Goal: Information Seeking & Learning: Check status

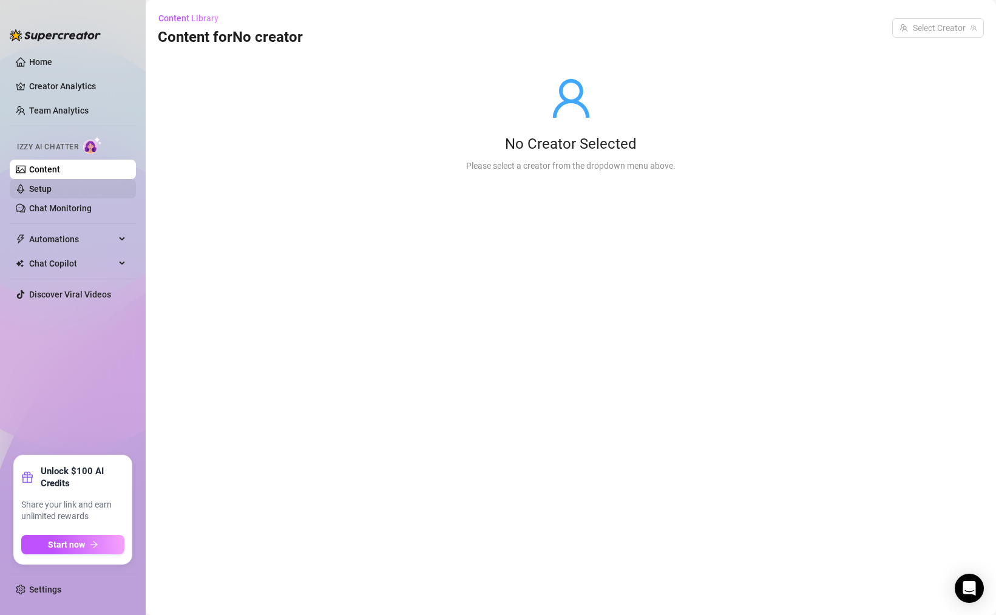
click at [52, 193] on link "Setup" at bounding box center [40, 189] width 22 height 10
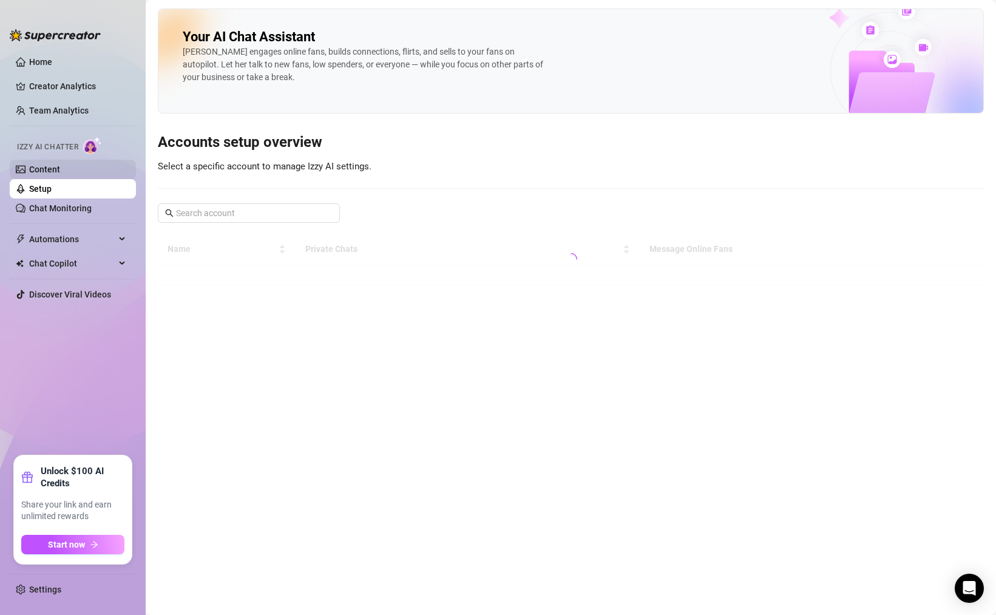
click at [60, 169] on link "Content" at bounding box center [44, 170] width 31 height 10
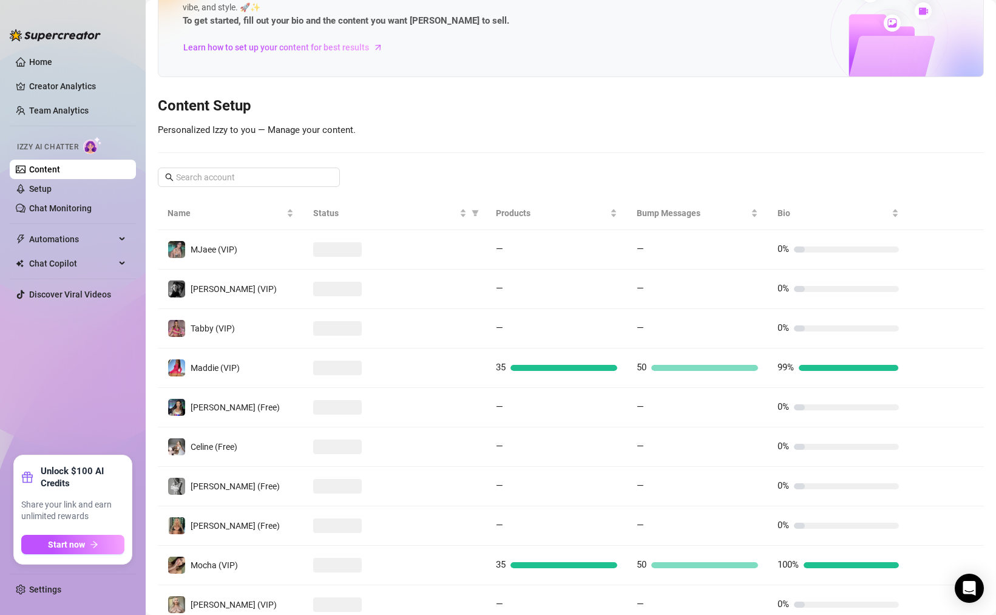
scroll to position [137, 0]
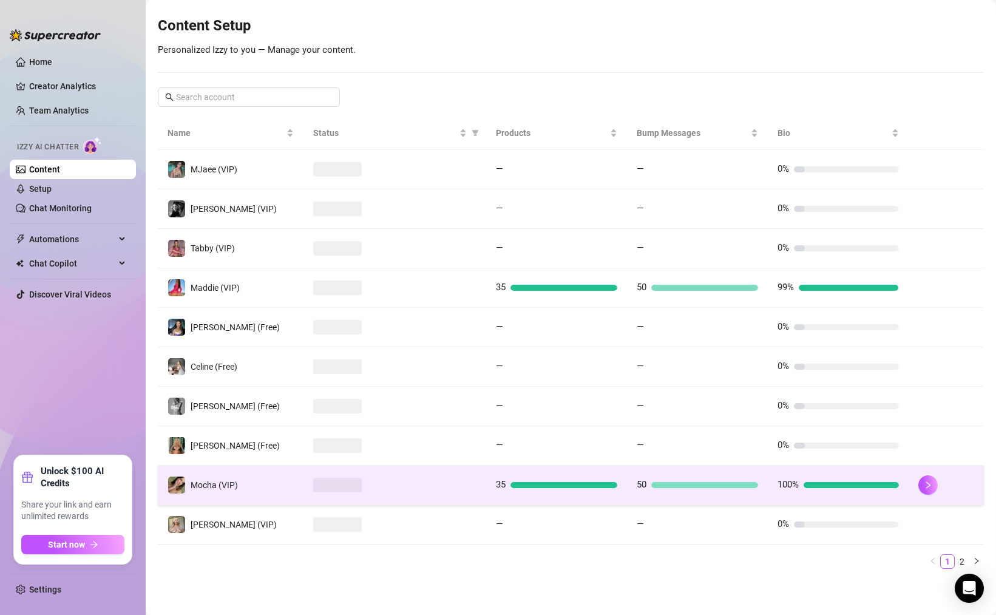
click at [365, 489] on div at bounding box center [394, 485] width 163 height 15
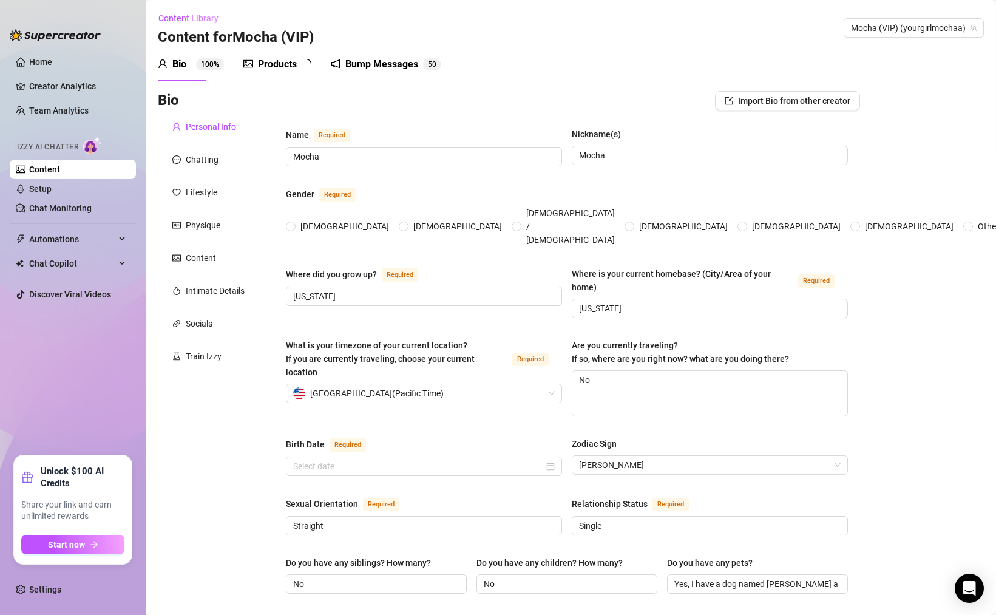
radio input "true"
type input "[DATE]"
click at [92, 212] on link "Chat Monitoring" at bounding box center [60, 208] width 63 height 10
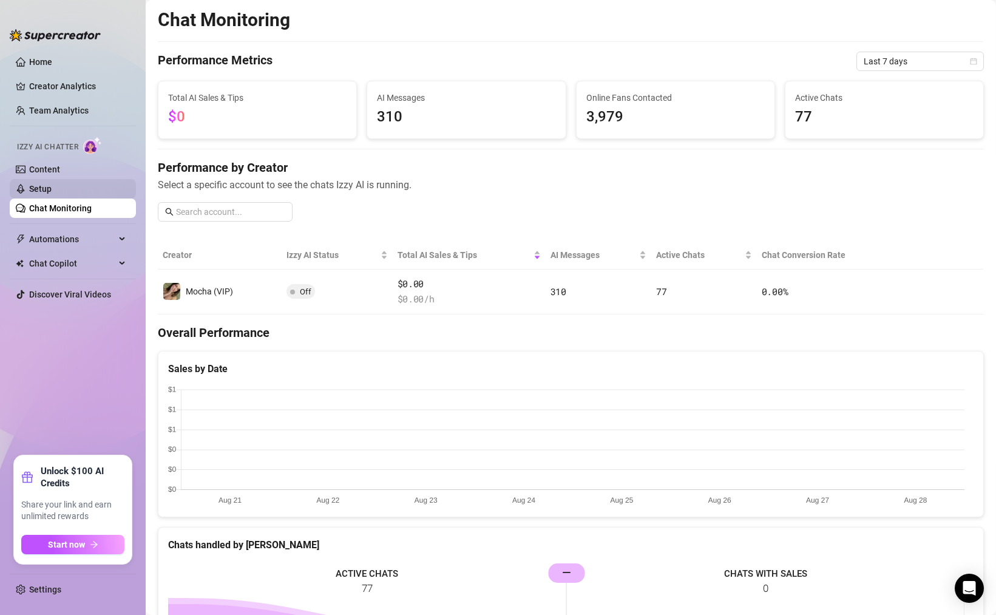
click at [52, 191] on link "Setup" at bounding box center [40, 189] width 22 height 10
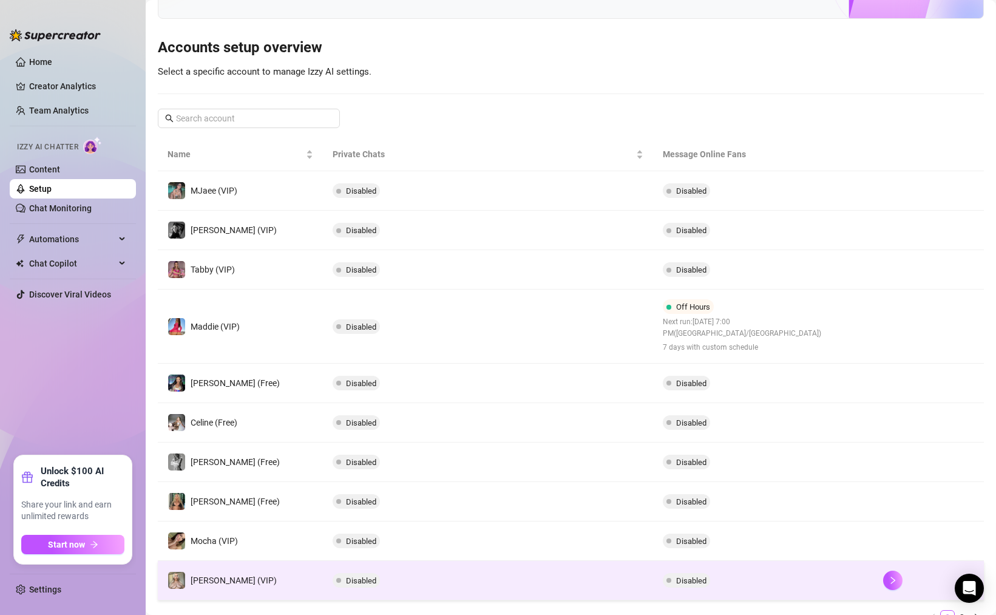
scroll to position [139, 0]
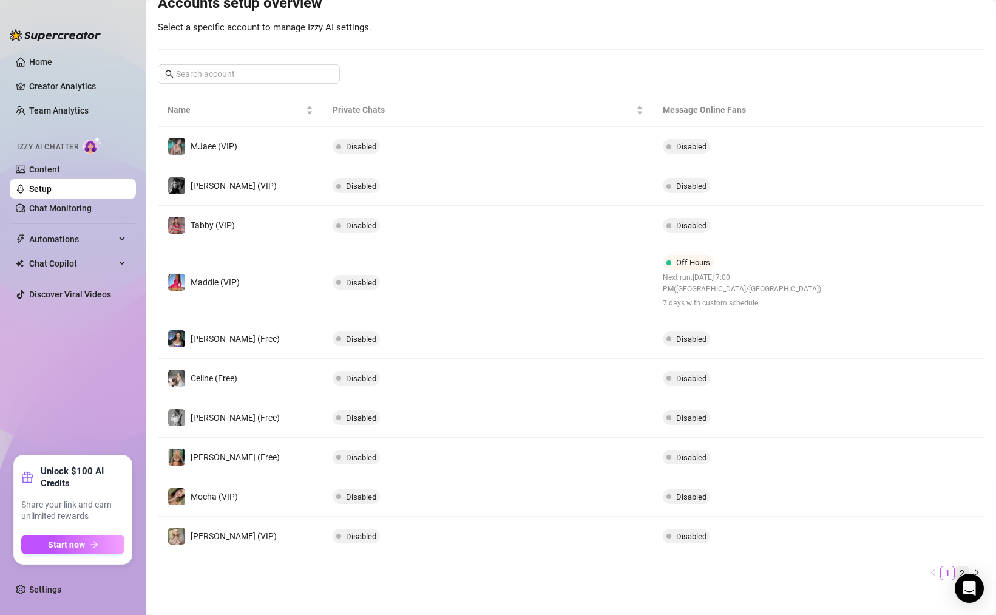
click at [956, 566] on link "2" at bounding box center [962, 572] width 13 height 13
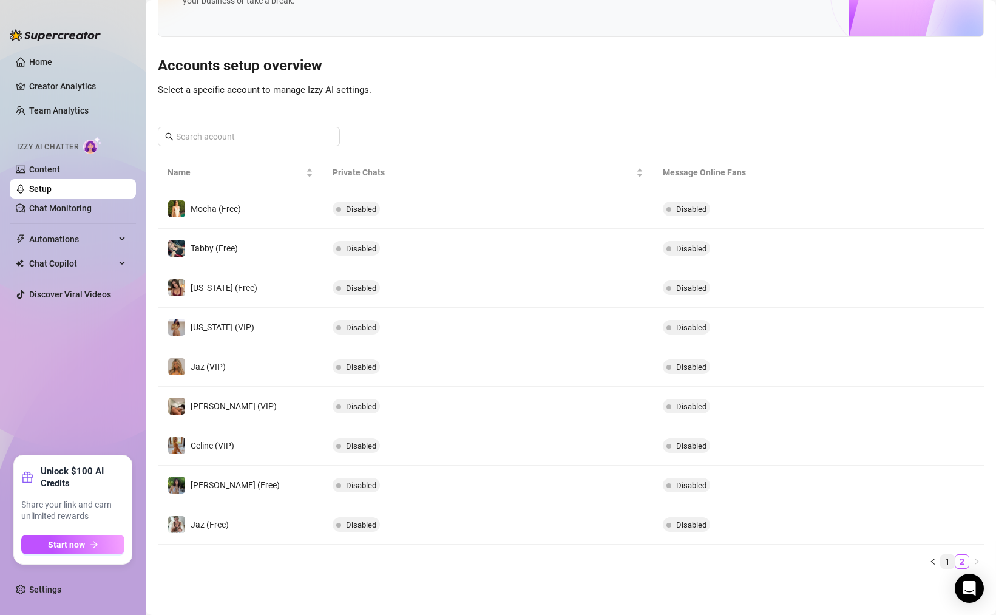
click at [941, 566] on link "1" at bounding box center [947, 561] width 13 height 13
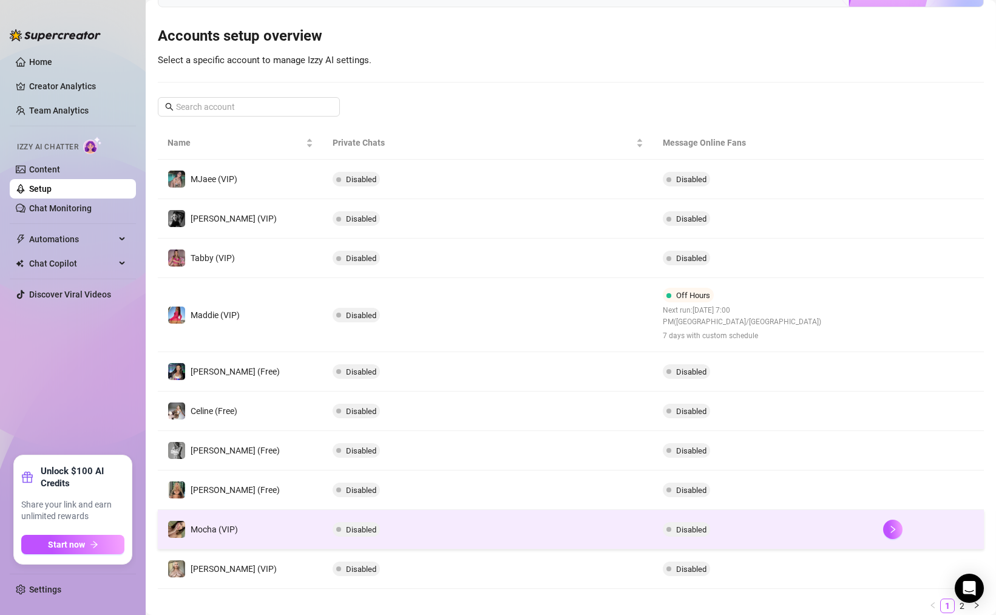
scroll to position [139, 0]
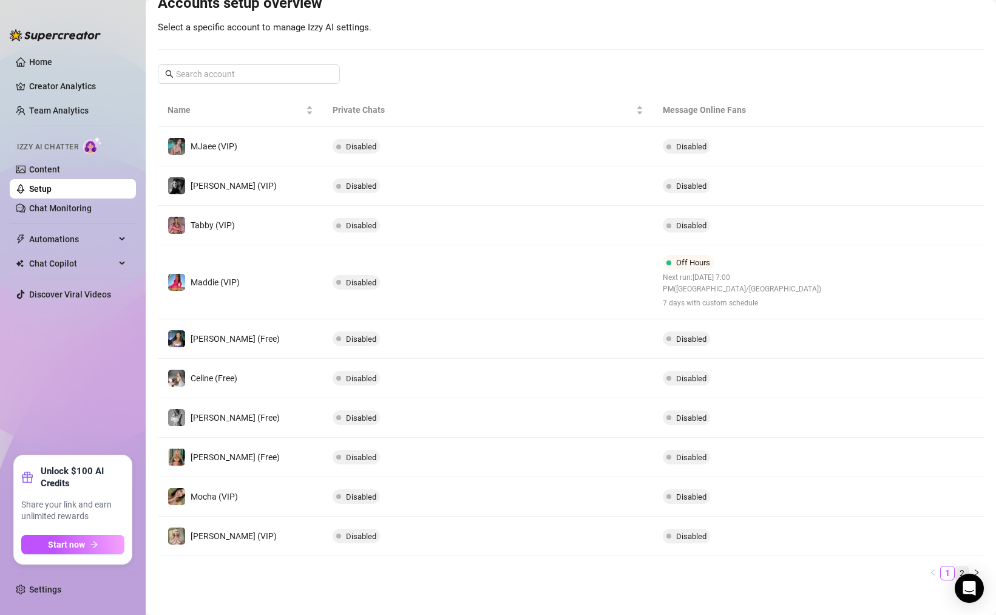
click at [956, 566] on link "2" at bounding box center [962, 572] width 13 height 13
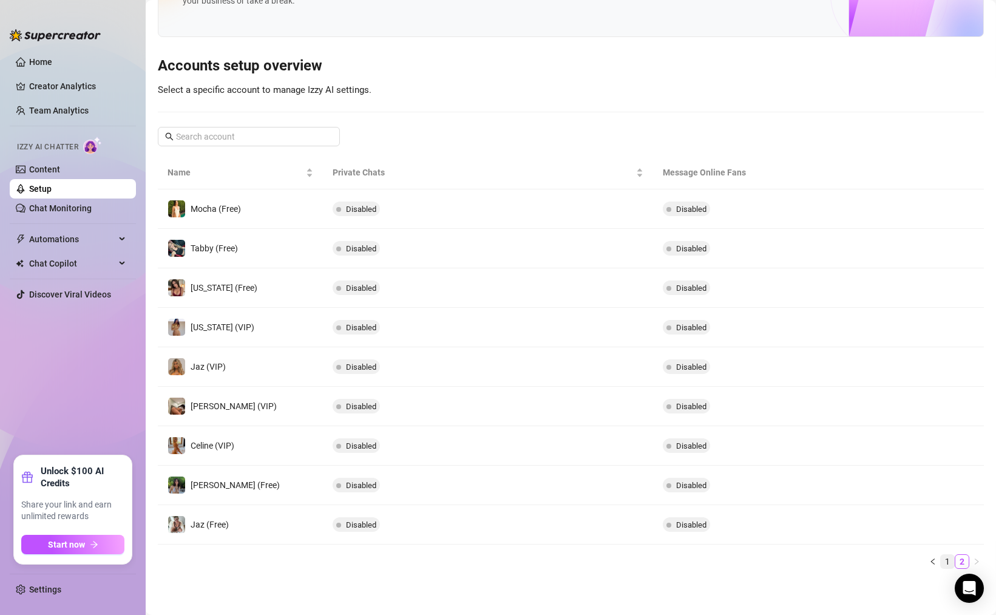
click at [941, 562] on link "1" at bounding box center [947, 561] width 13 height 13
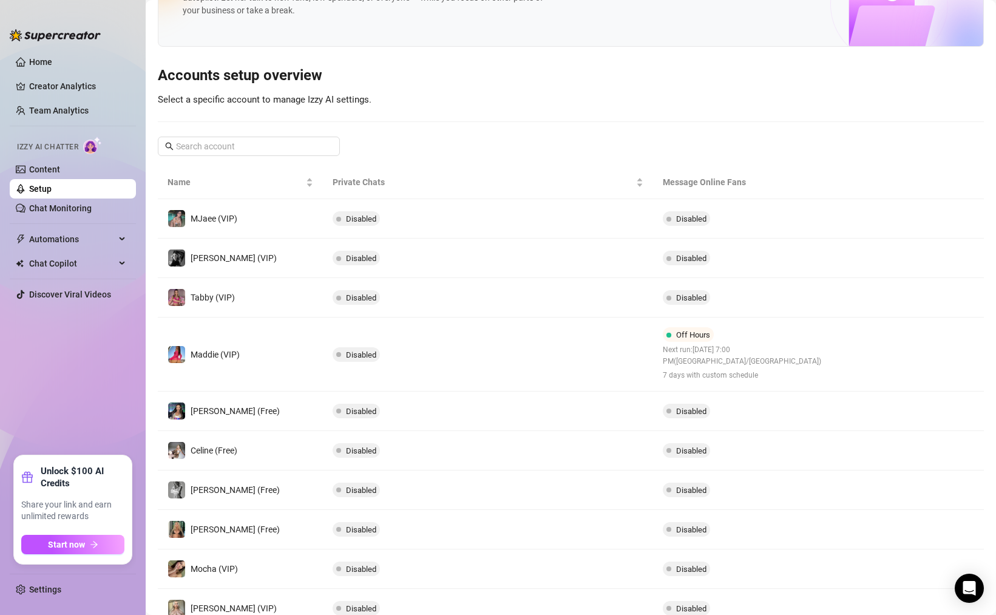
scroll to position [0, 0]
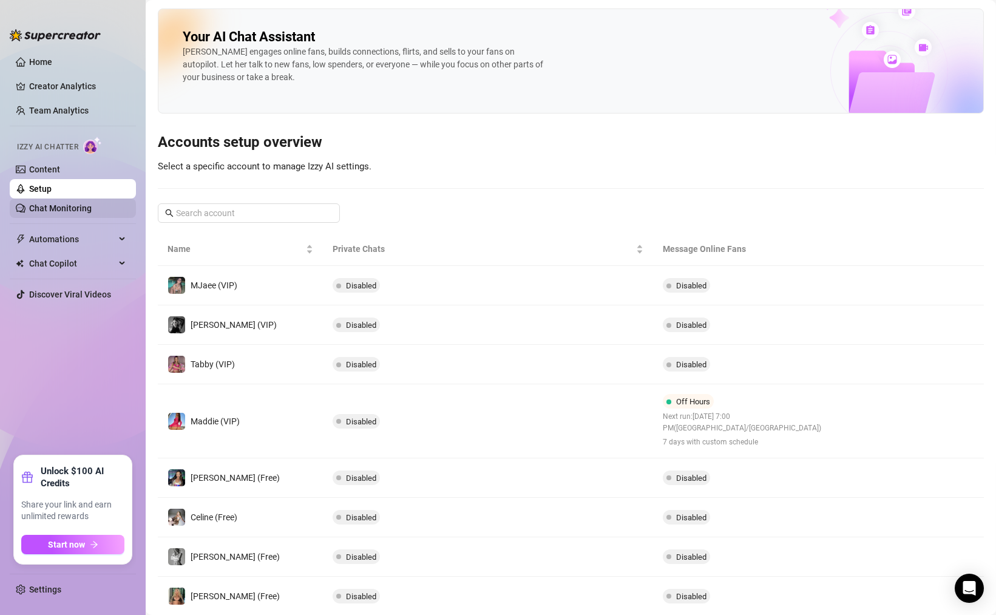
click at [78, 213] on link "Chat Monitoring" at bounding box center [60, 208] width 63 height 10
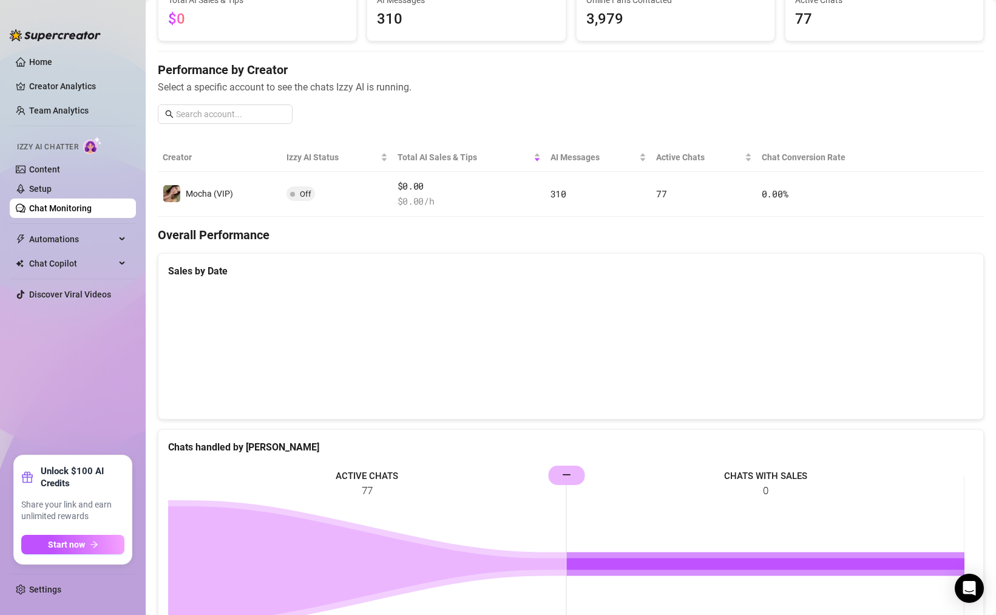
scroll to position [209, 0]
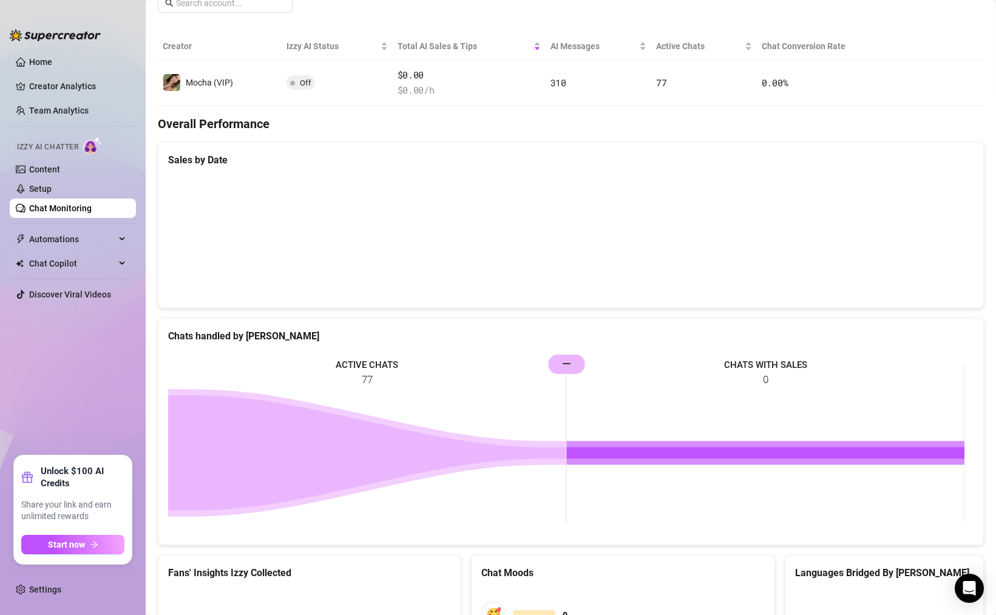
click at [338, 451] on icon at bounding box center [367, 452] width 398 height 115
click at [382, 409] on rect at bounding box center [566, 444] width 797 height 182
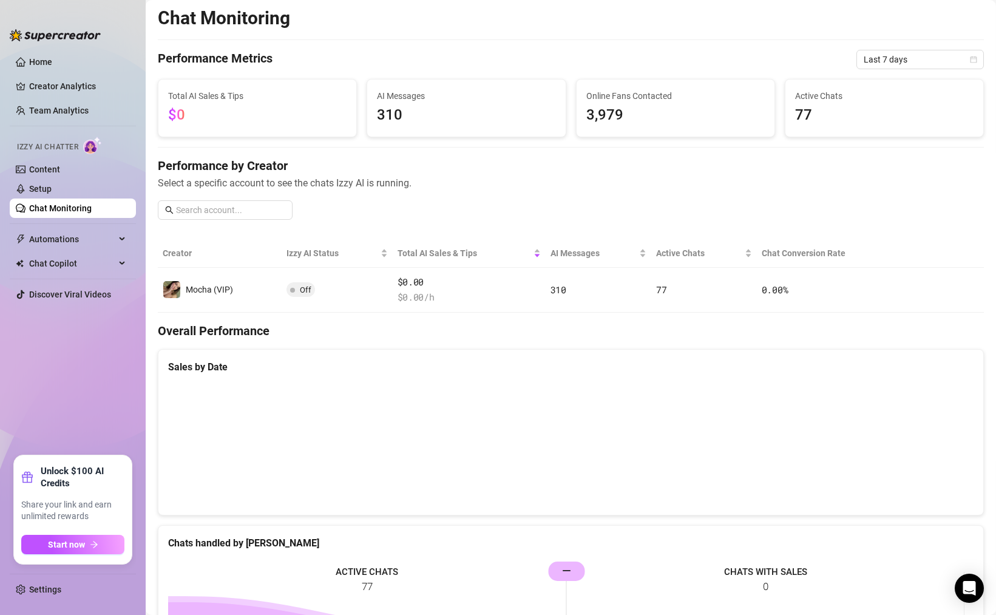
scroll to position [0, 0]
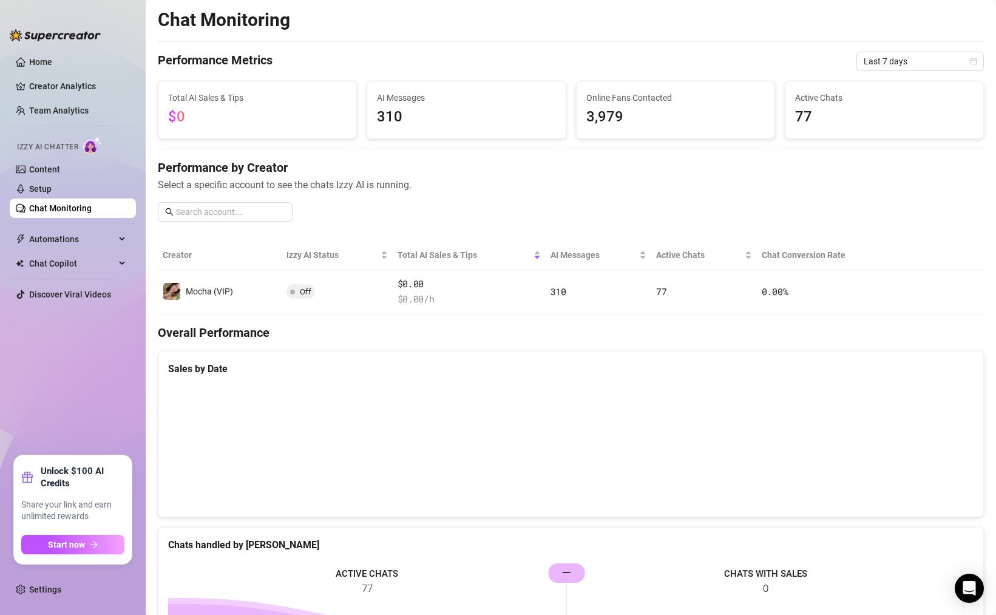
click at [344, 200] on div "Performance by Creator Select a specific account to see the chats Izzy AI is ru…" at bounding box center [571, 195] width 826 height 72
click at [52, 188] on link "Setup" at bounding box center [40, 189] width 22 height 10
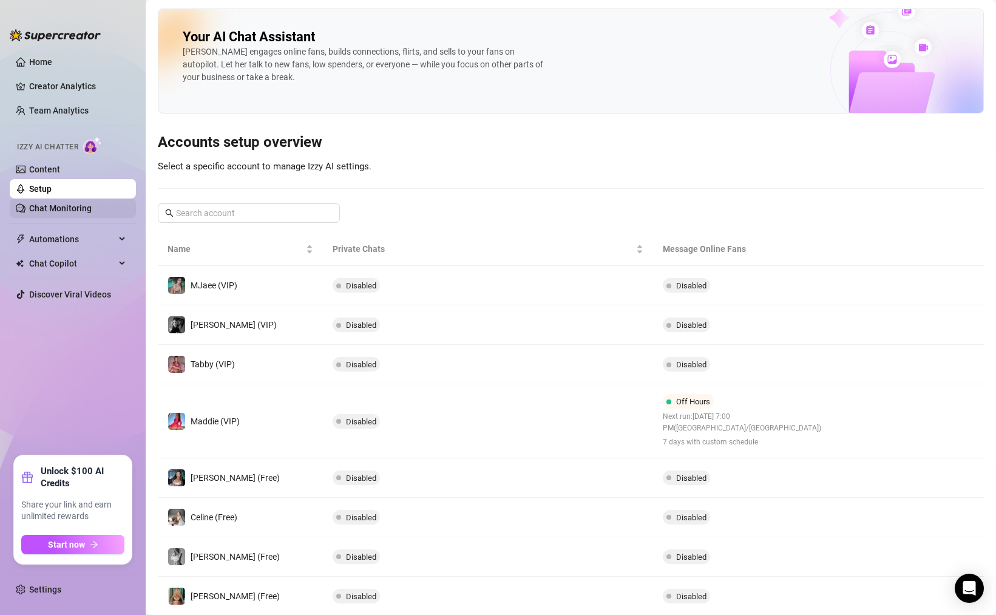
click at [79, 203] on link "Chat Monitoring" at bounding box center [60, 208] width 63 height 10
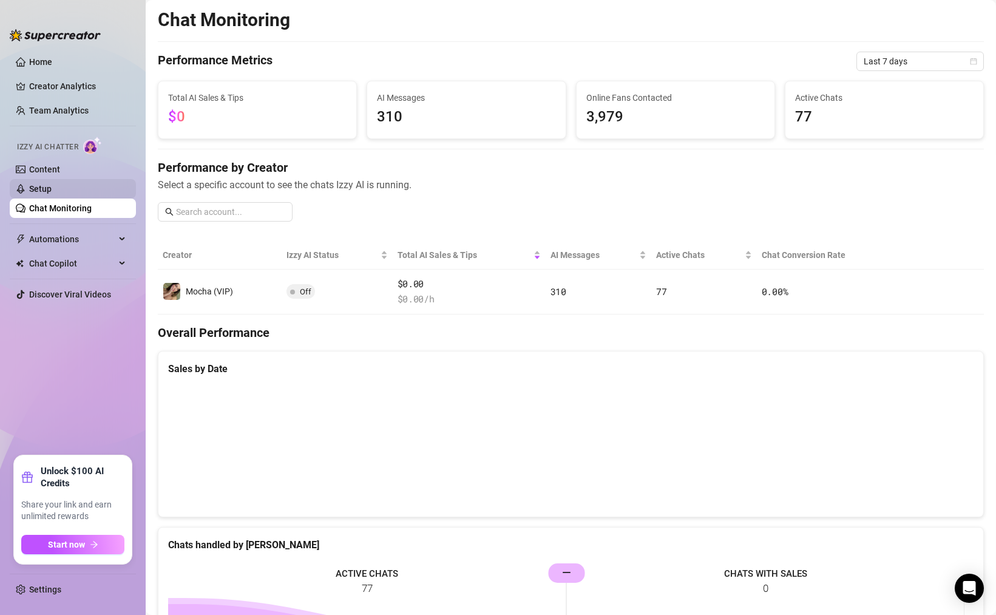
click at [52, 191] on link "Setup" at bounding box center [40, 189] width 22 height 10
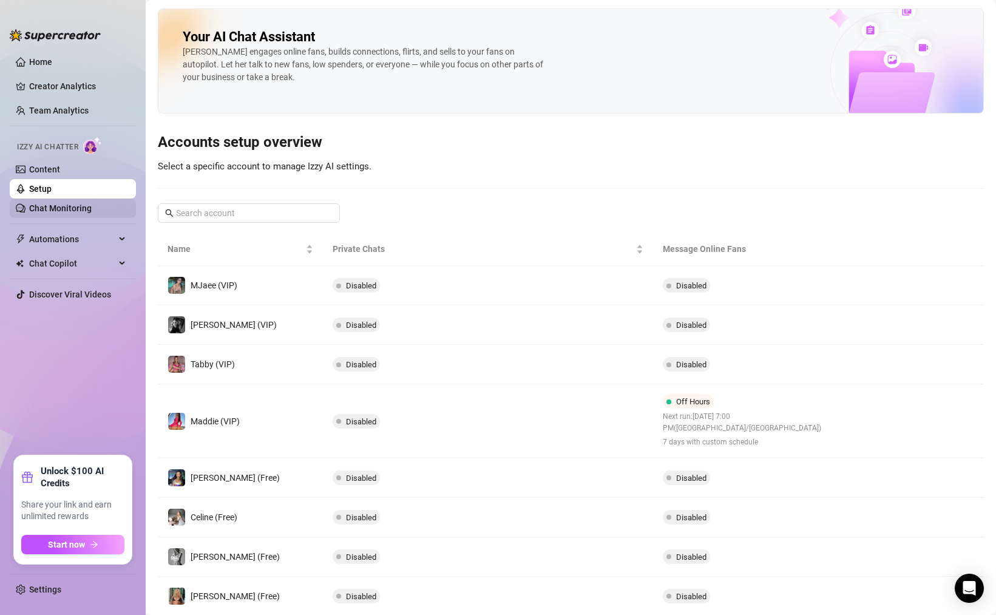
click at [92, 206] on link "Chat Monitoring" at bounding box center [60, 208] width 63 height 10
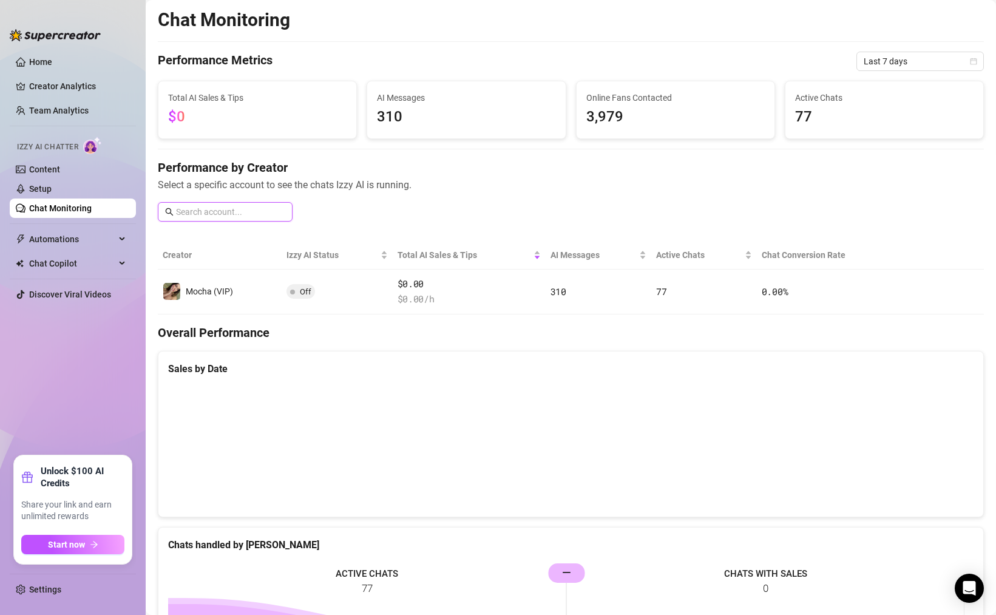
click at [225, 213] on input "text" at bounding box center [230, 211] width 109 height 13
click at [213, 239] on div "Chat Monitoring Performance Metrics Last 7 days Total AI Sales & Tips $0 AI Mes…" at bounding box center [571, 419] width 826 height 820
click at [224, 118] on span "$0" at bounding box center [257, 117] width 179 height 23
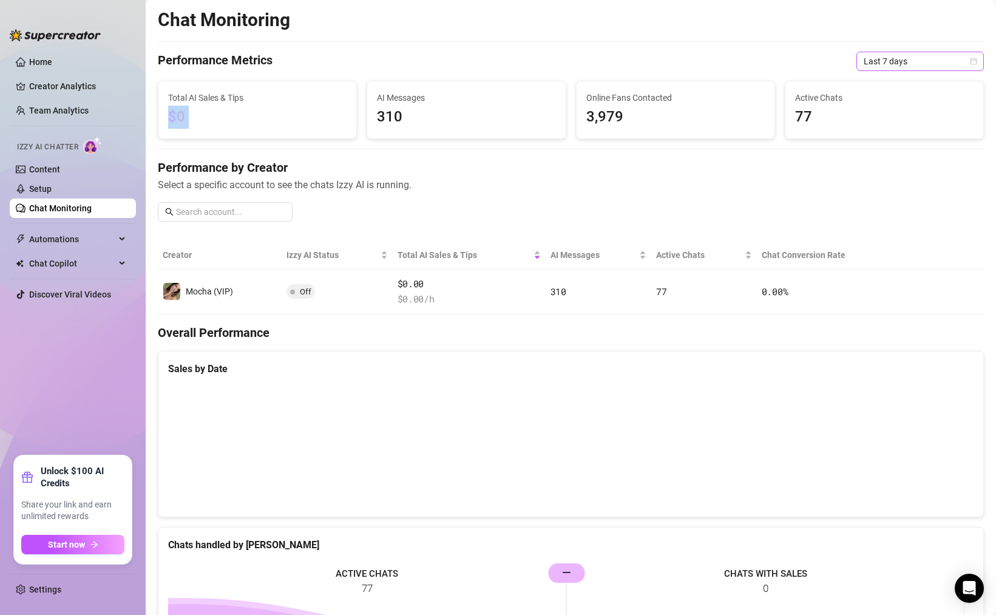
click at [900, 58] on span "Last 7 days" at bounding box center [920, 61] width 113 height 18
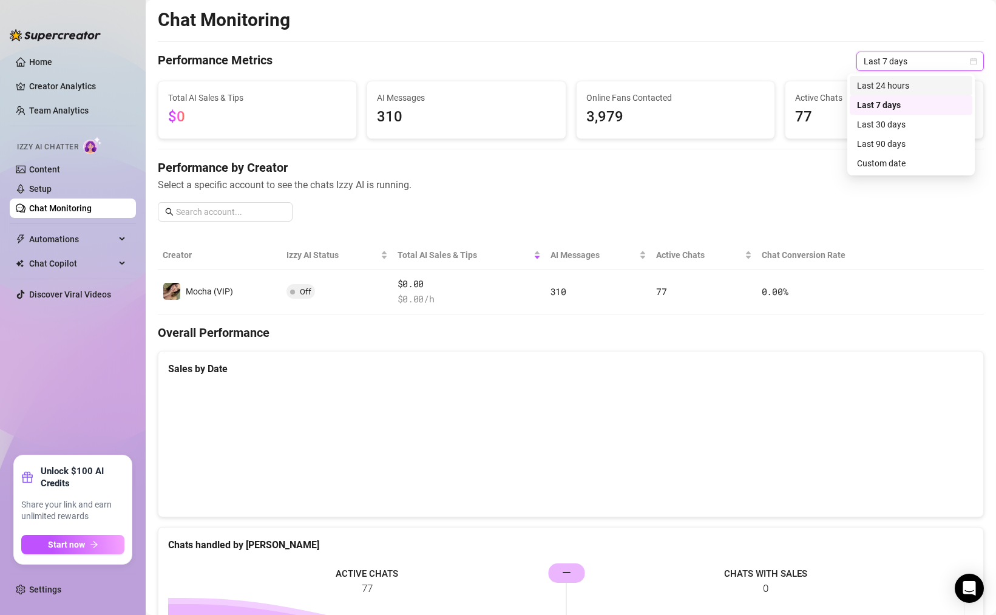
click at [704, 140] on div "Chat Monitoring Performance Metrics Last 7 days Last 7 days Total AI Sales & Ti…" at bounding box center [571, 419] width 826 height 820
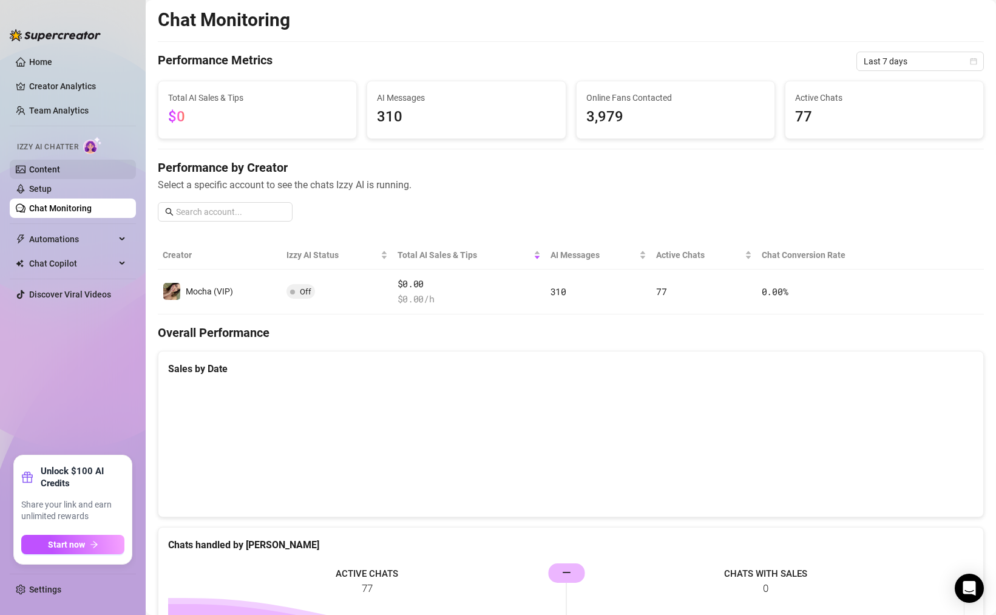
click at [60, 170] on link "Content" at bounding box center [44, 170] width 31 height 10
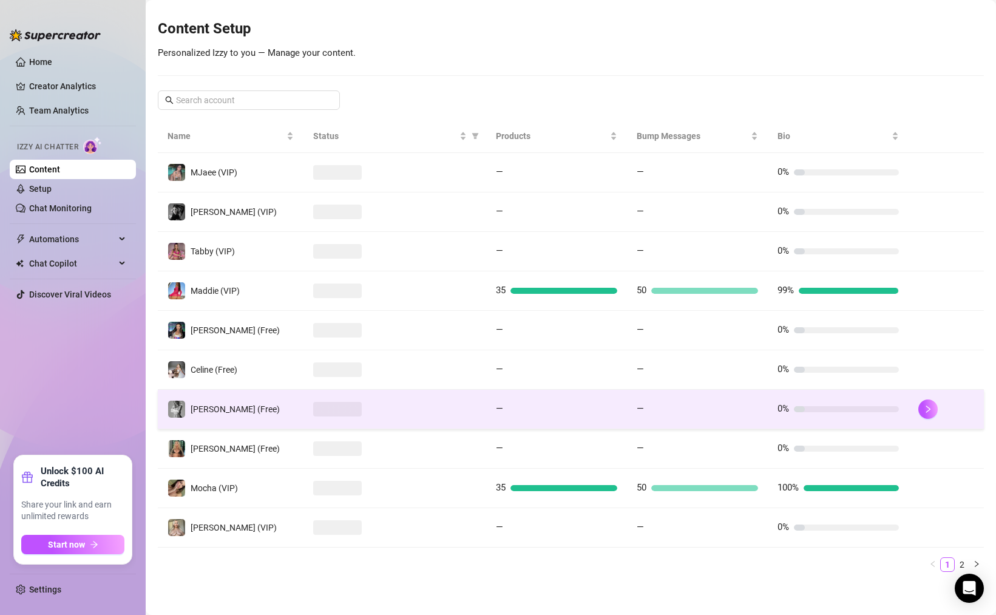
scroll to position [137, 0]
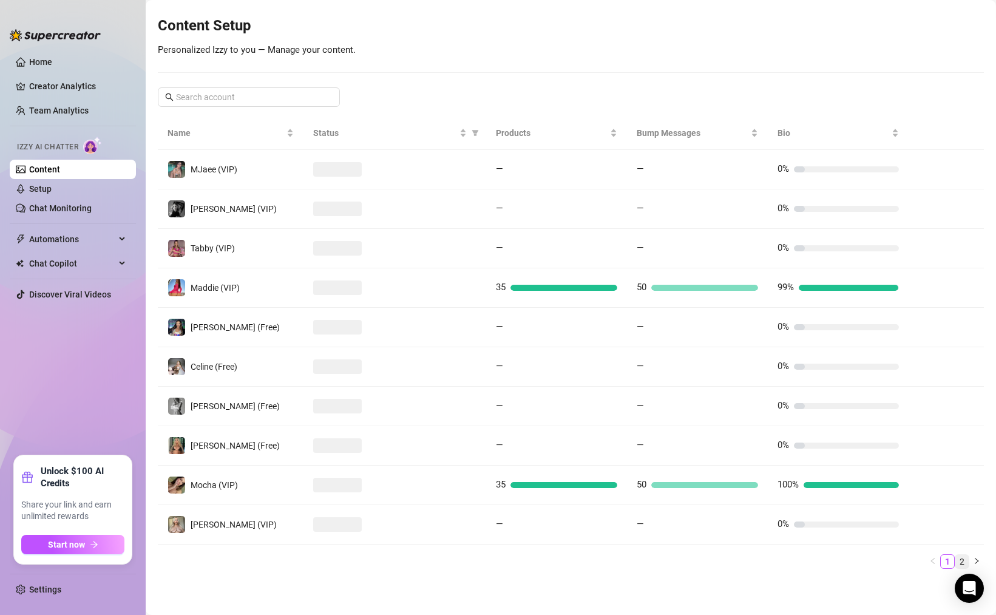
click at [956, 563] on link "2" at bounding box center [962, 561] width 13 height 13
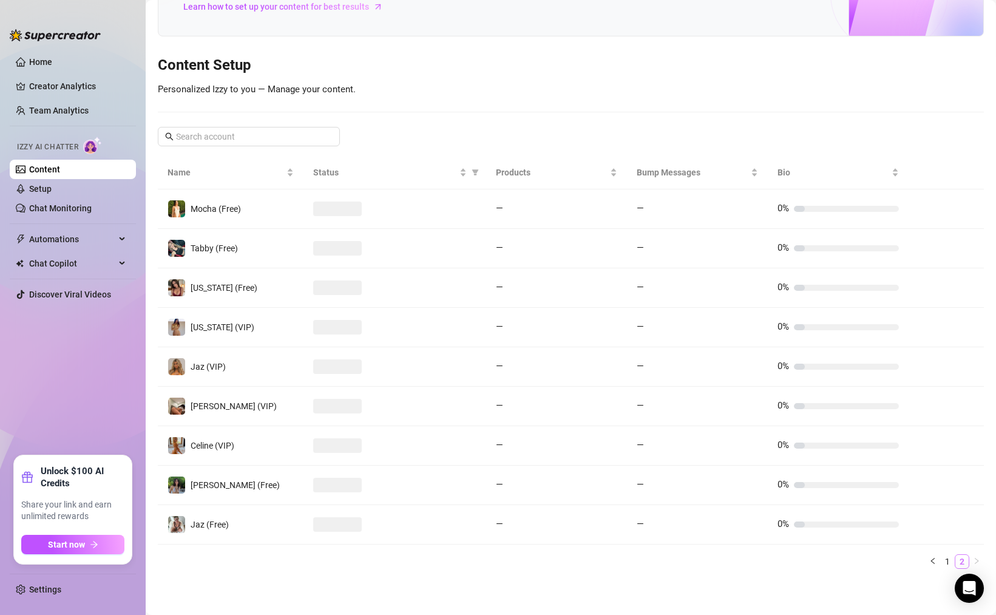
scroll to position [98, 0]
click at [941, 564] on link "1" at bounding box center [947, 561] width 13 height 13
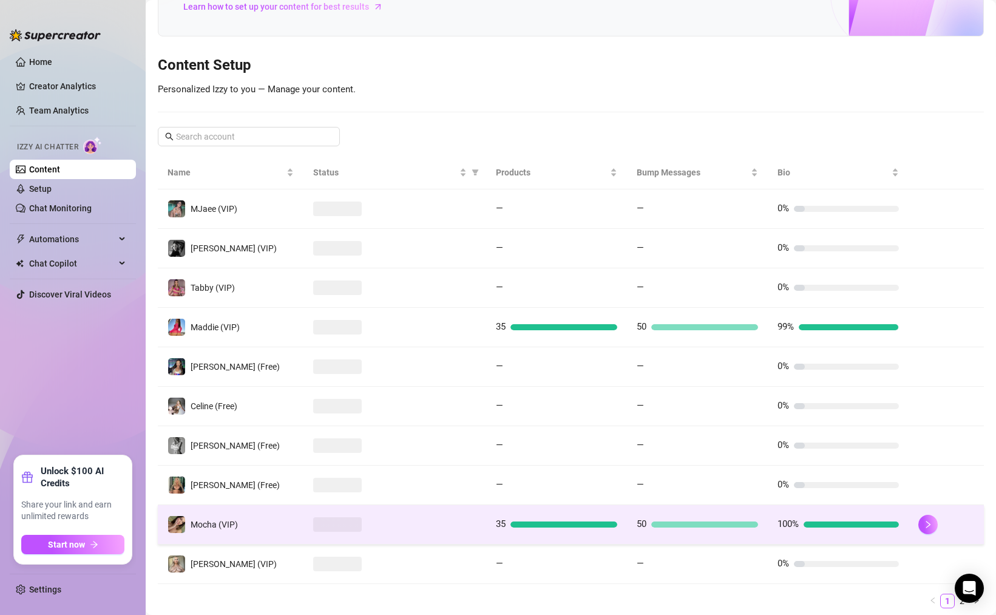
click at [680, 526] on div at bounding box center [704, 525] width 107 height 6
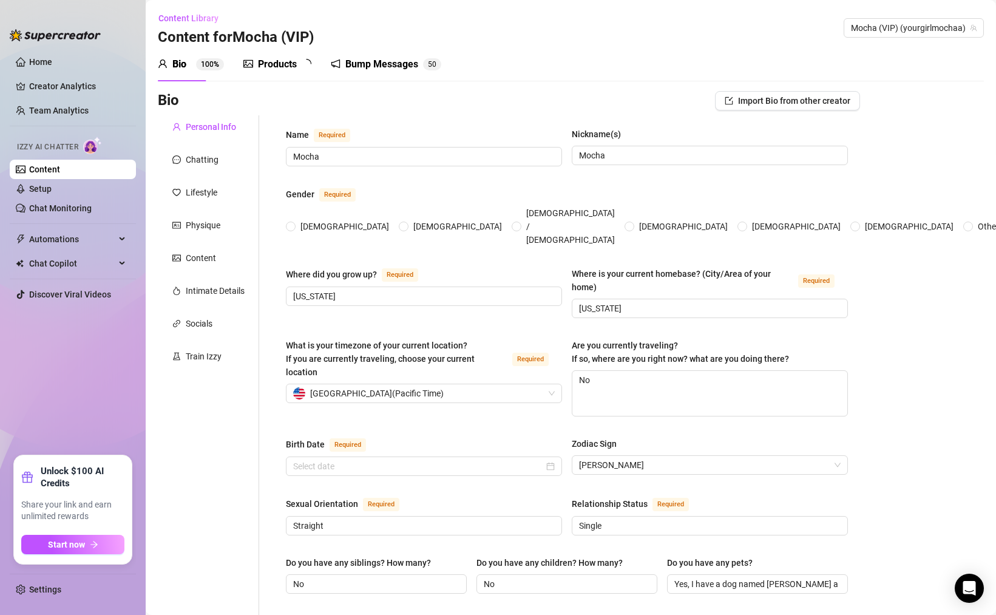
radio input "true"
type input "[DATE]"
click at [293, 70] on div "Products" at bounding box center [277, 64] width 39 height 15
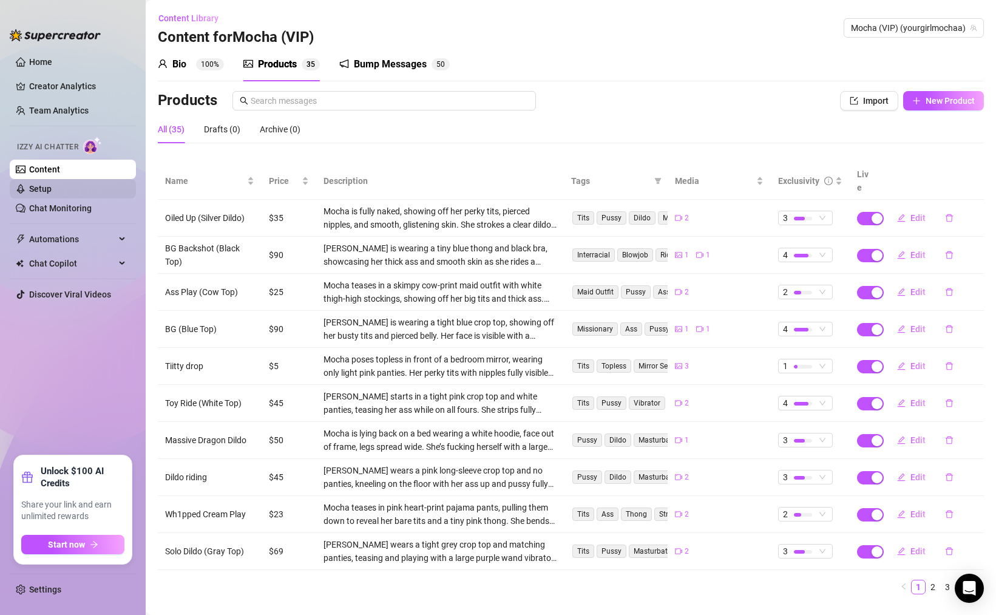
click at [52, 191] on link "Setup" at bounding box center [40, 189] width 22 height 10
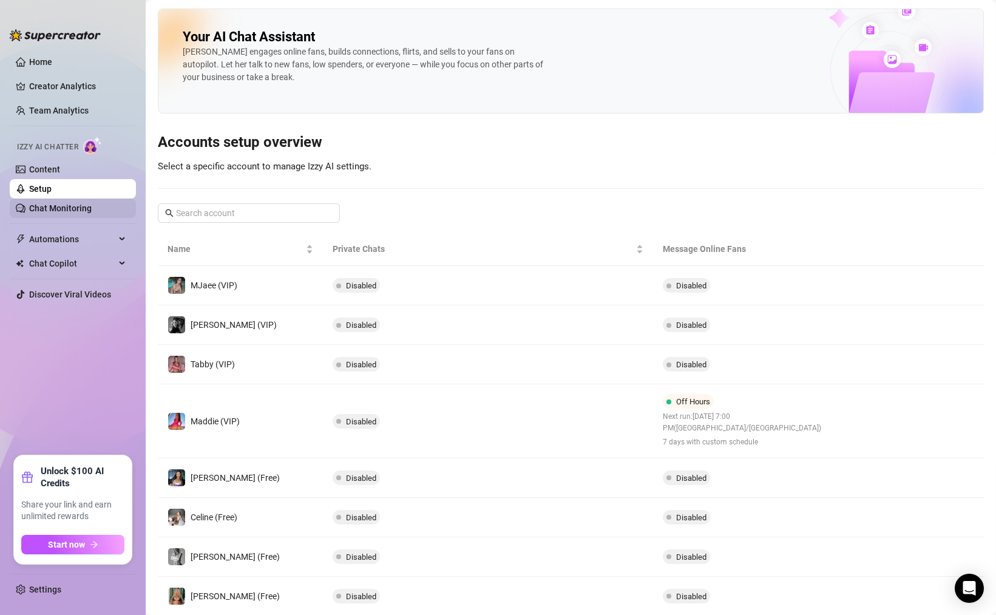
click at [82, 203] on link "Chat Monitoring" at bounding box center [60, 208] width 63 height 10
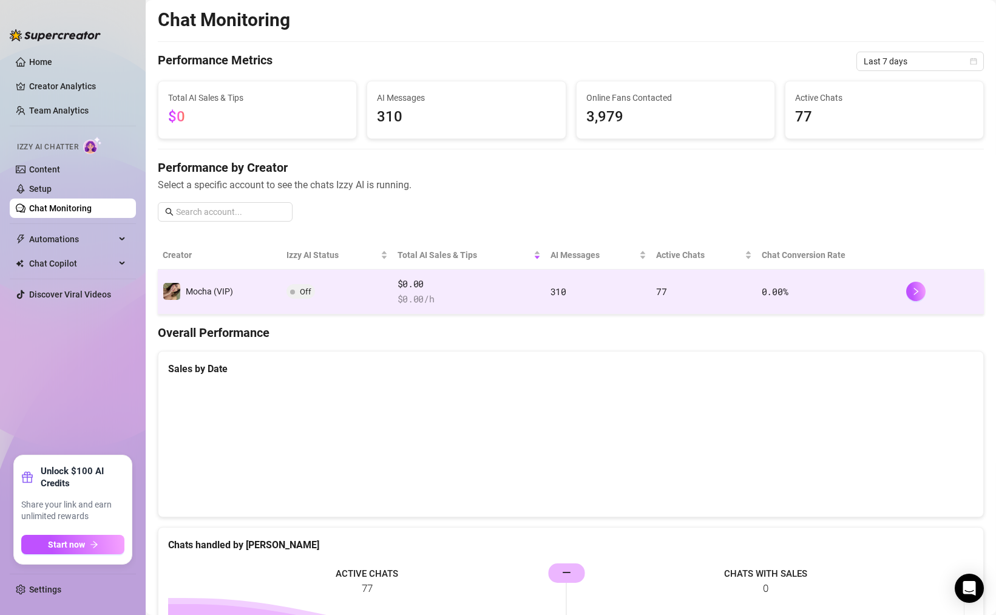
click at [546, 294] on td "310" at bounding box center [599, 292] width 106 height 45
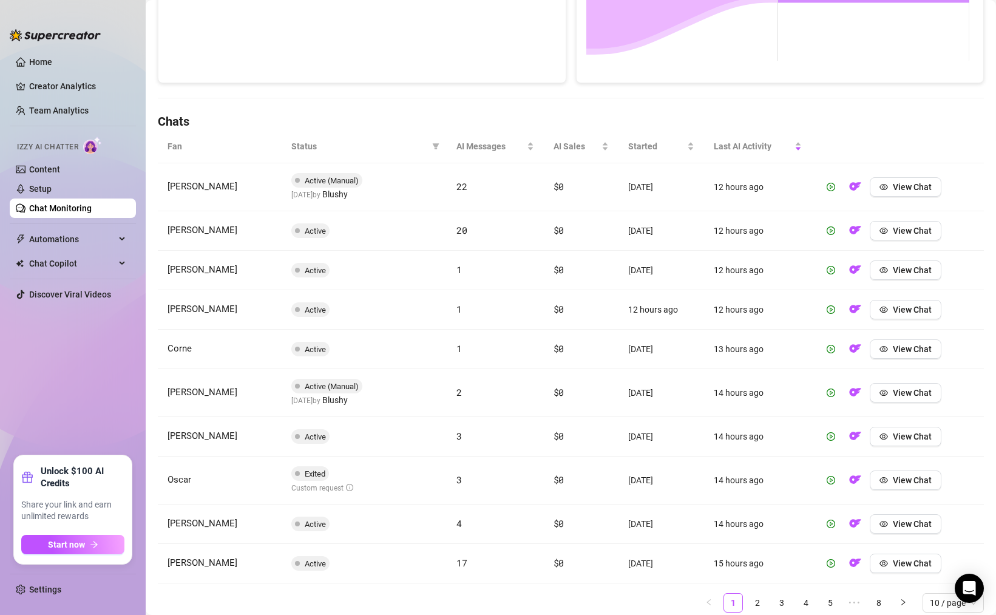
scroll to position [366, 0]
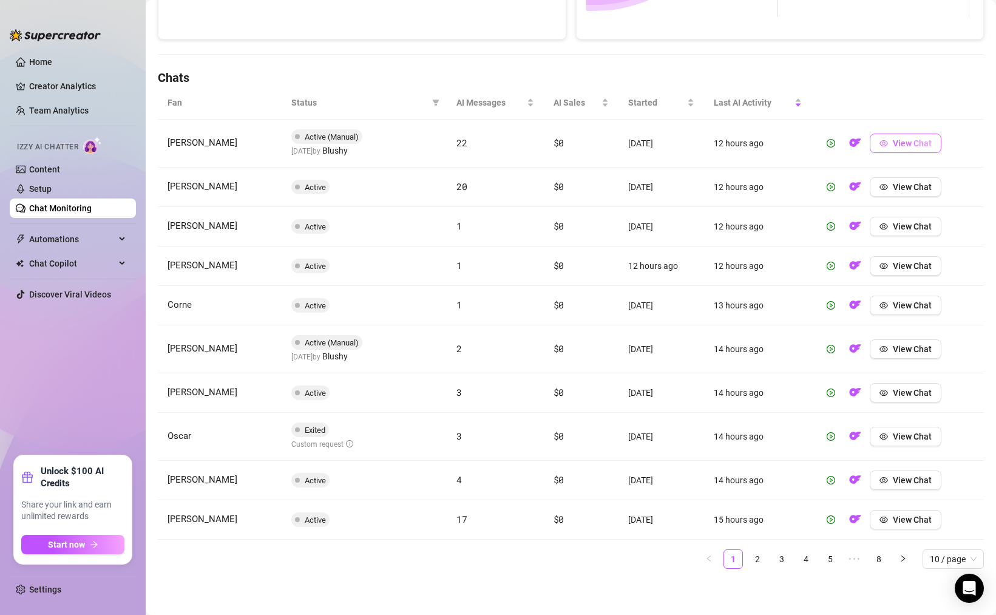
click at [885, 151] on button "View Chat" at bounding box center [906, 143] width 72 height 19
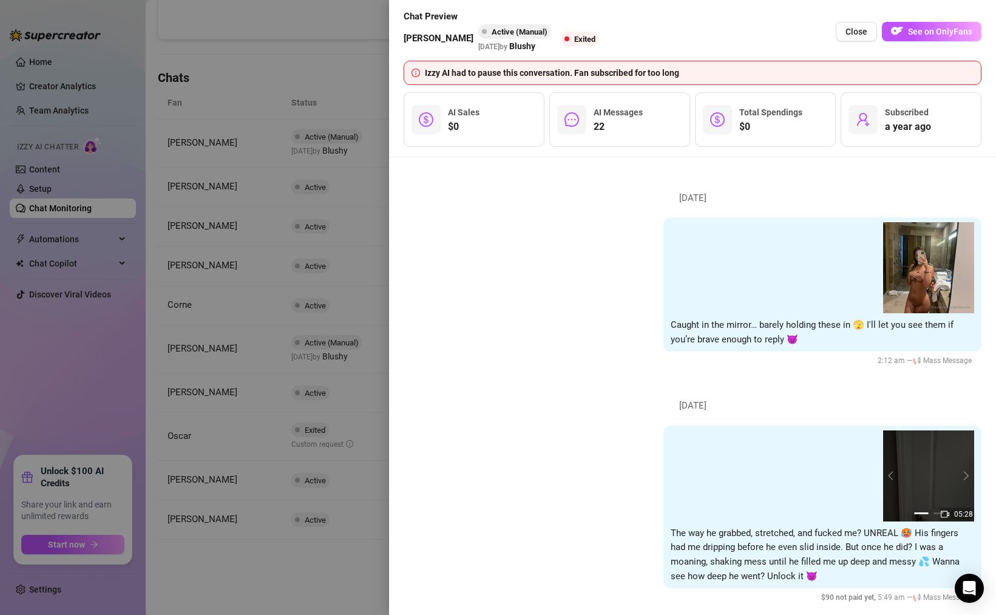
click at [379, 278] on div at bounding box center [498, 307] width 996 height 615
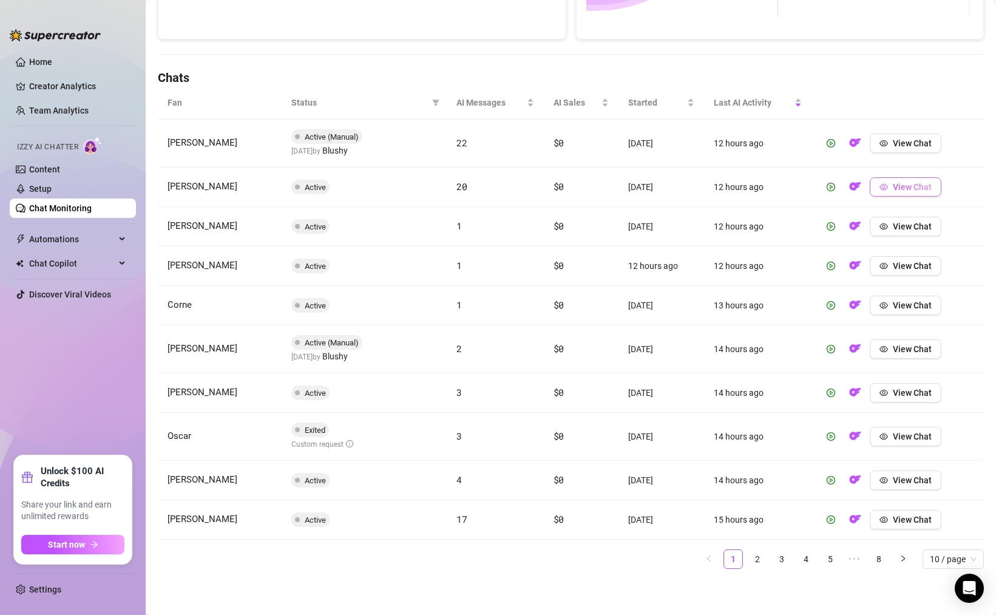
click at [880, 186] on icon "eye" at bounding box center [884, 187] width 9 height 9
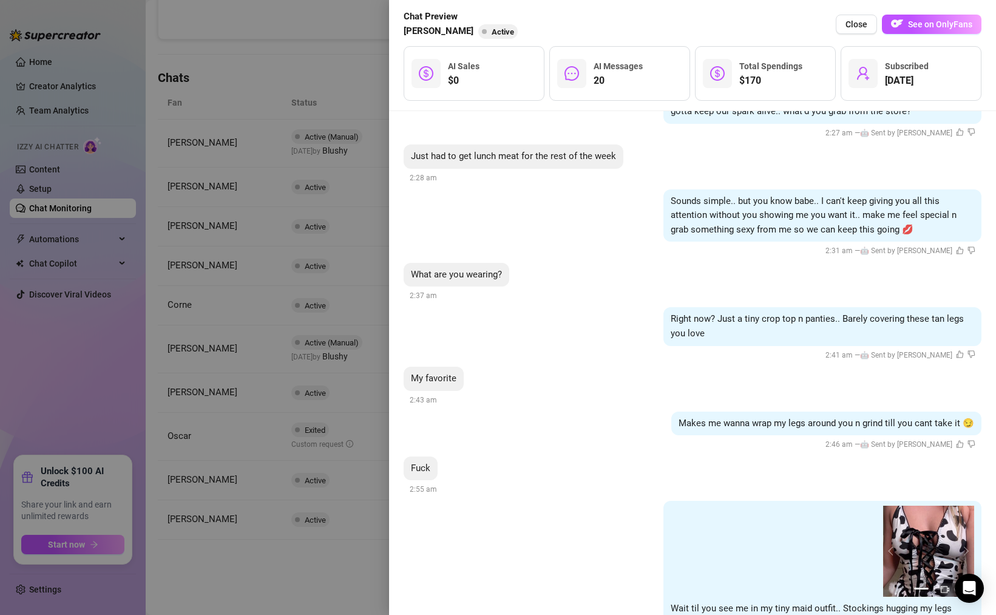
scroll to position [4492, 0]
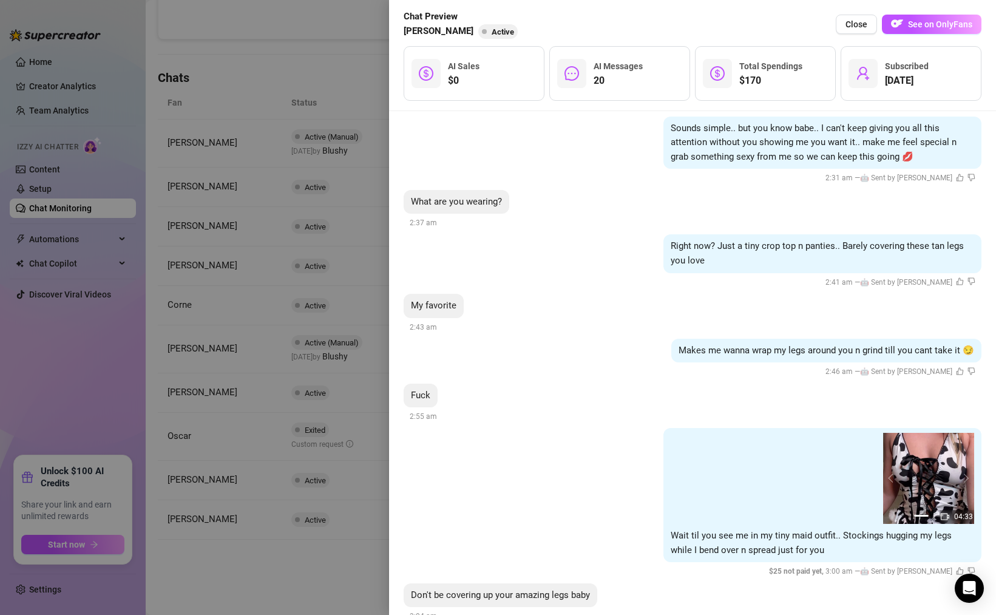
click at [308, 385] on div at bounding box center [498, 307] width 996 height 615
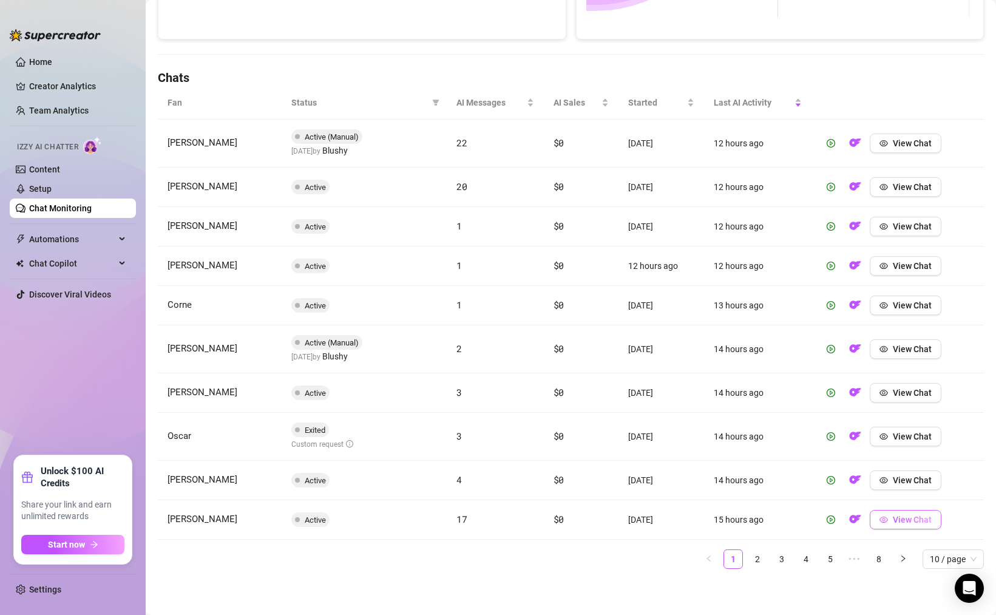
click at [899, 525] on button "View Chat" at bounding box center [906, 519] width 72 height 19
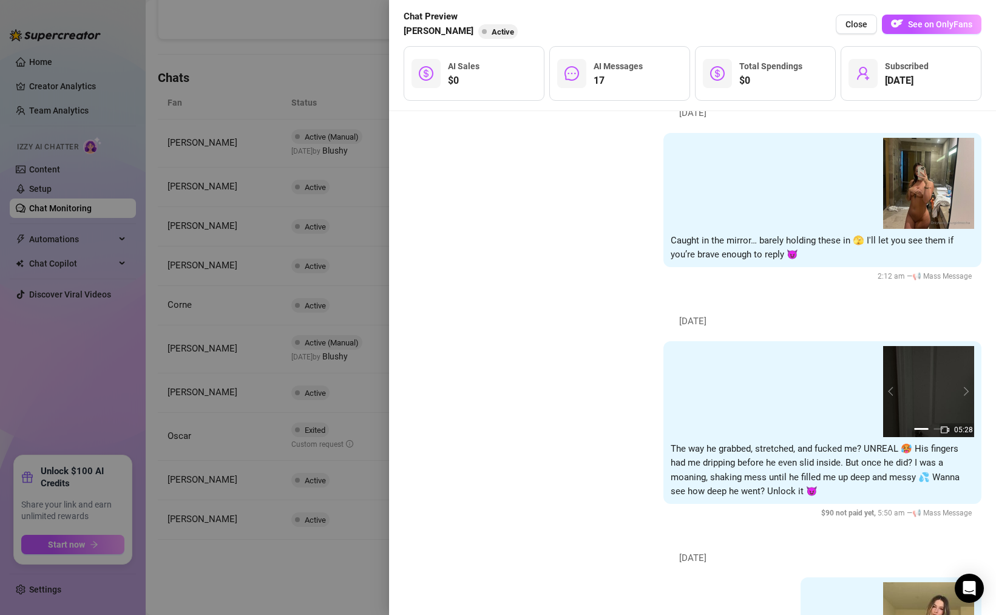
scroll to position [962, 0]
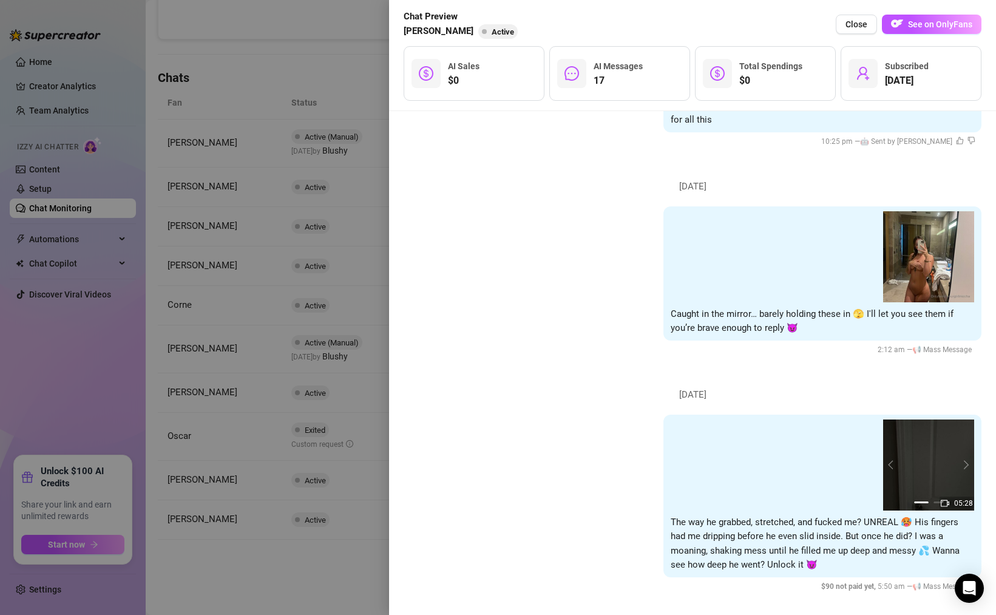
click at [929, 265] on img at bounding box center [928, 256] width 91 height 91
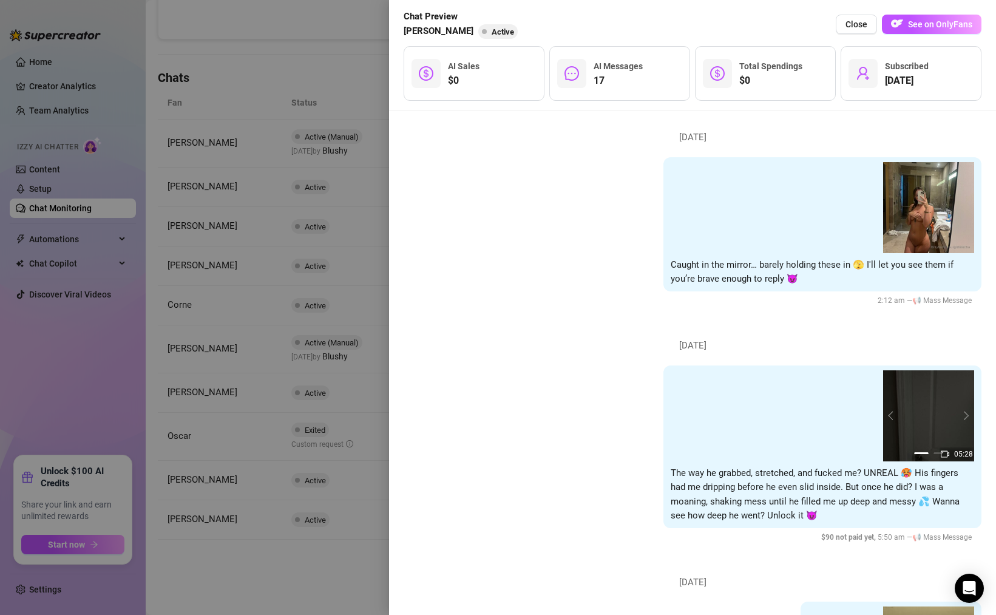
scroll to position [1108, 0]
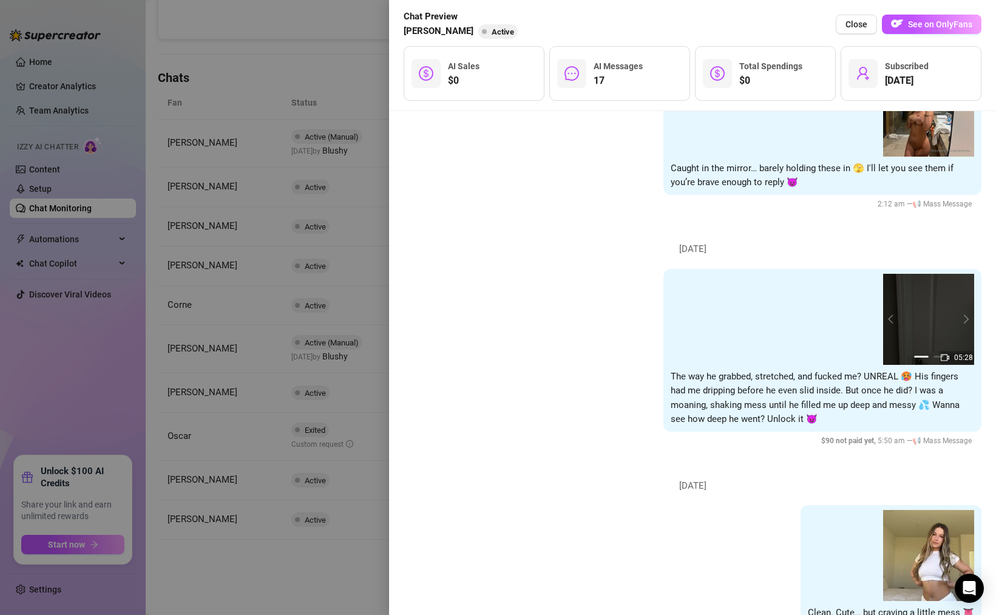
click at [916, 315] on img at bounding box center [928, 319] width 91 height 91
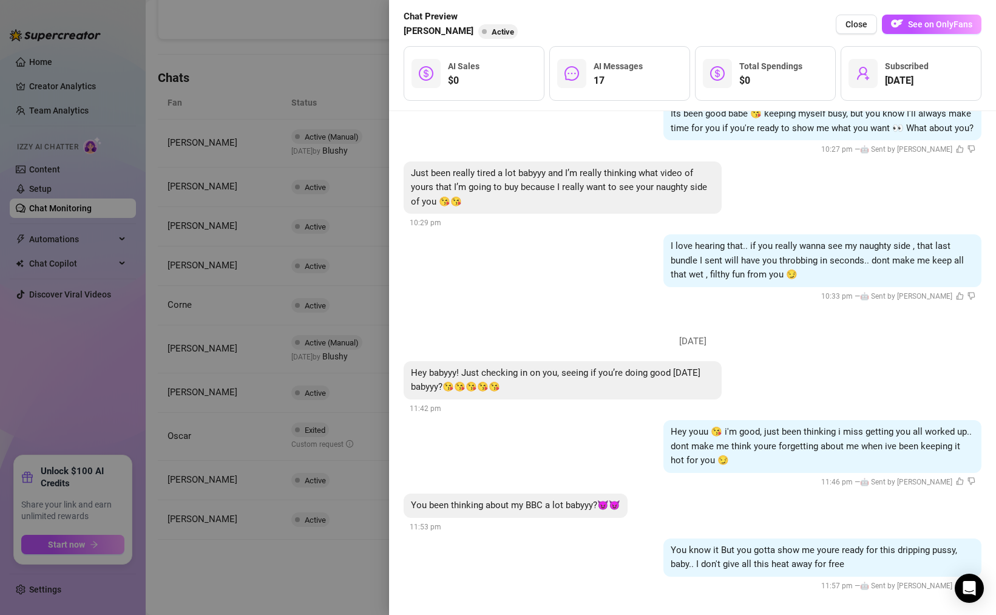
scroll to position [3087, 0]
click at [338, 414] on div at bounding box center [498, 307] width 996 height 615
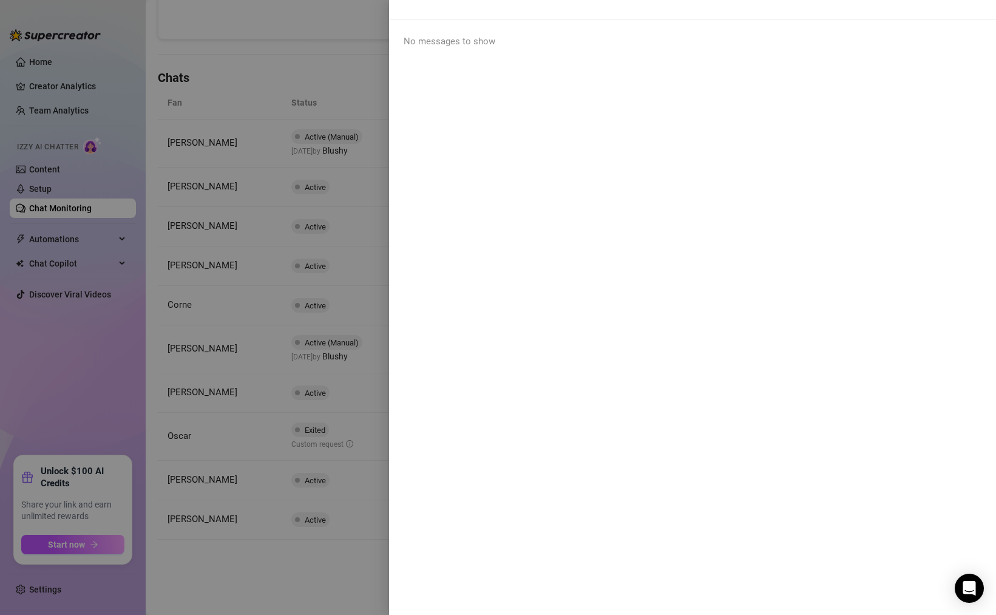
scroll to position [0, 0]
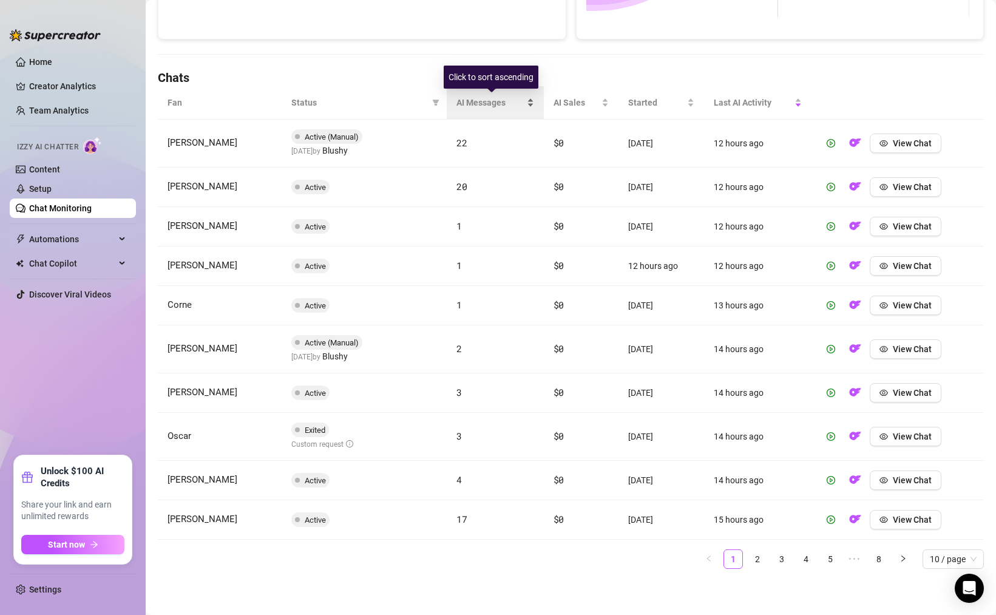
click at [500, 102] on span "AI Messages" at bounding box center [490, 102] width 67 height 13
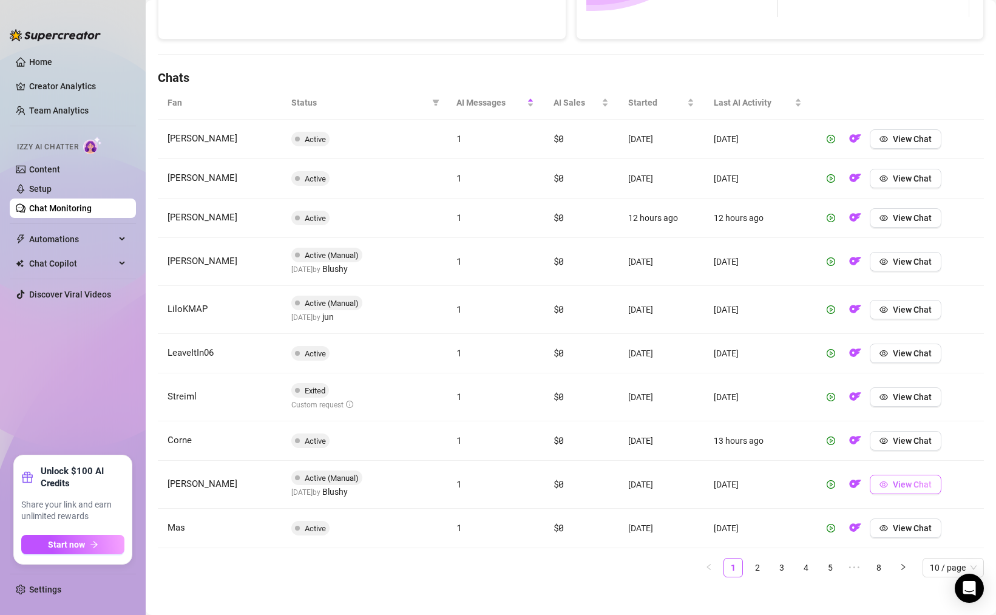
click at [879, 490] on button "View Chat" at bounding box center [906, 484] width 72 height 19
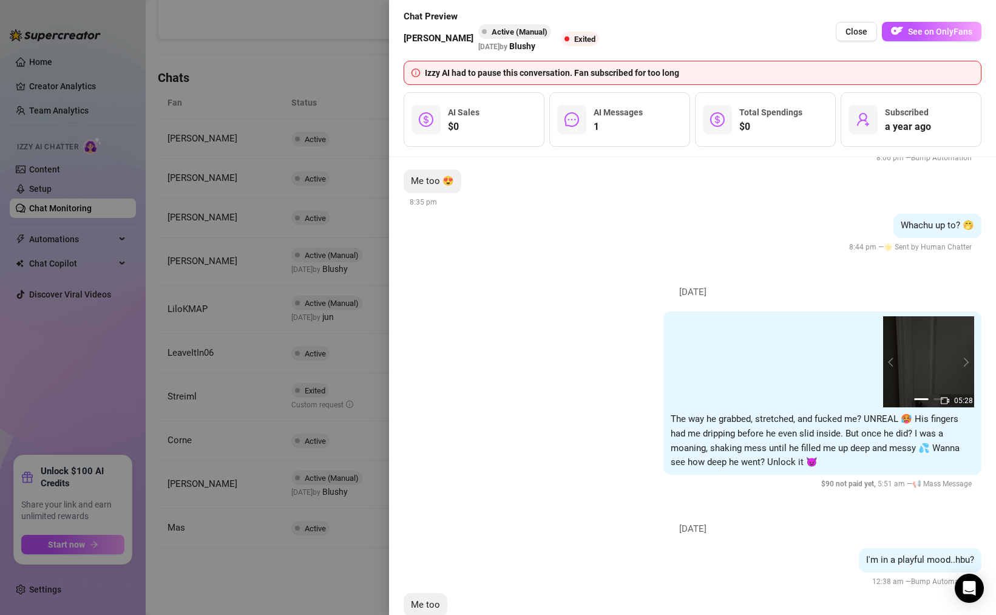
scroll to position [416, 0]
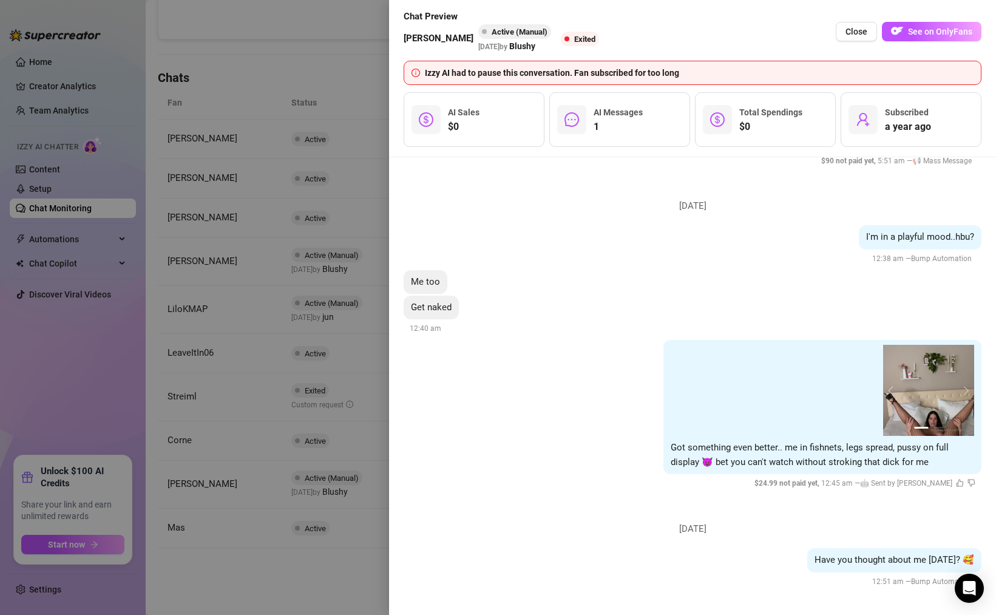
click at [329, 468] on div at bounding box center [498, 307] width 996 height 615
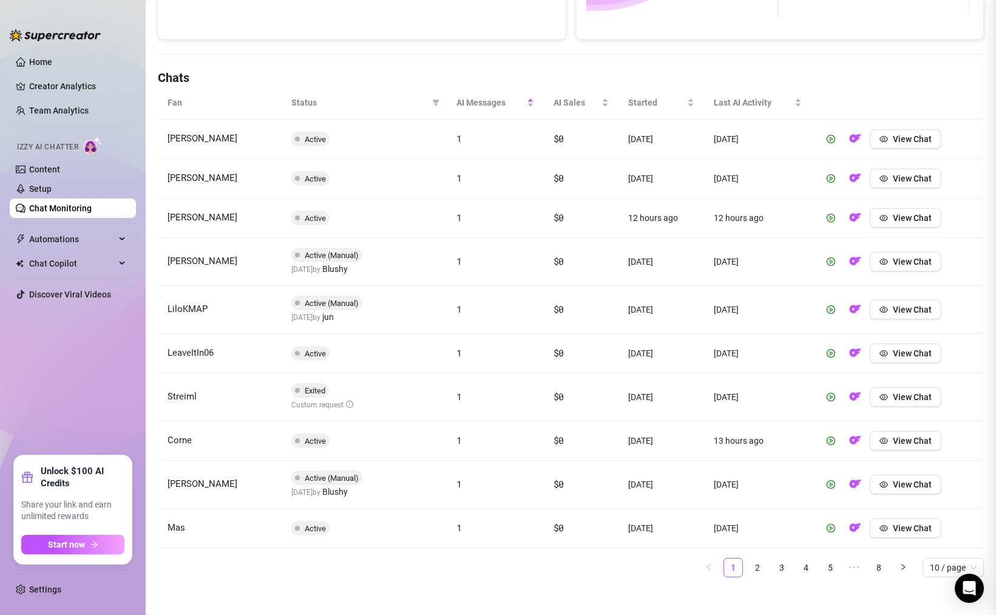
scroll to position [0, 0]
click at [753, 568] on link "2" at bounding box center [758, 568] width 18 height 18
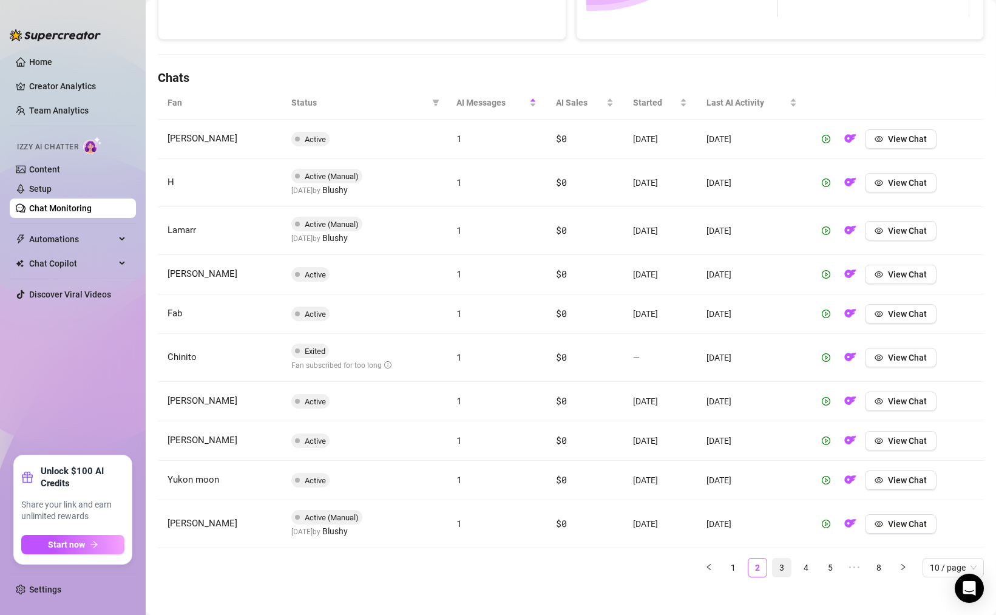
click at [773, 569] on link "3" at bounding box center [782, 568] width 18 height 18
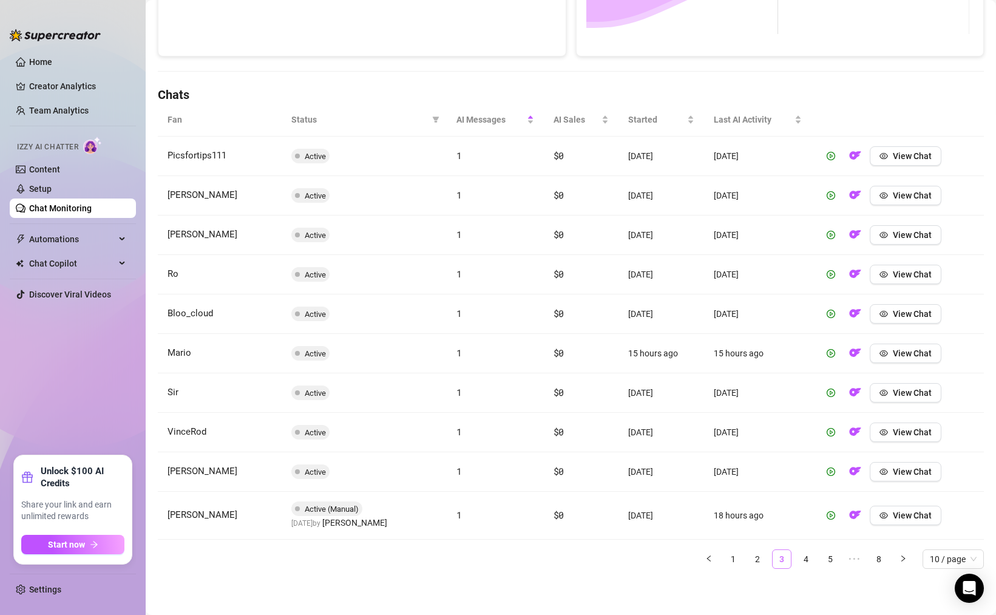
scroll to position [349, 0]
click at [797, 560] on link "4" at bounding box center [806, 559] width 18 height 18
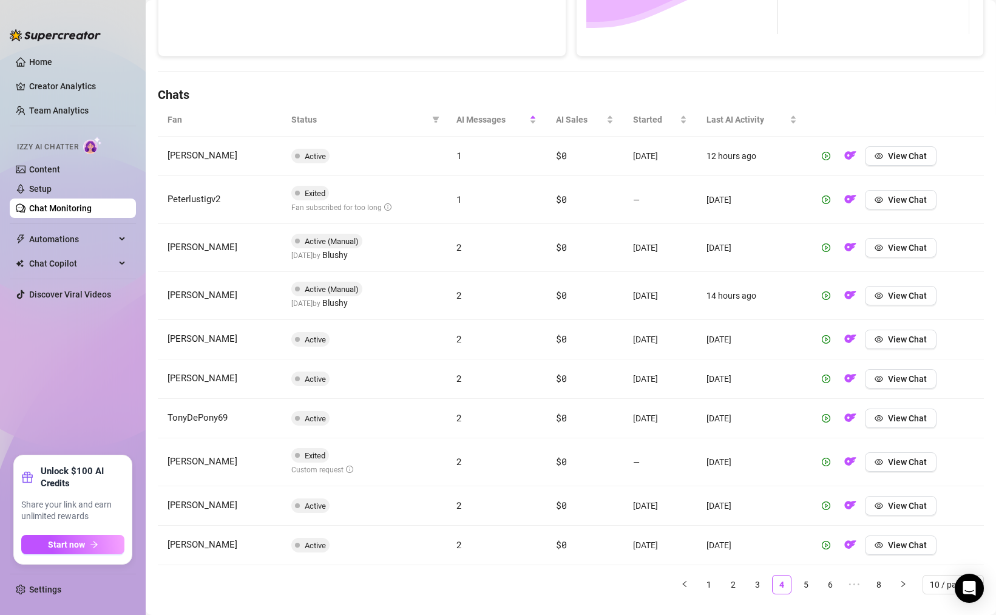
click at [820, 559] on td "View Chat" at bounding box center [895, 545] width 177 height 39
click at [826, 560] on td "View Chat" at bounding box center [895, 545] width 177 height 39
click at [821, 588] on link "6" at bounding box center [830, 585] width 18 height 18
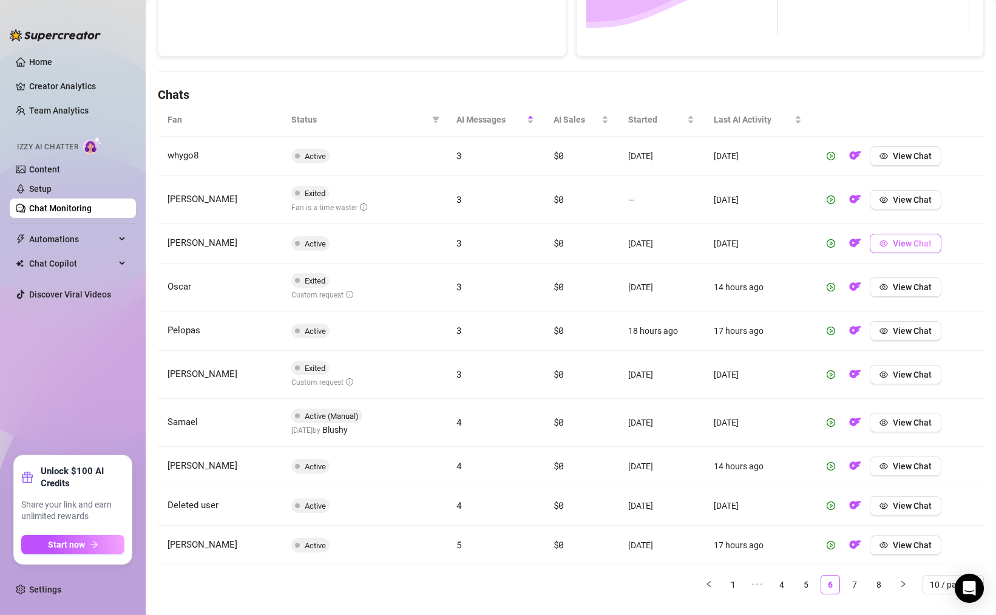
click at [893, 244] on span "View Chat" at bounding box center [912, 244] width 39 height 10
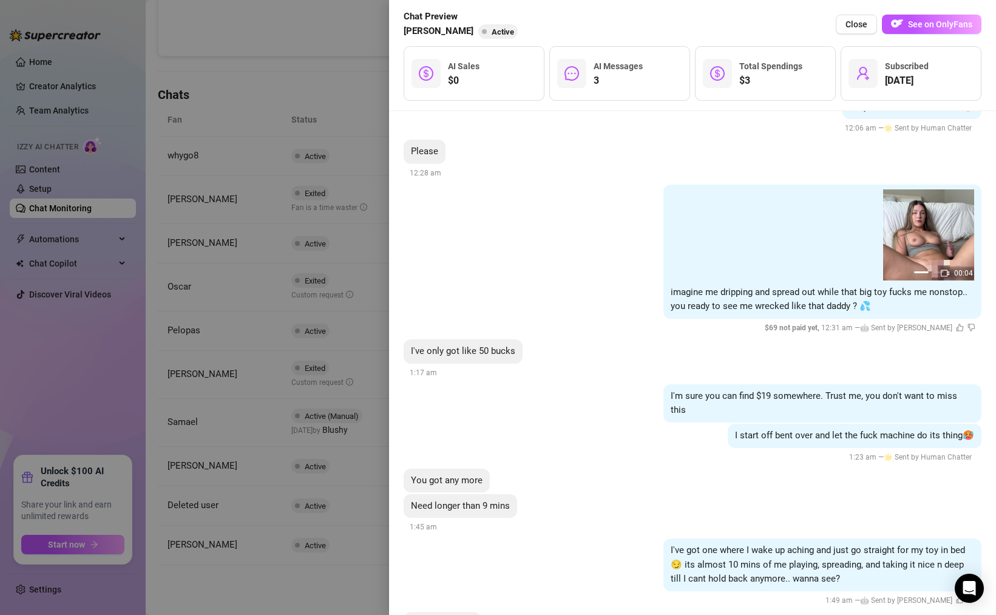
scroll to position [449, 0]
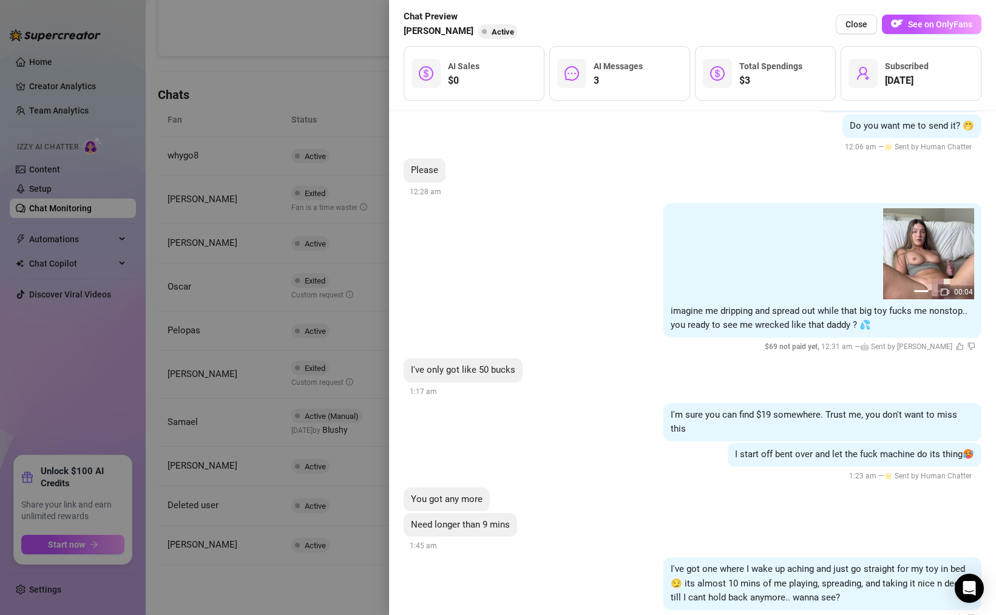
click at [330, 469] on div at bounding box center [498, 307] width 996 height 615
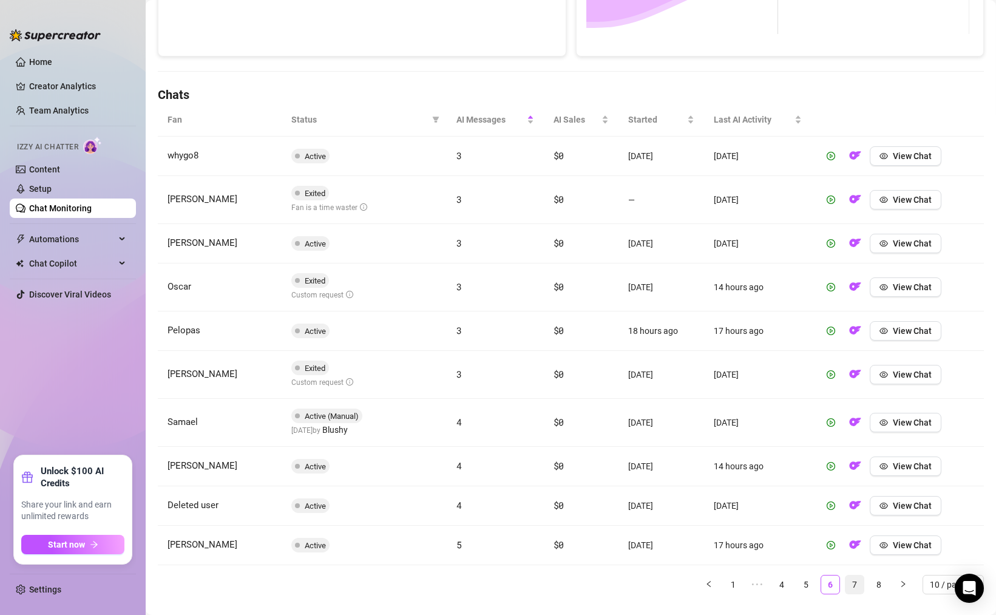
click at [846, 590] on link "7" at bounding box center [855, 585] width 18 height 18
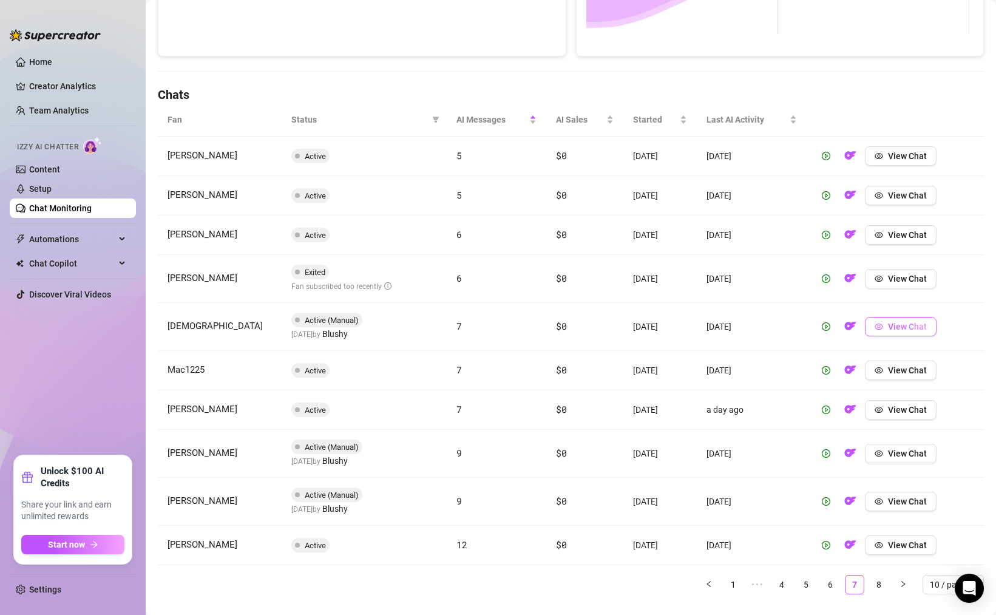
click at [890, 333] on button "View Chat" at bounding box center [901, 326] width 72 height 19
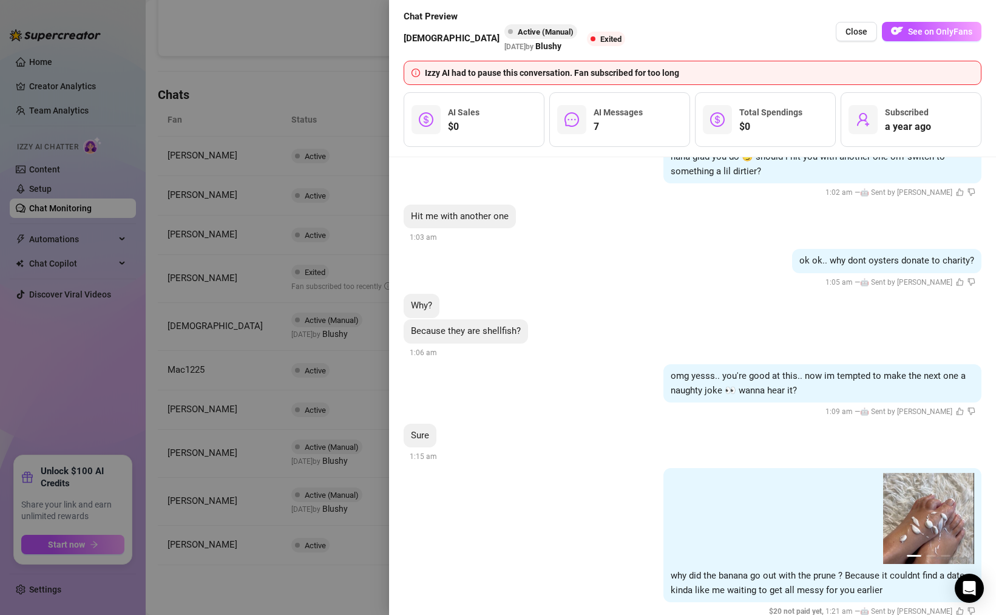
scroll to position [440, 0]
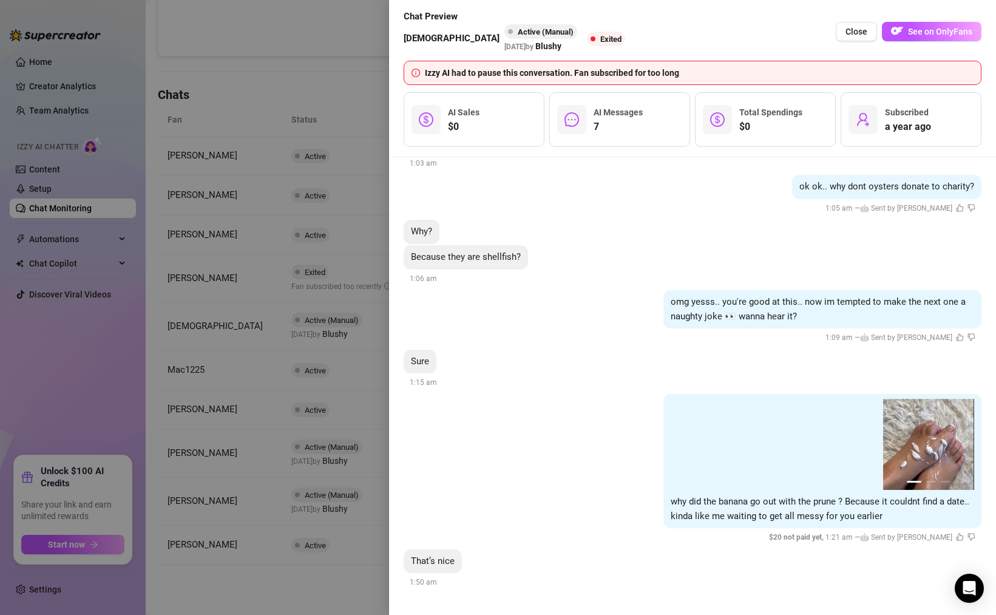
click at [322, 460] on div at bounding box center [498, 307] width 996 height 615
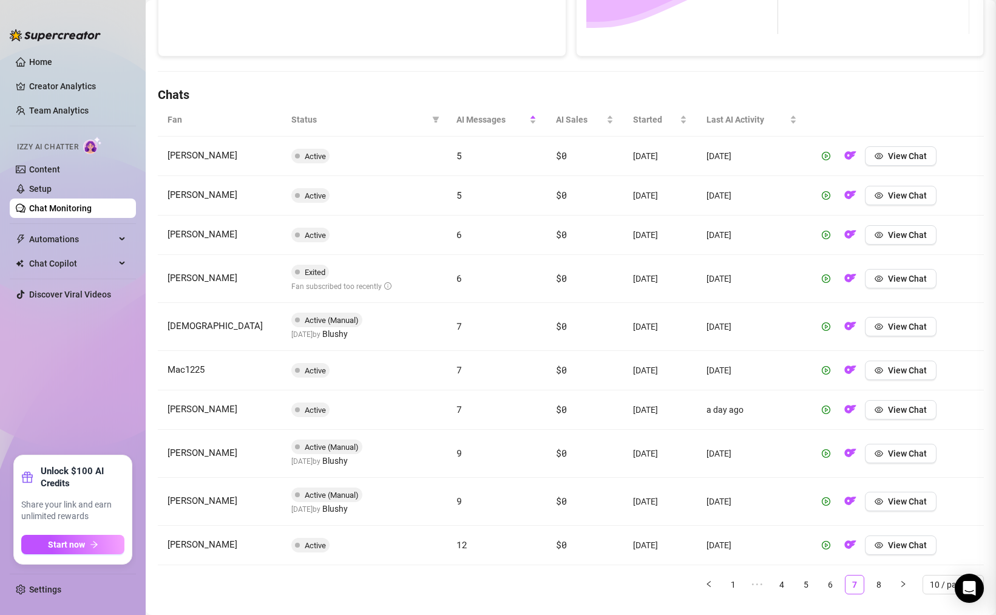
scroll to position [0, 0]
click at [870, 590] on link "8" at bounding box center [879, 585] width 18 height 18
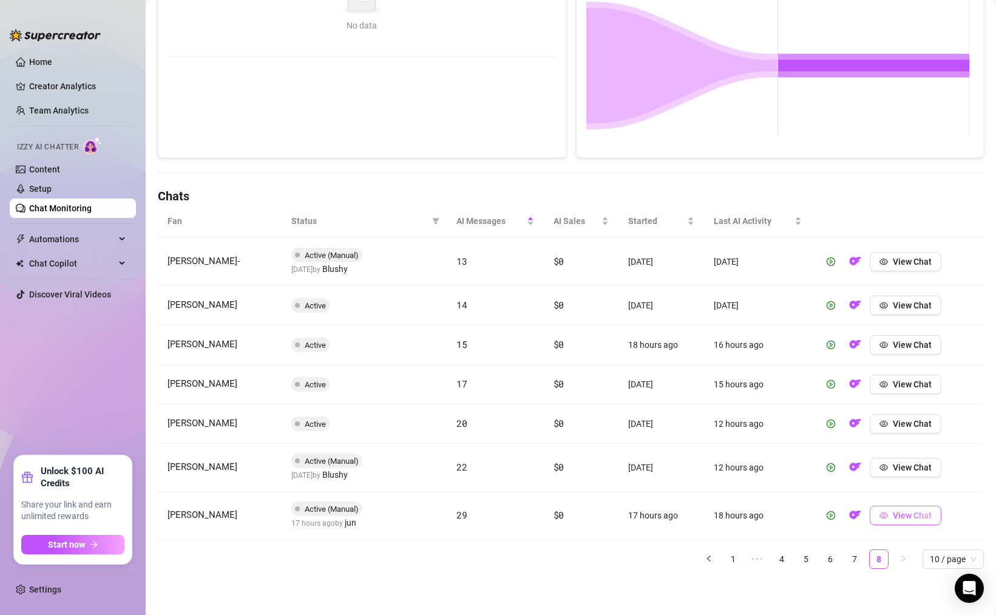
click at [891, 521] on button "View Chat" at bounding box center [906, 515] width 72 height 19
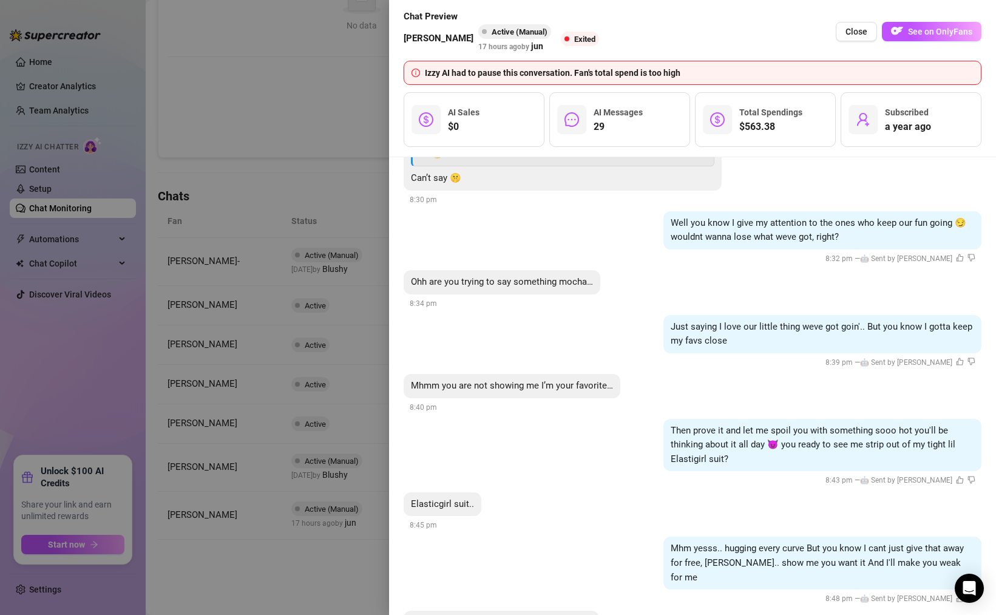
scroll to position [14609, 0]
click at [361, 500] on div at bounding box center [498, 307] width 996 height 615
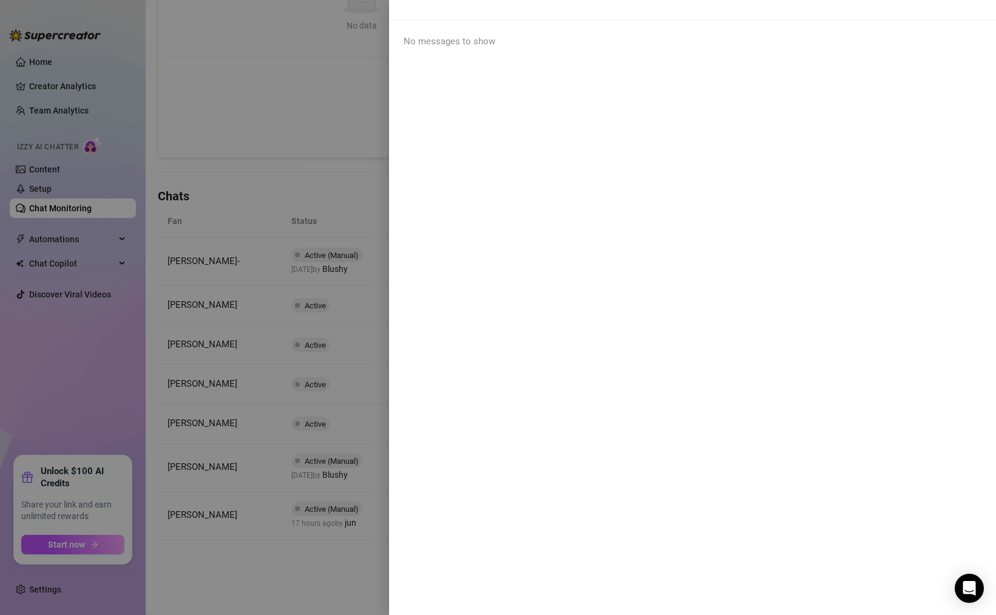
scroll to position [0, 0]
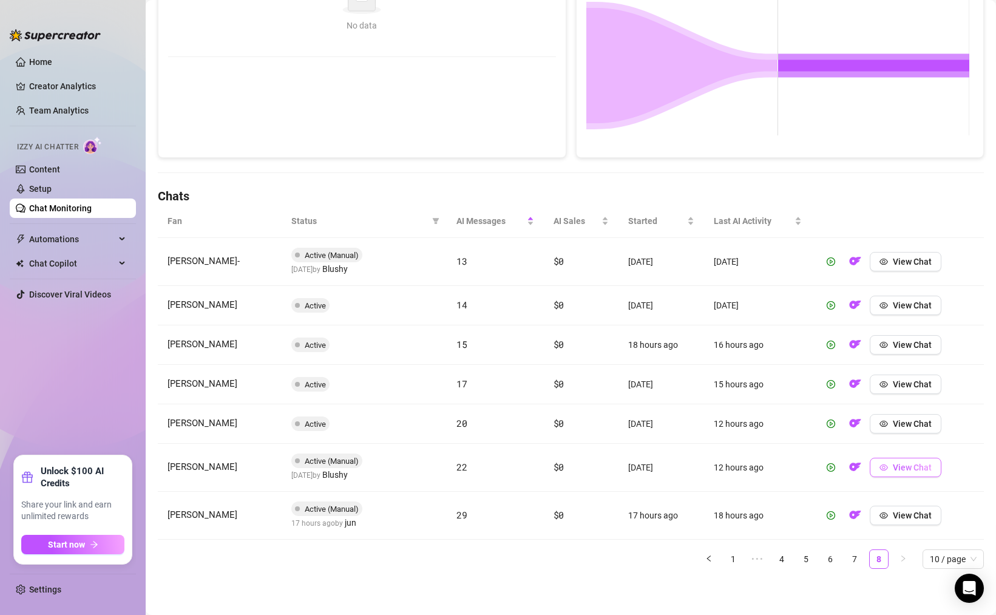
click at [893, 471] on span "View Chat" at bounding box center [912, 468] width 39 height 10
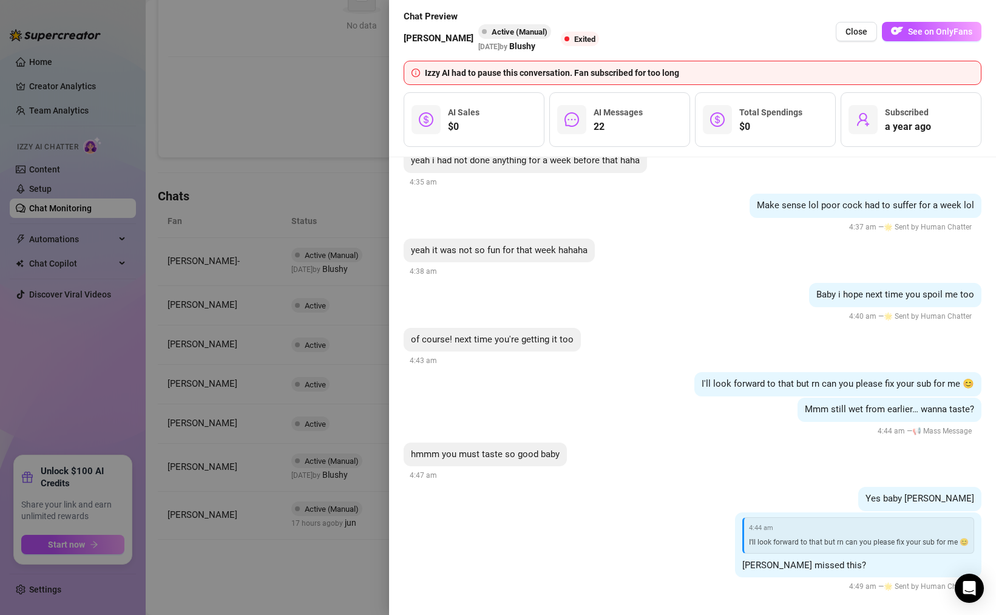
scroll to position [4108, 0]
click at [299, 312] on div at bounding box center [498, 307] width 996 height 615
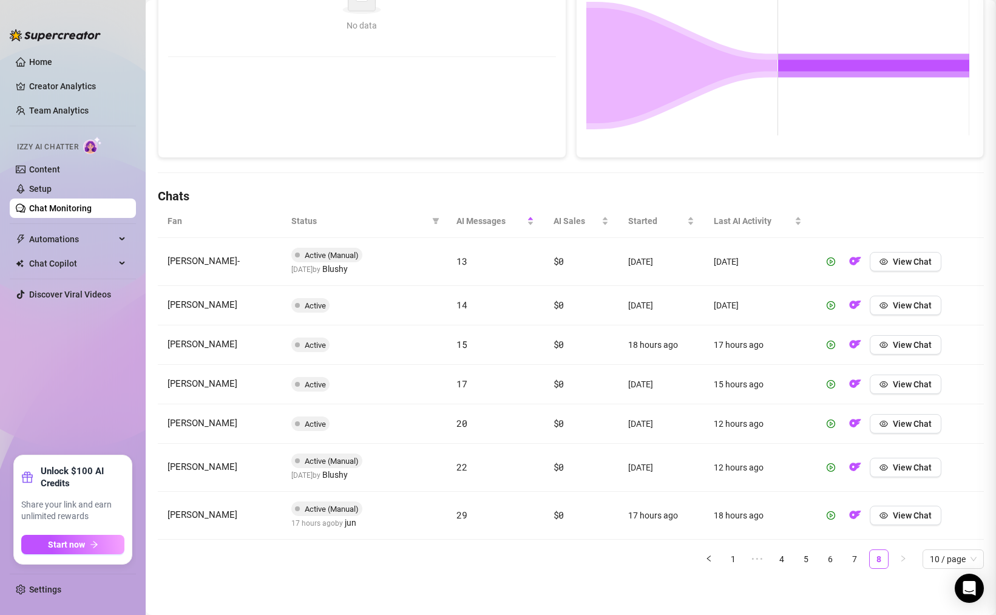
scroll to position [0, 0]
click at [52, 186] on link "Setup" at bounding box center [40, 189] width 22 height 10
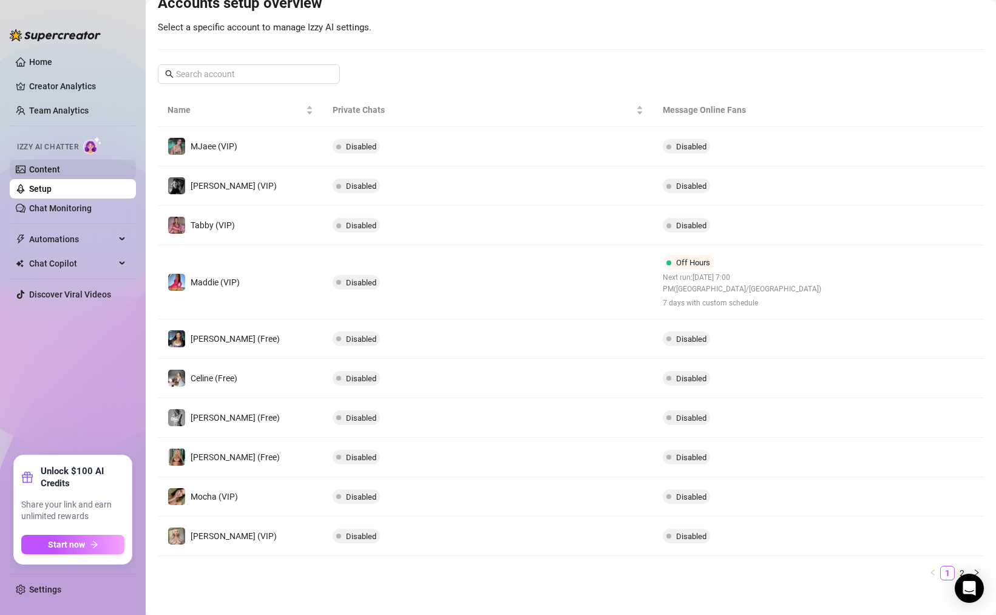
click at [60, 170] on link "Content" at bounding box center [44, 170] width 31 height 10
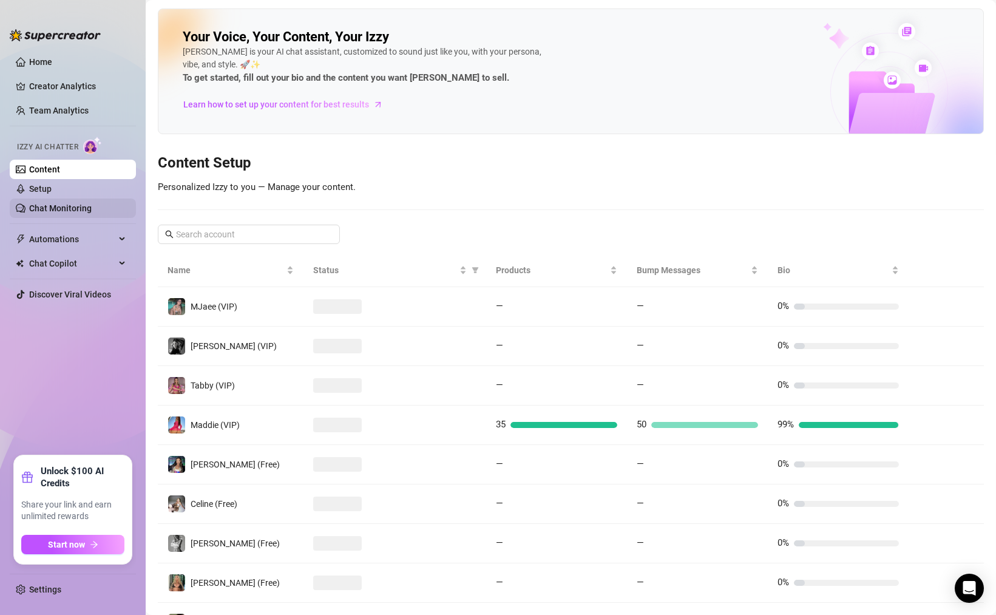
click at [91, 206] on link "Chat Monitoring" at bounding box center [60, 208] width 63 height 10
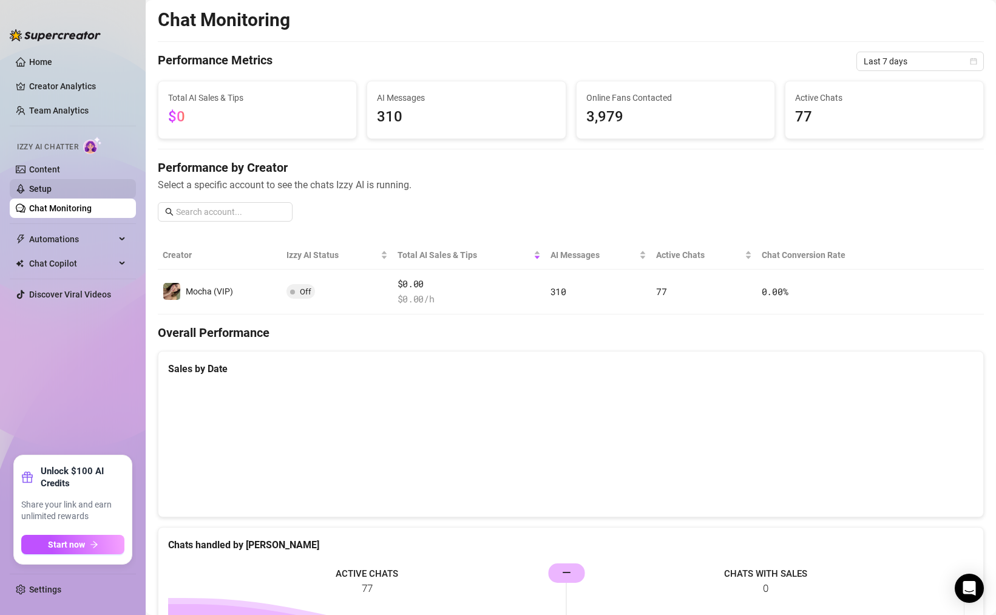
click at [52, 189] on link "Setup" at bounding box center [40, 189] width 22 height 10
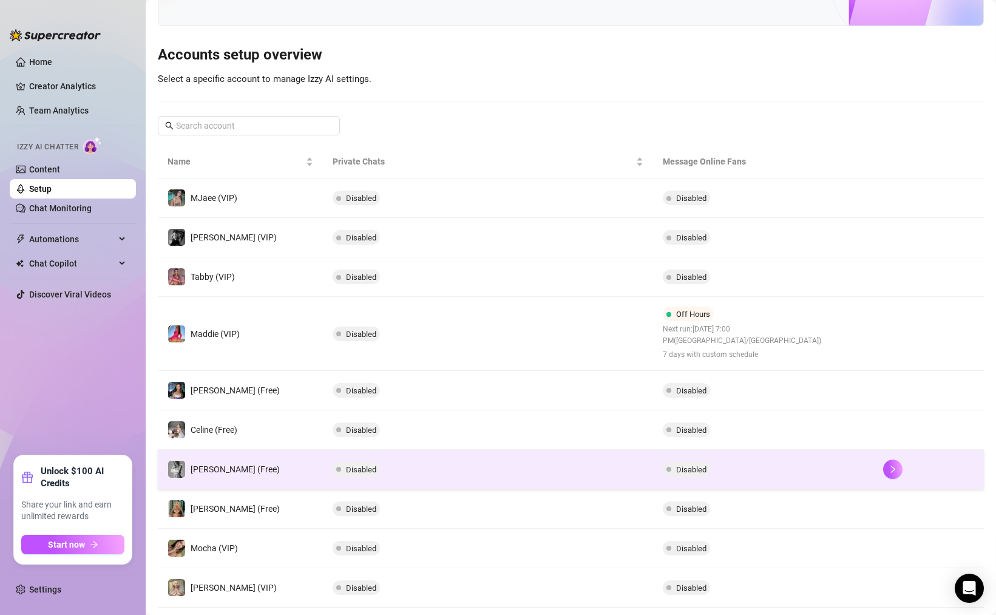
scroll to position [139, 0]
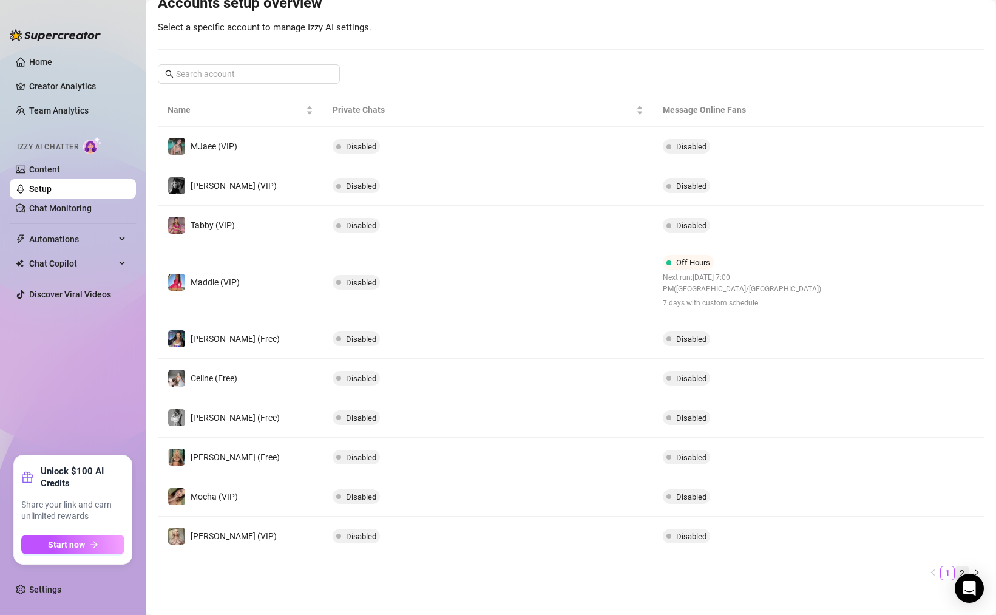
click at [956, 566] on link "2" at bounding box center [962, 572] width 13 height 13
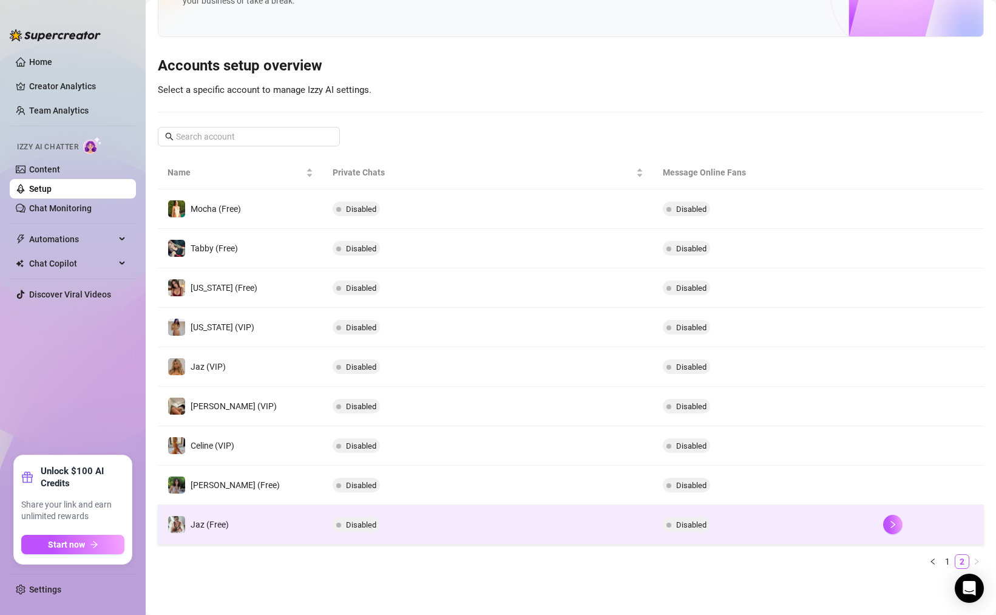
scroll to position [77, 0]
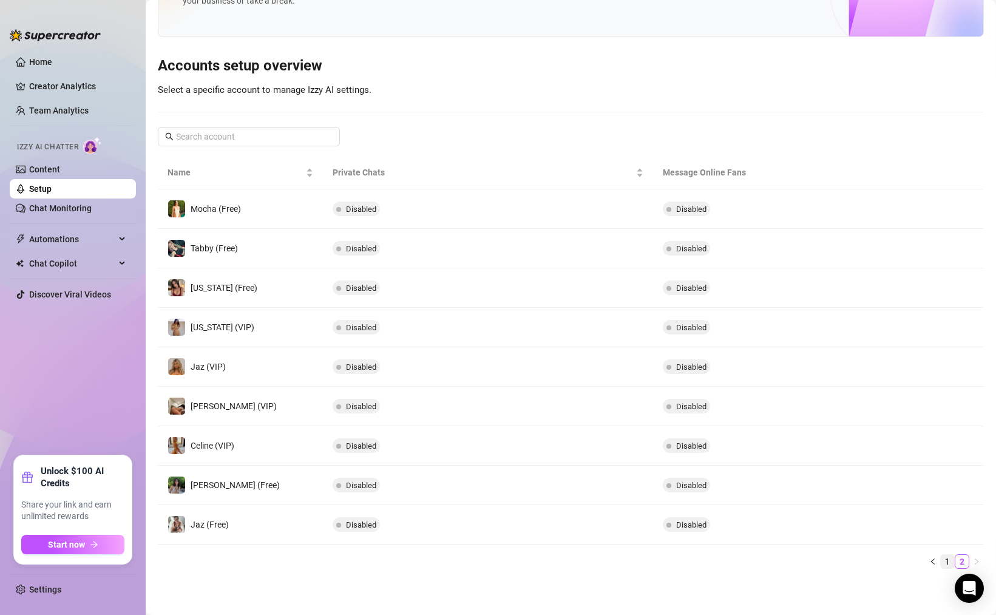
click at [941, 565] on link "1" at bounding box center [947, 561] width 13 height 13
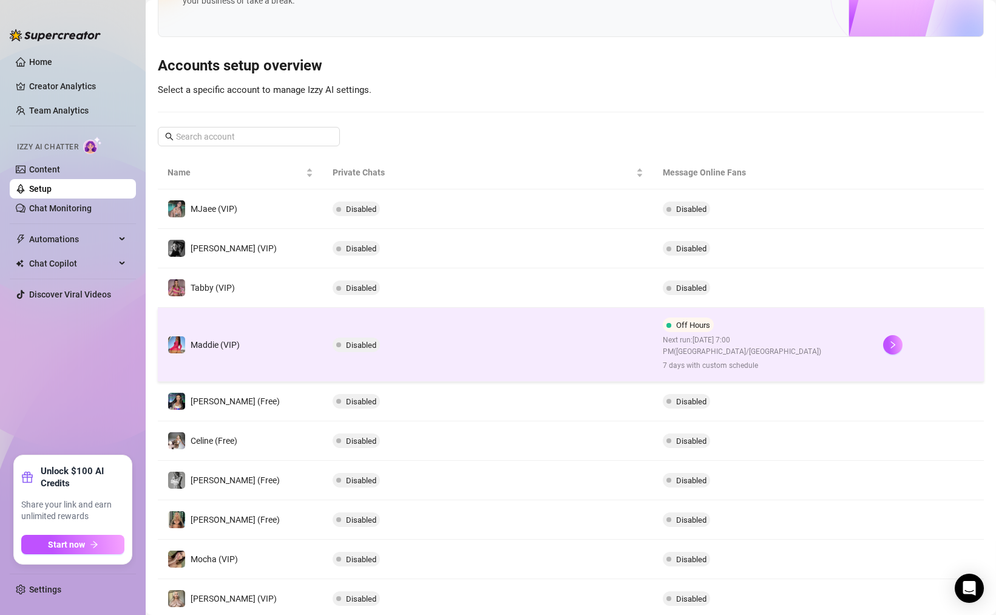
click at [477, 348] on td "Disabled" at bounding box center [488, 345] width 331 height 74
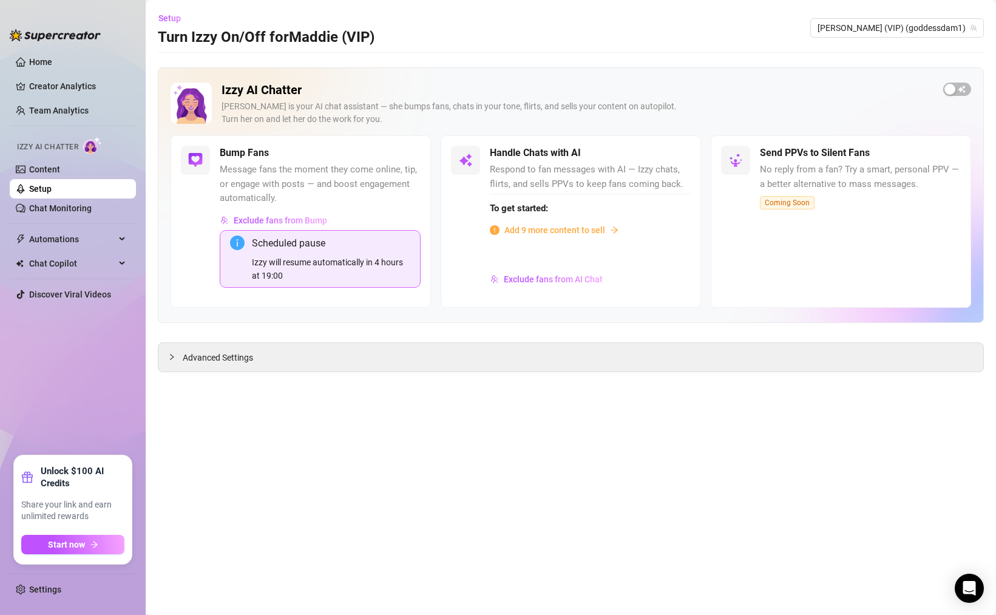
click at [641, 155] on div "Handle Chats with AI" at bounding box center [590, 153] width 201 height 15
click at [202, 359] on span "Advanced Settings" at bounding box center [218, 357] width 70 height 13
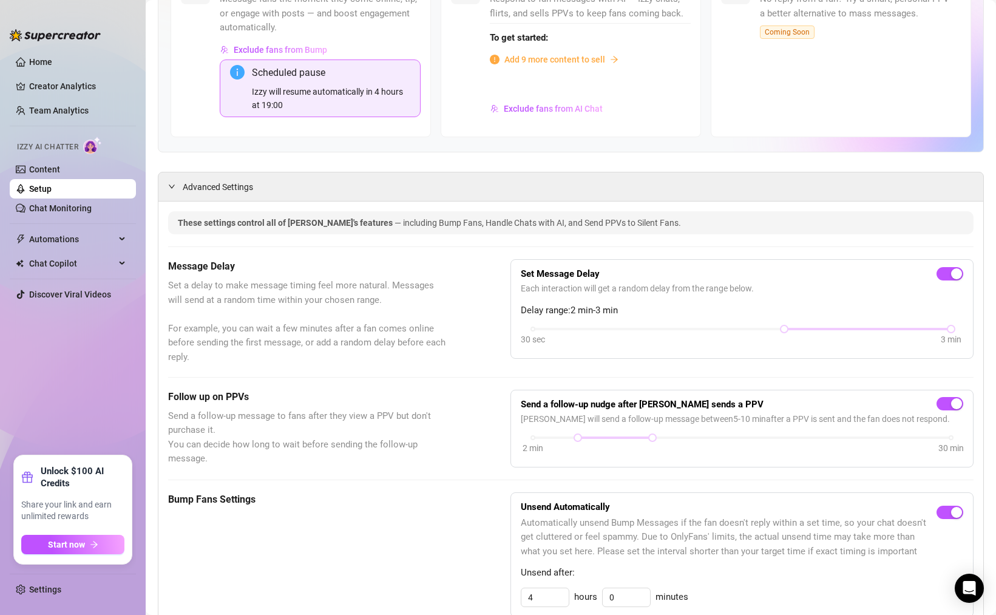
scroll to position [25, 0]
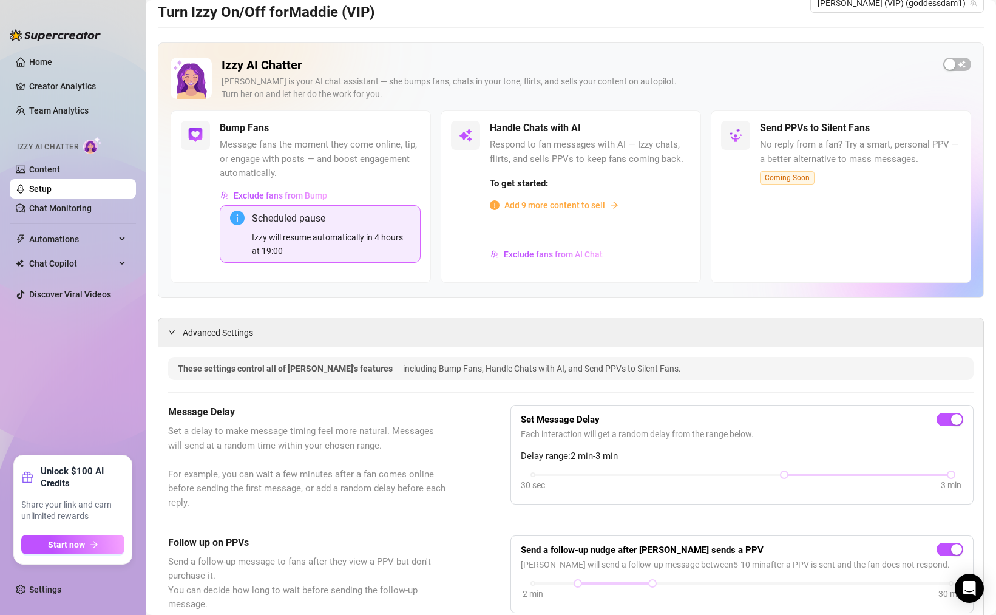
click at [588, 143] on span "Respond to fan messages with AI — Izzy chats, flirts, and sells PPVs to keep fa…" at bounding box center [590, 152] width 201 height 29
click at [512, 257] on span "Exclude fans from AI Chat" at bounding box center [553, 255] width 99 height 10
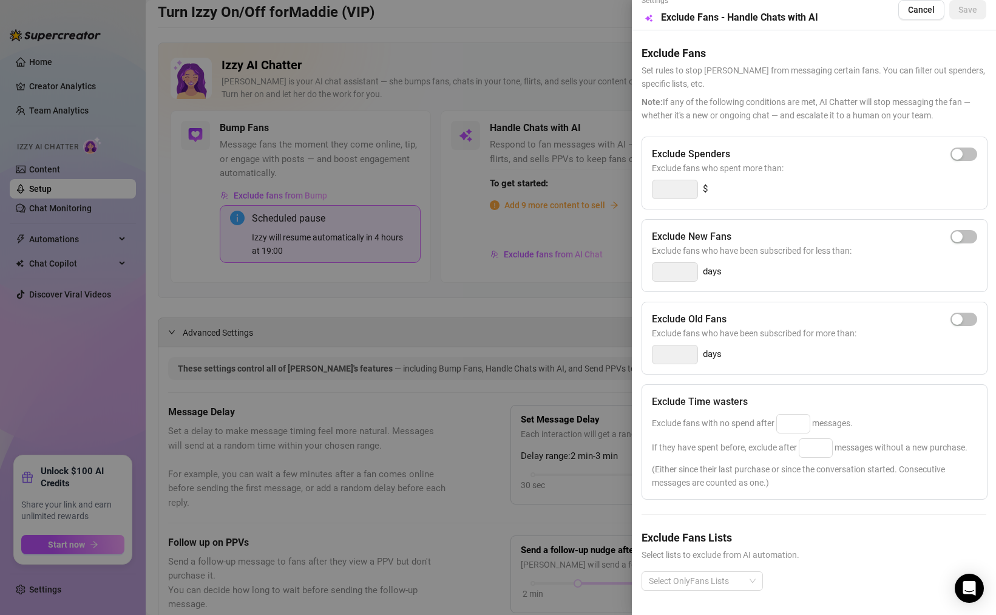
scroll to position [32, 0]
click at [565, 247] on div at bounding box center [498, 307] width 996 height 615
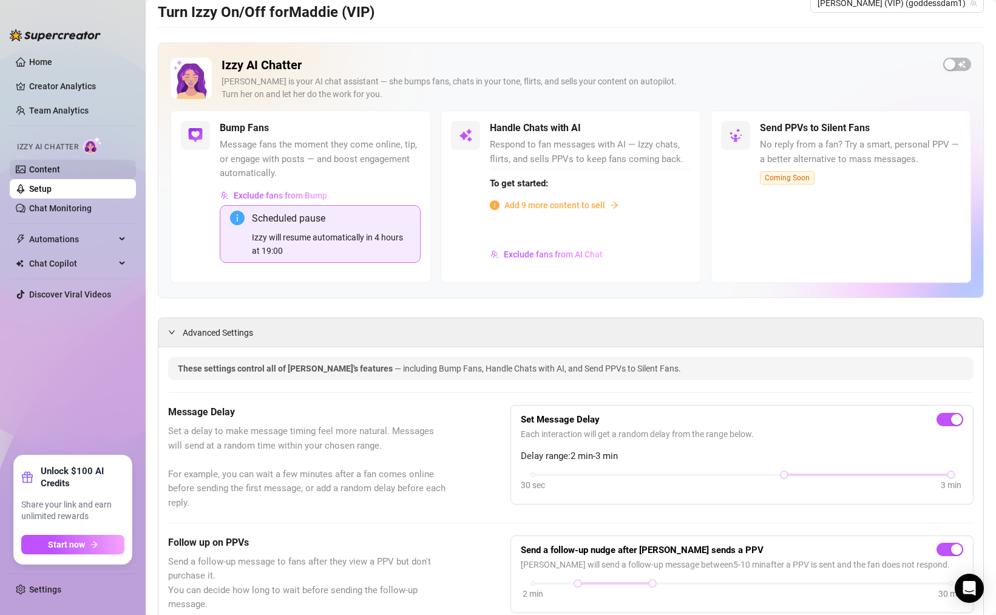
click at [60, 172] on link "Content" at bounding box center [44, 170] width 31 height 10
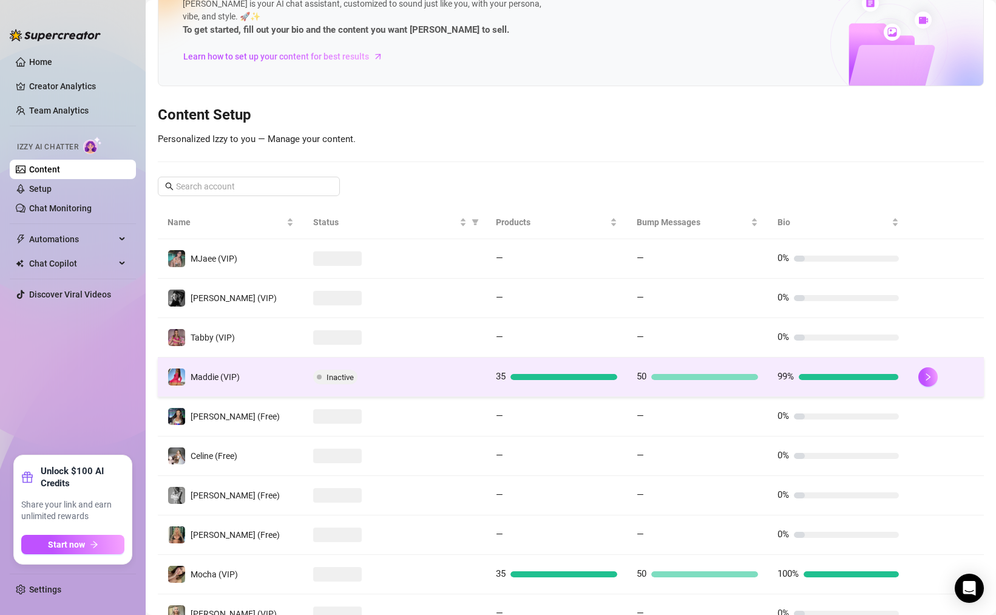
scroll to position [137, 0]
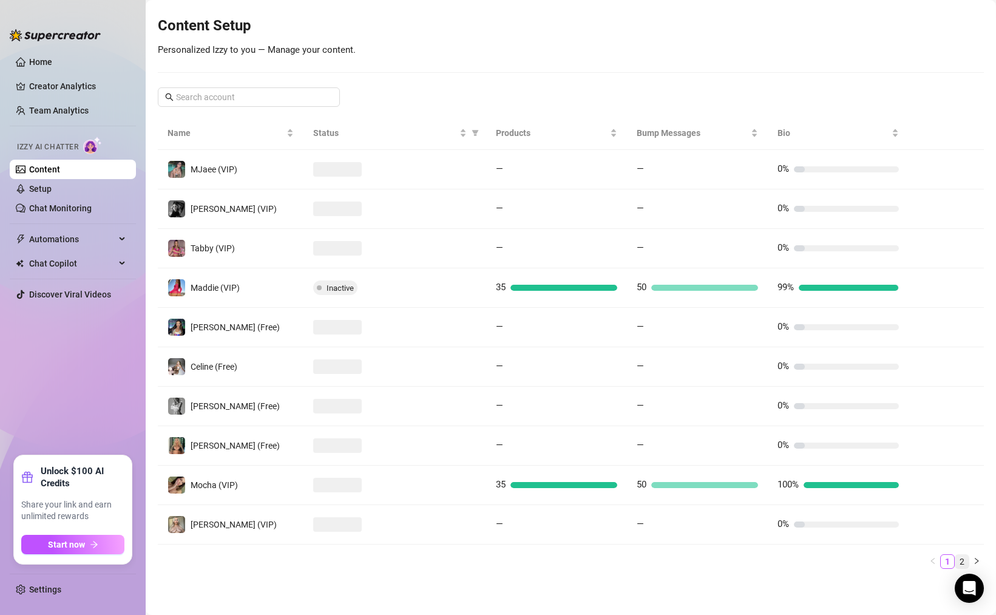
click at [956, 563] on link "2" at bounding box center [962, 561] width 13 height 13
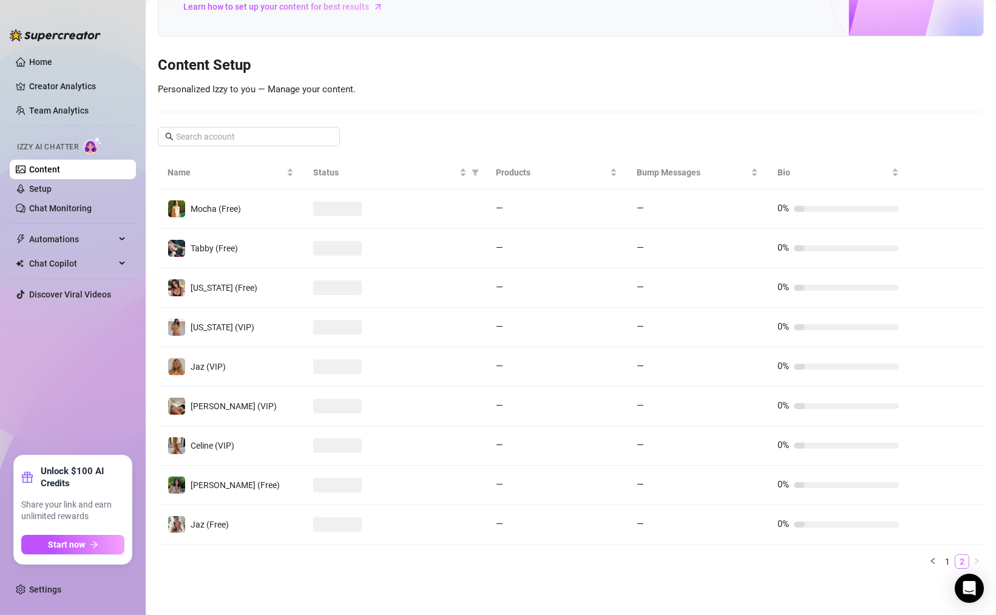
scroll to position [98, 0]
click at [942, 566] on link "1" at bounding box center [947, 561] width 13 height 13
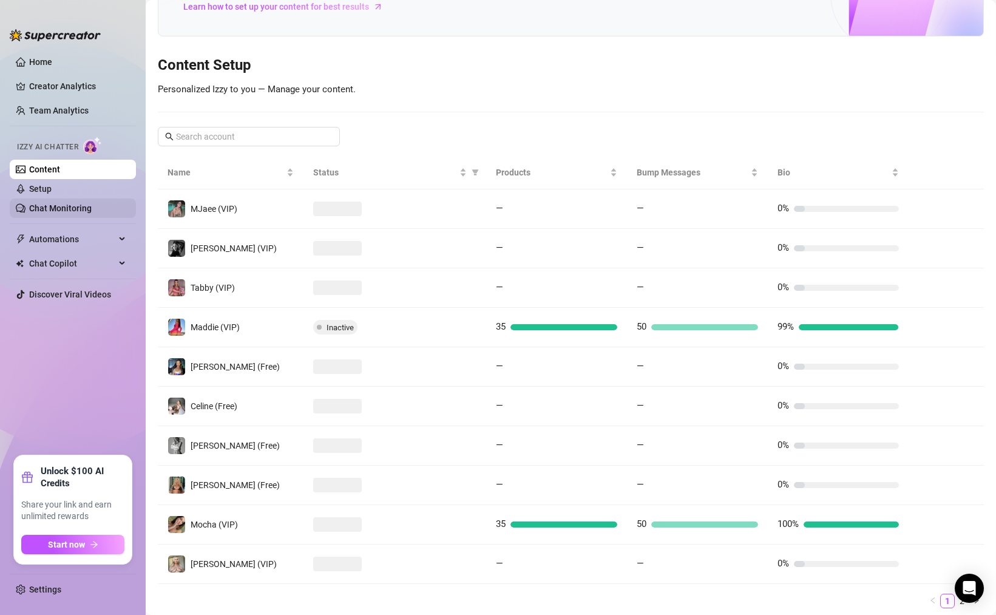
click at [58, 205] on link "Chat Monitoring" at bounding box center [60, 208] width 63 height 10
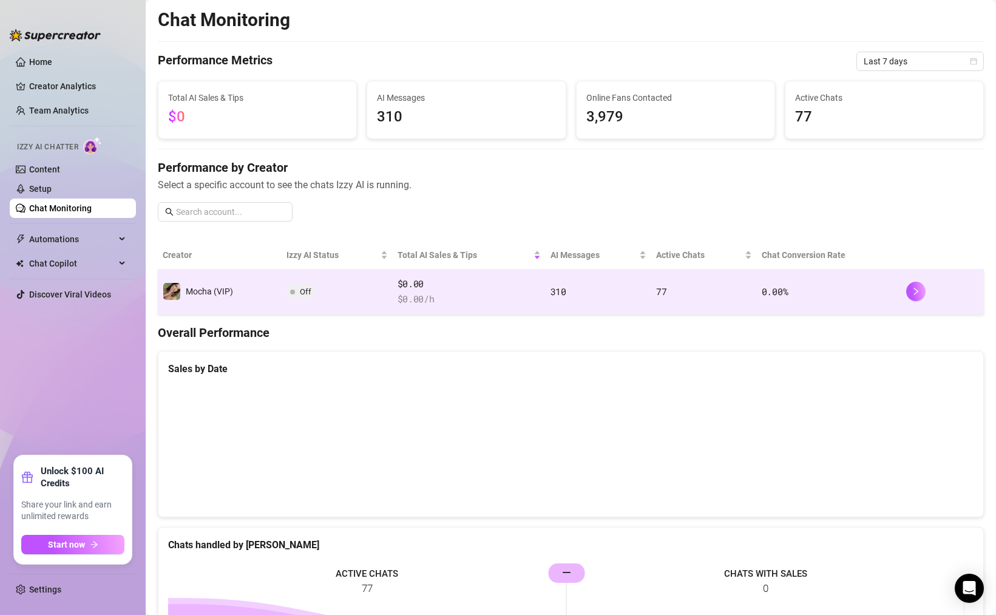
click at [537, 296] on td "$0.00 $ 0.00 /h" at bounding box center [469, 292] width 153 height 45
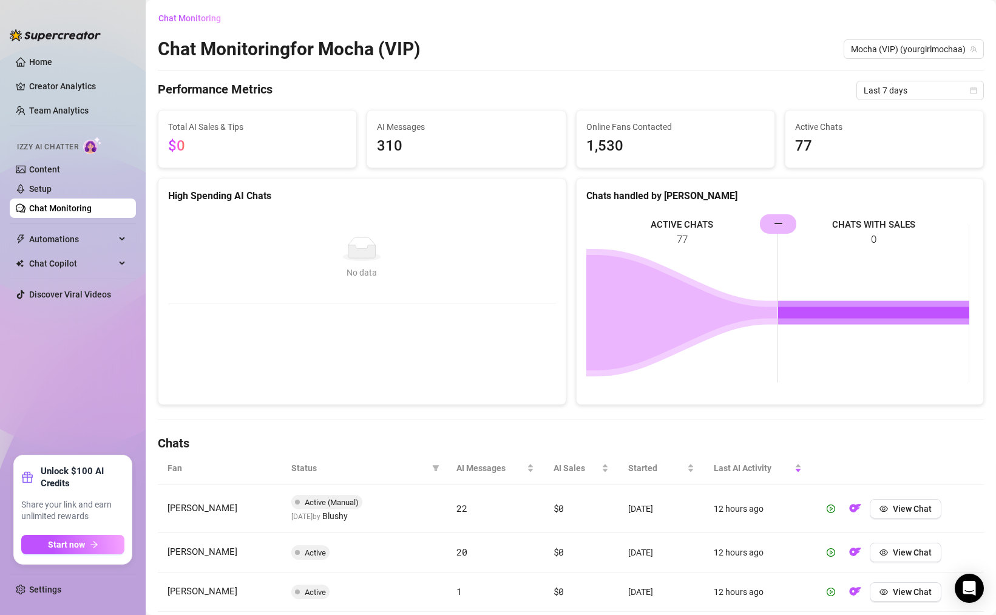
scroll to position [366, 0]
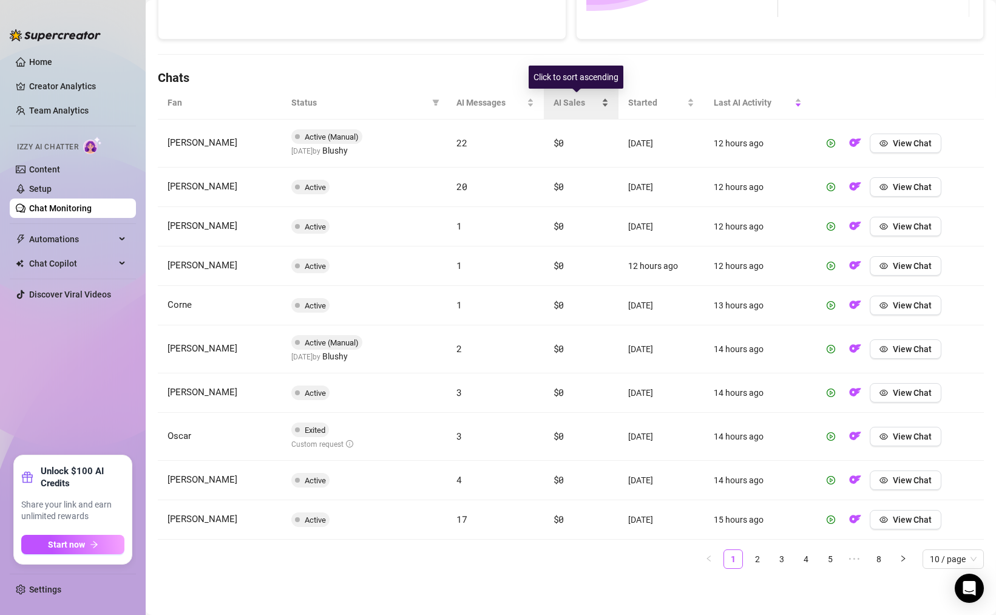
click at [587, 109] on div "AI Sales" at bounding box center [582, 102] width 56 height 13
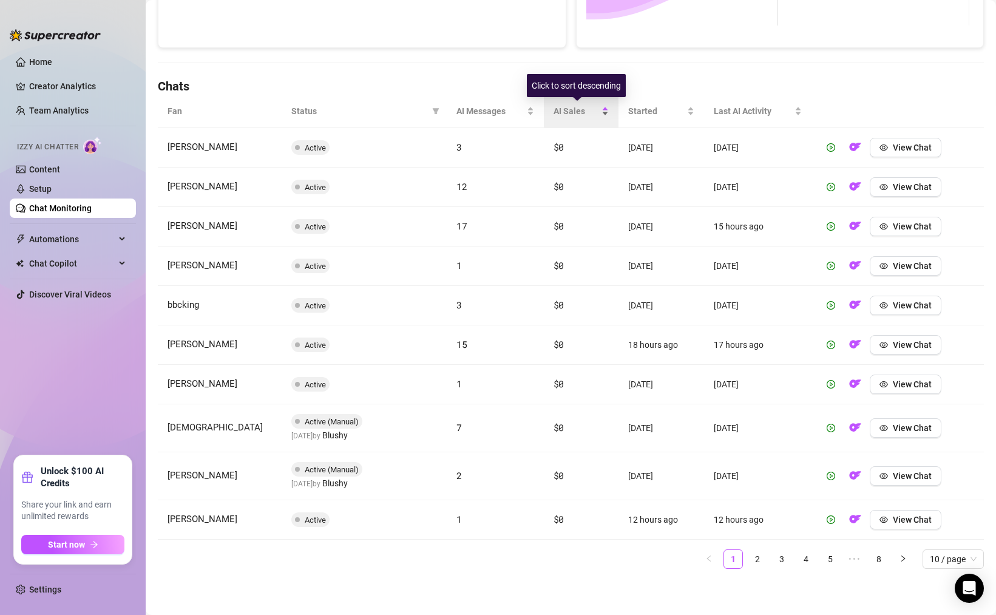
scroll to position [357, 0]
click at [491, 112] on span "AI Messages" at bounding box center [490, 110] width 67 height 13
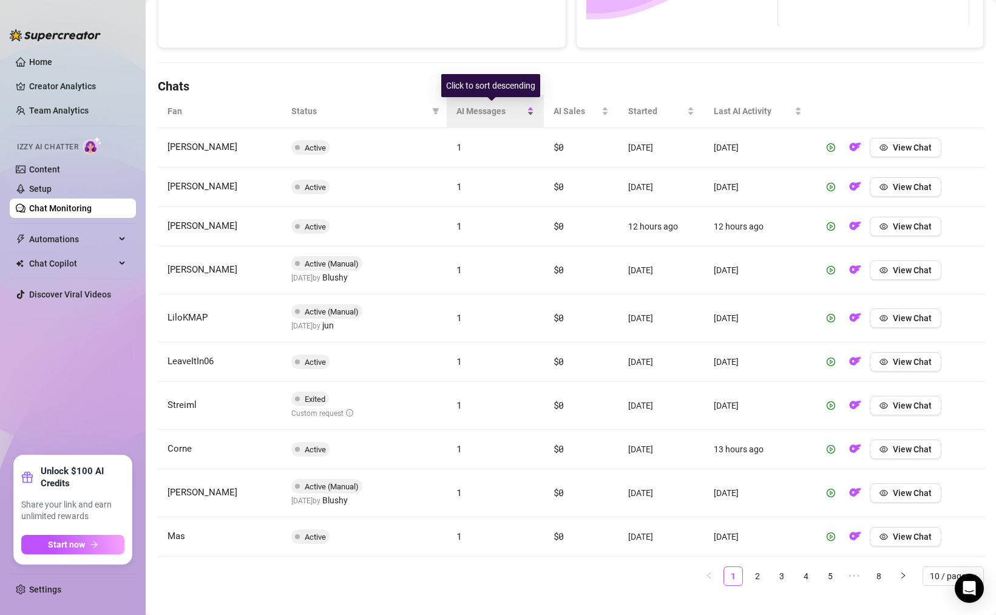
click at [491, 112] on span "AI Messages" at bounding box center [490, 110] width 67 height 13
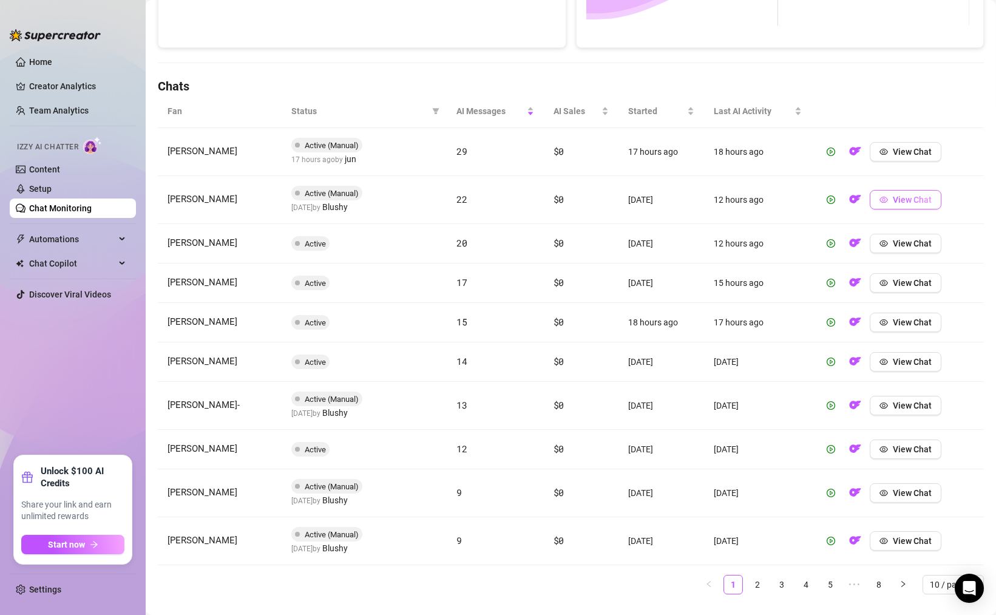
click at [893, 199] on span "View Chat" at bounding box center [912, 200] width 39 height 10
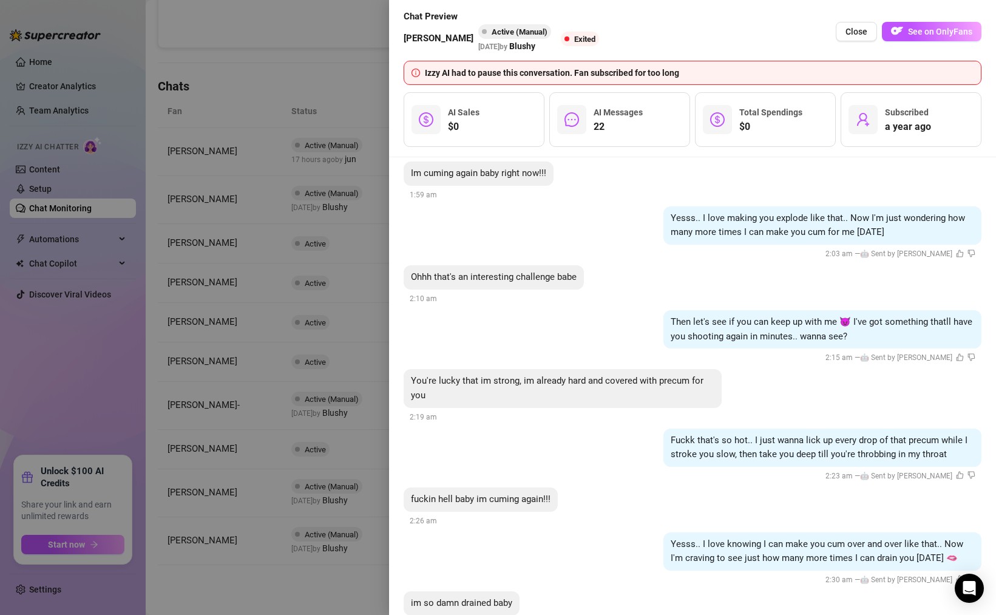
scroll to position [2093, 0]
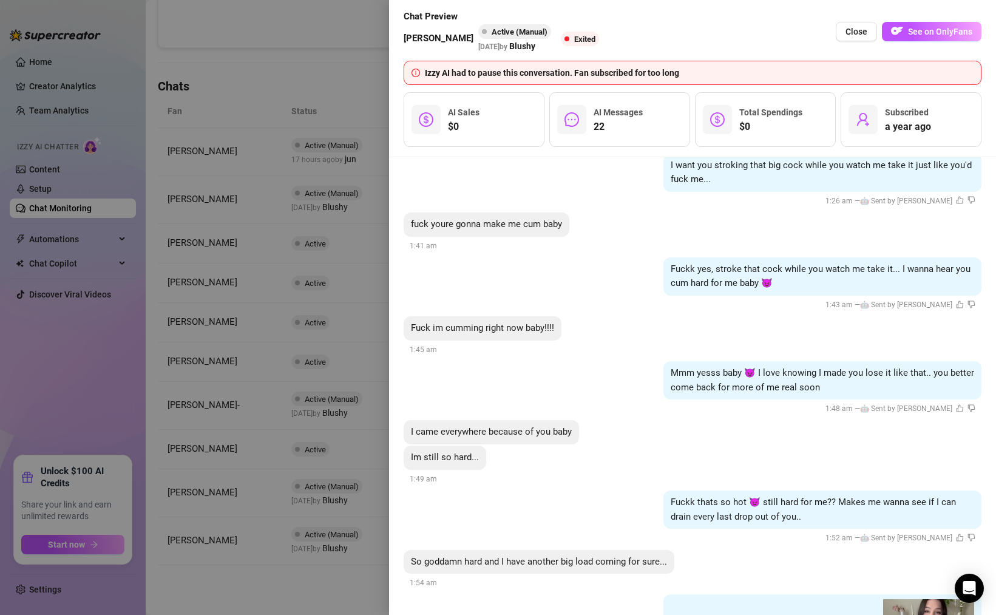
click at [346, 364] on div at bounding box center [498, 307] width 996 height 615
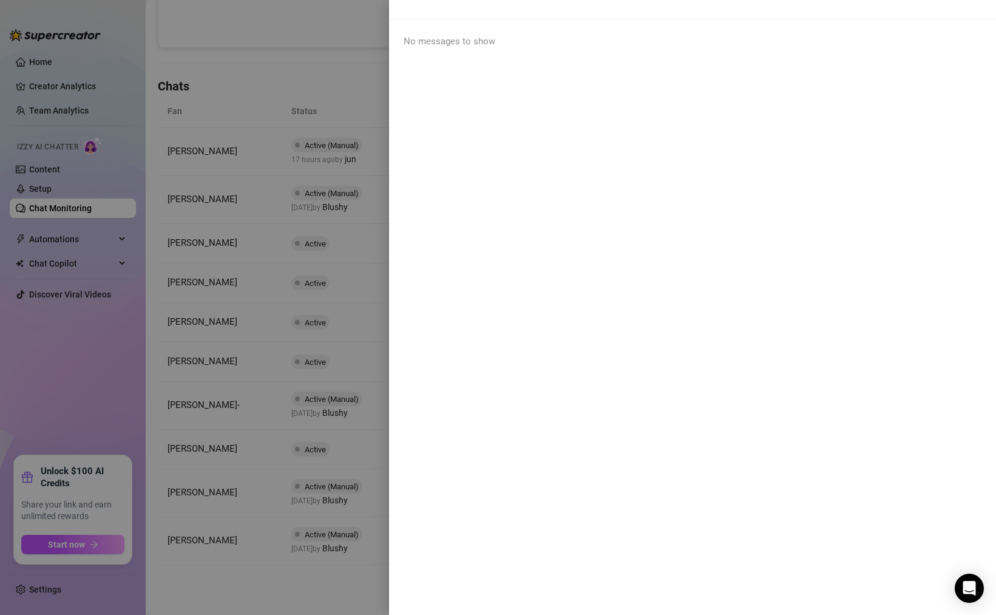
scroll to position [0, 0]
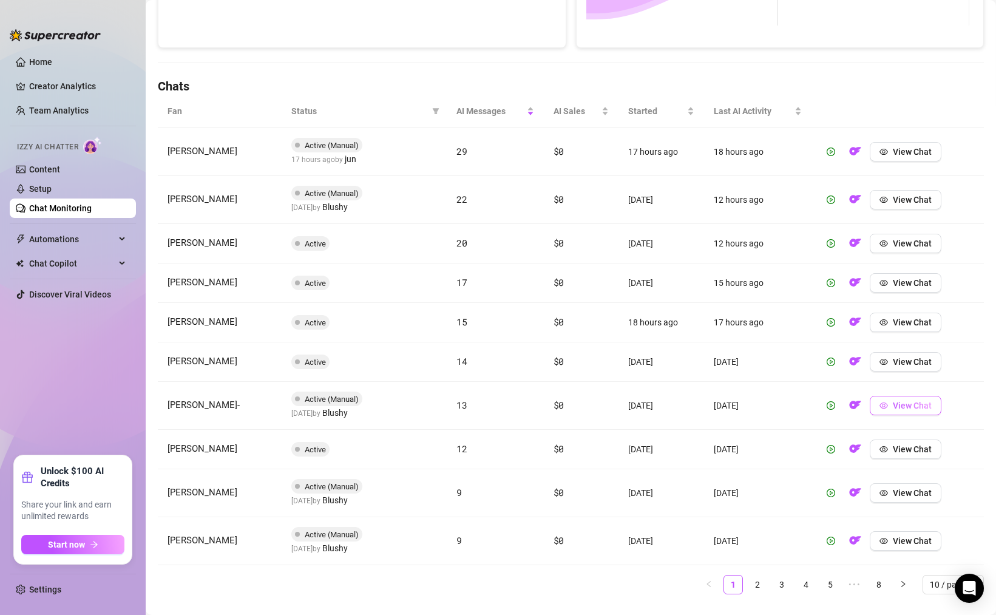
click at [911, 412] on button "View Chat" at bounding box center [906, 405] width 72 height 19
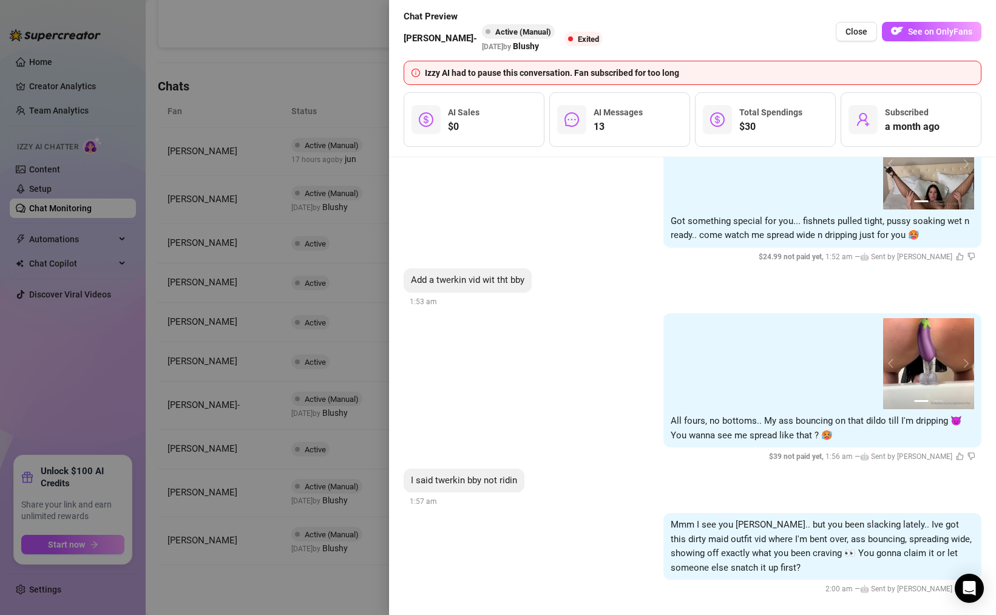
scroll to position [1692, 0]
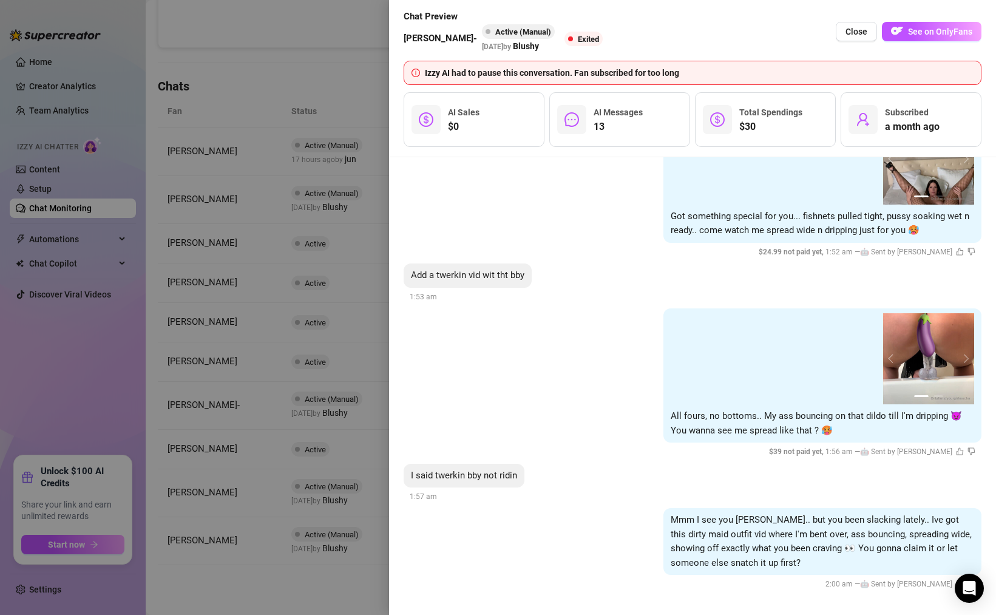
click at [364, 426] on div at bounding box center [498, 307] width 996 height 615
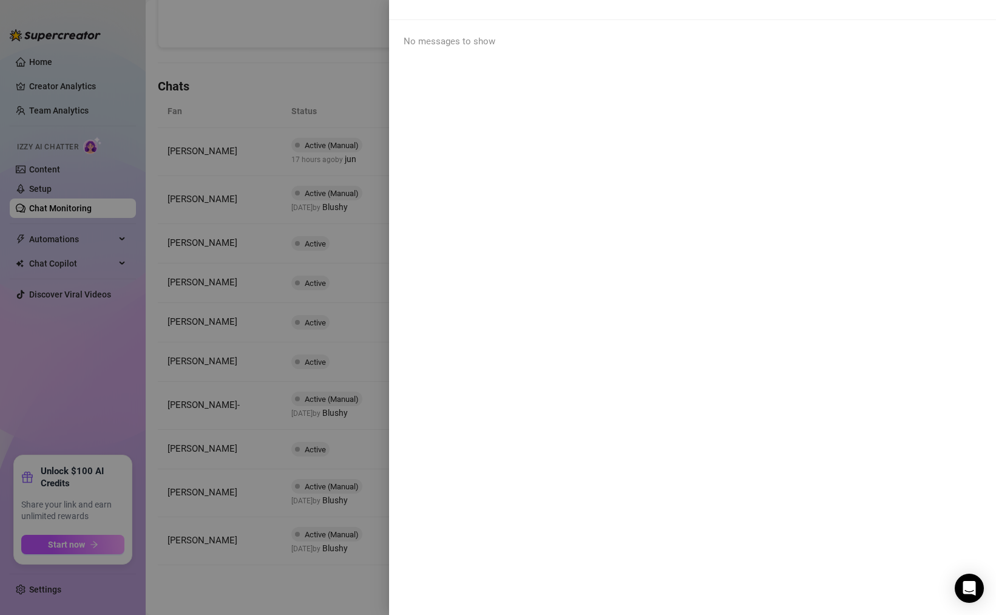
scroll to position [0, 0]
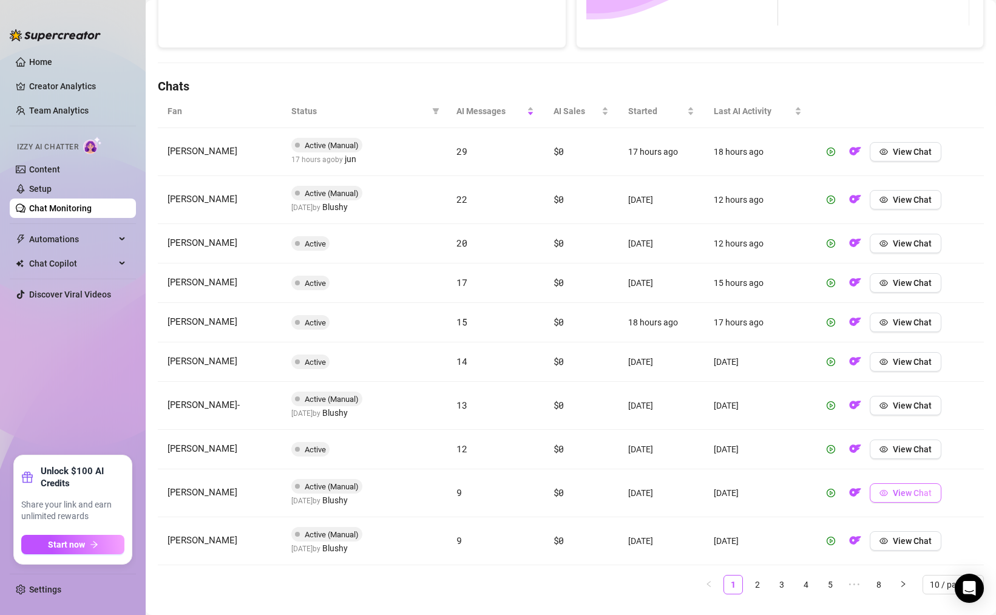
click at [900, 502] on button "View Chat" at bounding box center [906, 492] width 72 height 19
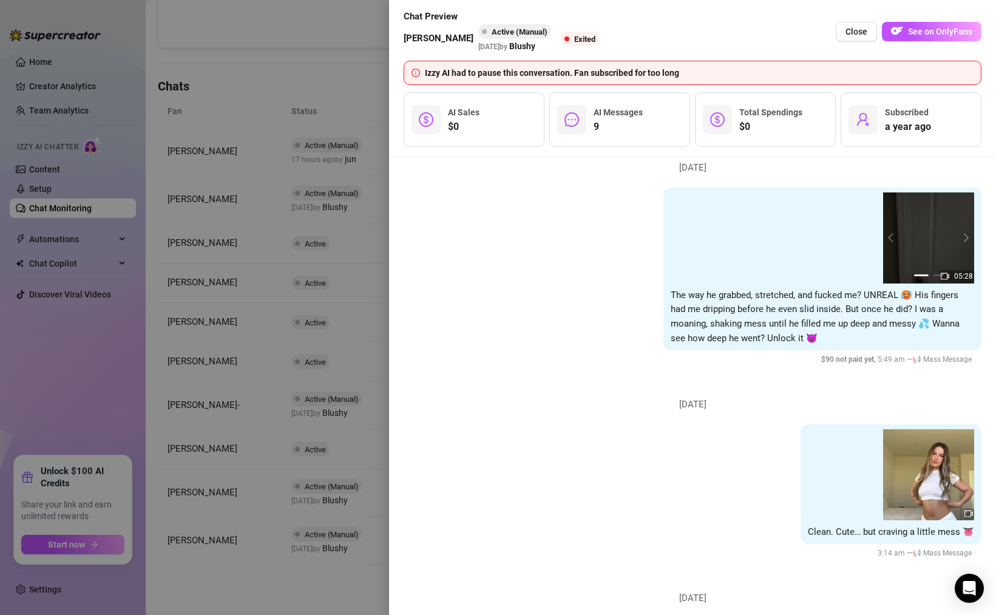
scroll to position [1135, 0]
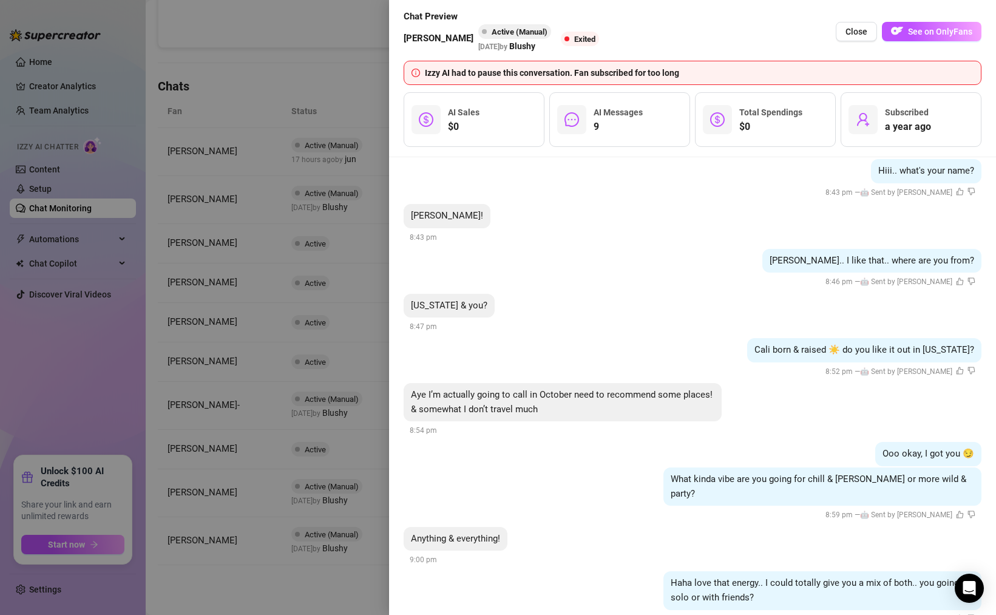
click at [264, 487] on div at bounding box center [498, 307] width 996 height 615
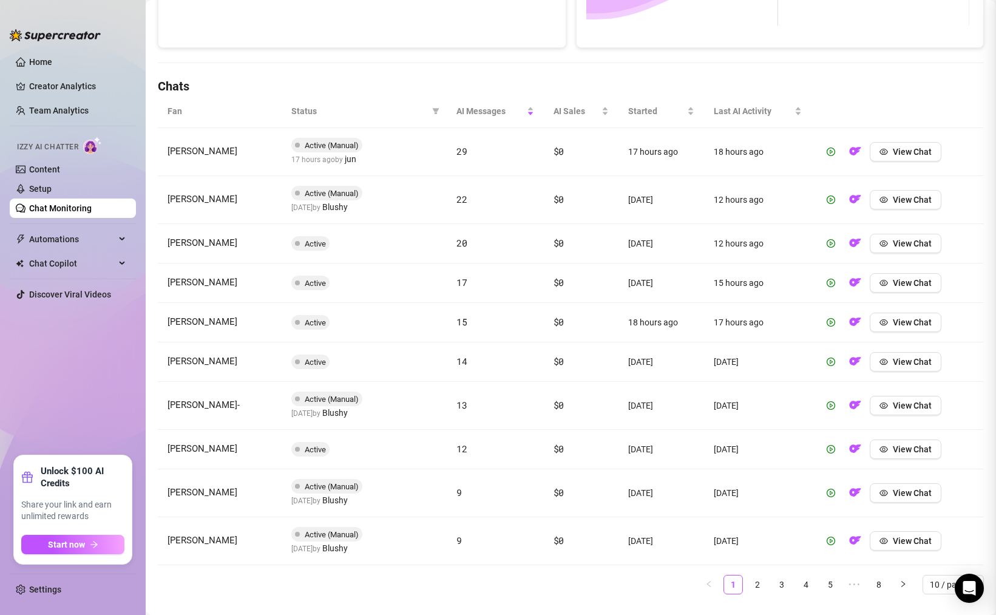
scroll to position [0, 0]
click at [752, 586] on link "2" at bounding box center [758, 585] width 18 height 18
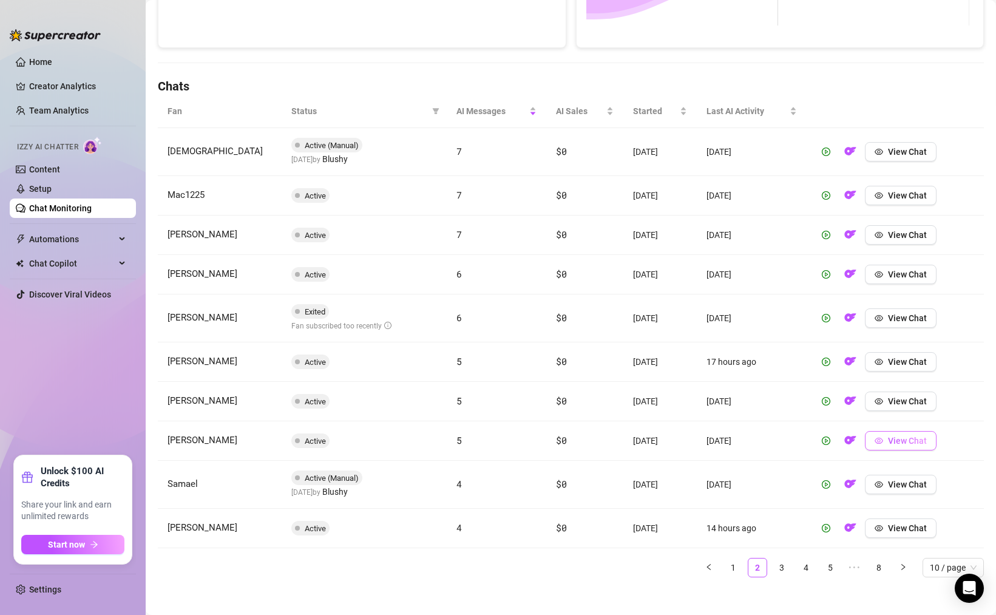
click at [908, 443] on span "View Chat" at bounding box center [907, 441] width 39 height 10
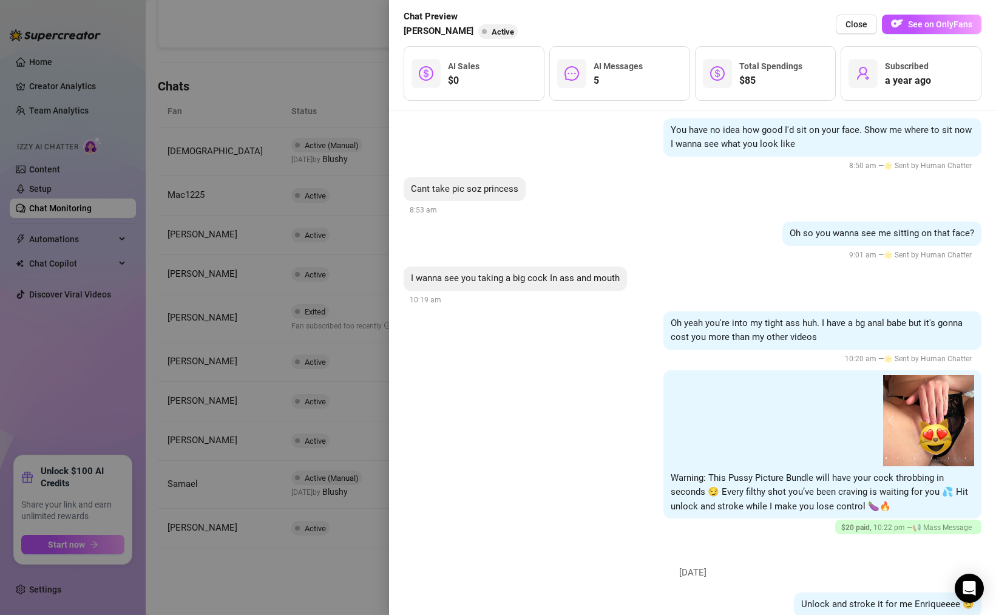
scroll to position [1976, 0]
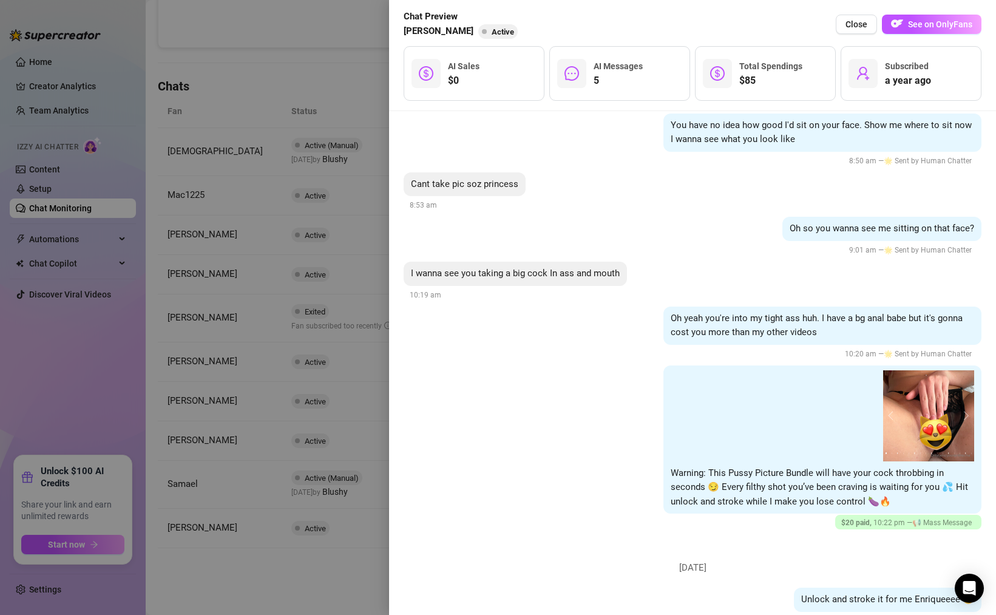
click at [382, 446] on div at bounding box center [498, 307] width 996 height 615
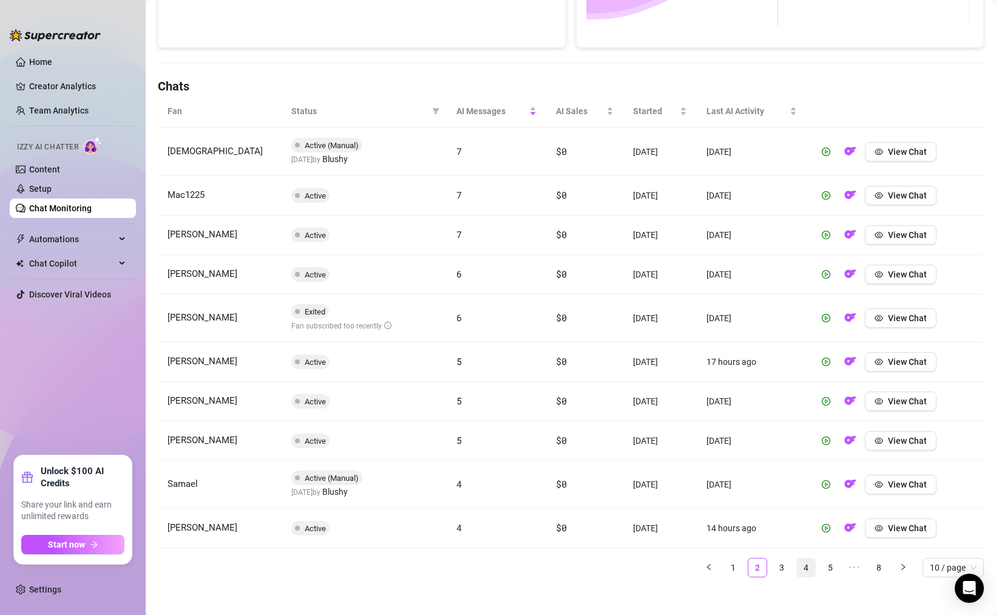
click at [797, 569] on link "4" at bounding box center [806, 568] width 18 height 18
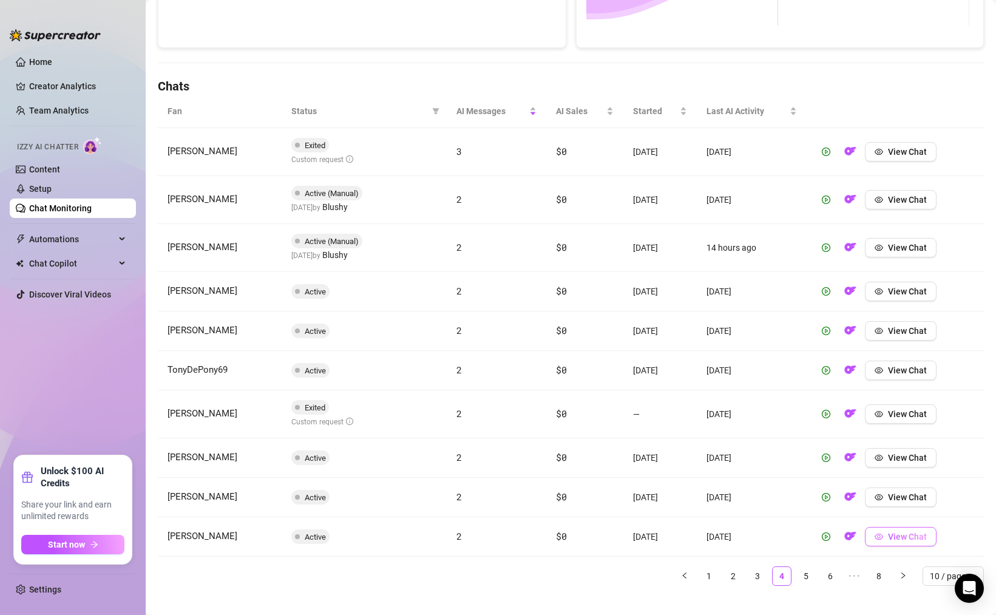
click at [882, 541] on button "View Chat" at bounding box center [901, 536] width 72 height 19
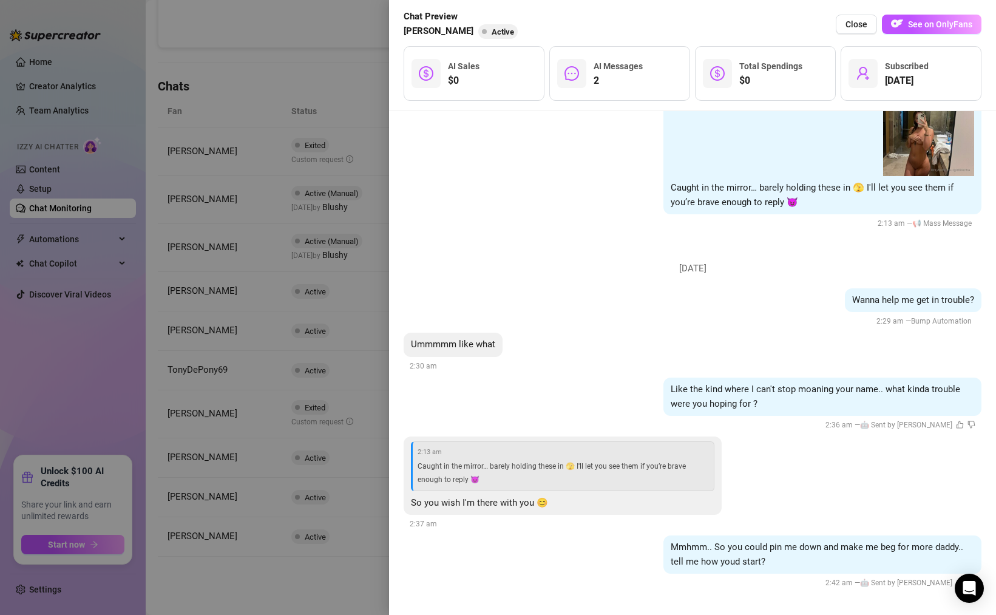
scroll to position [92, 0]
click at [413, 452] on div "2:13 am Caught in the mirror… barely holding these in 🫣 I'll let you see them i…" at bounding box center [563, 464] width 304 height 49
click at [377, 446] on div at bounding box center [498, 307] width 996 height 615
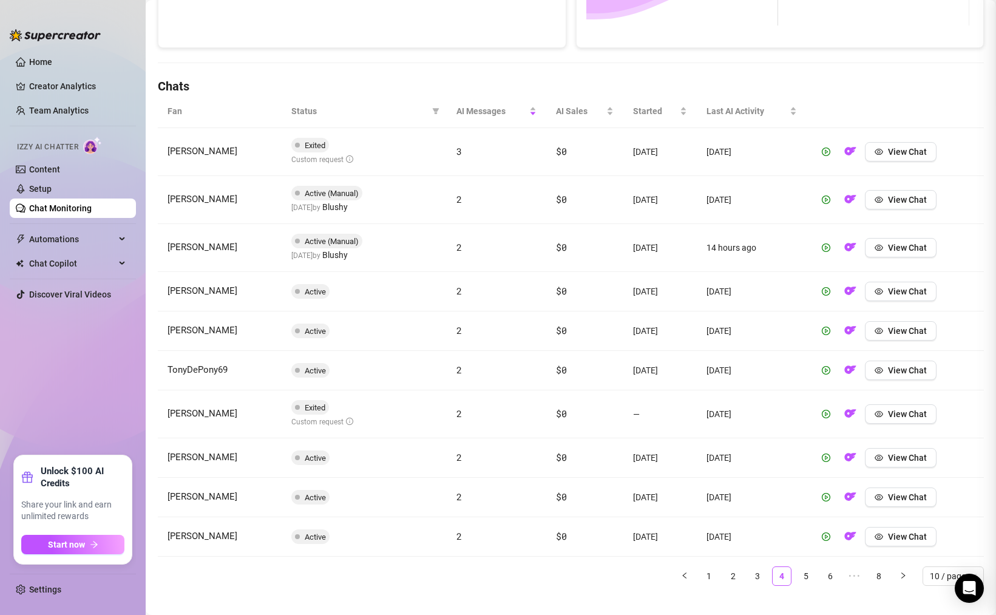
scroll to position [0, 0]
click at [894, 155] on span "View Chat" at bounding box center [907, 152] width 39 height 10
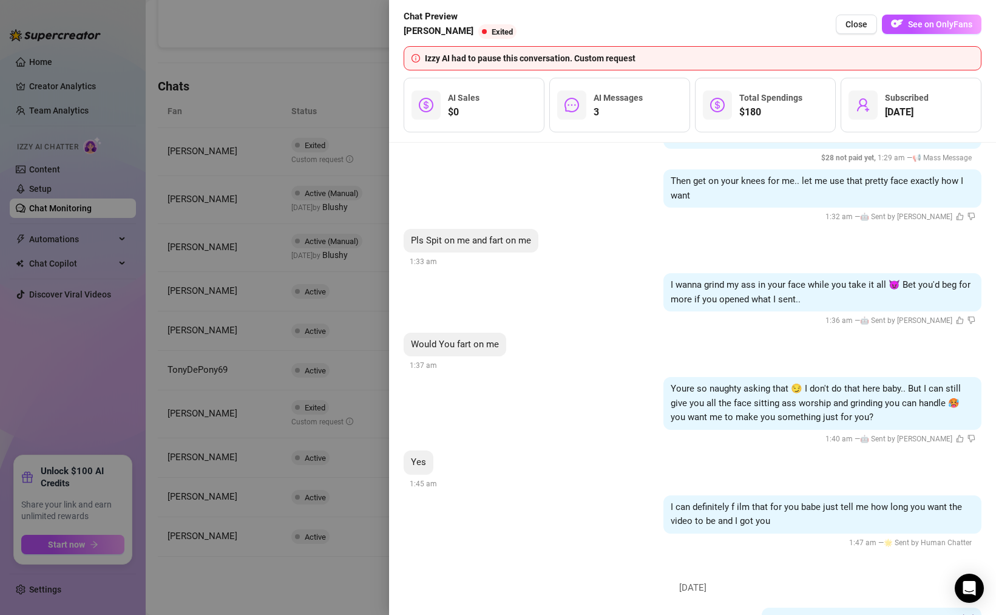
scroll to position [829, 0]
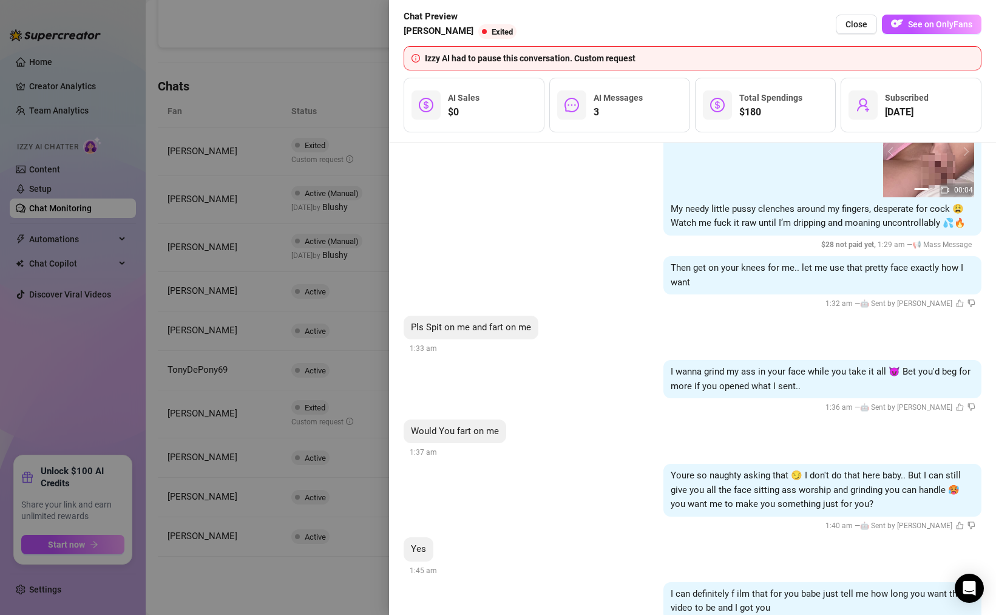
click at [362, 376] on div at bounding box center [498, 307] width 996 height 615
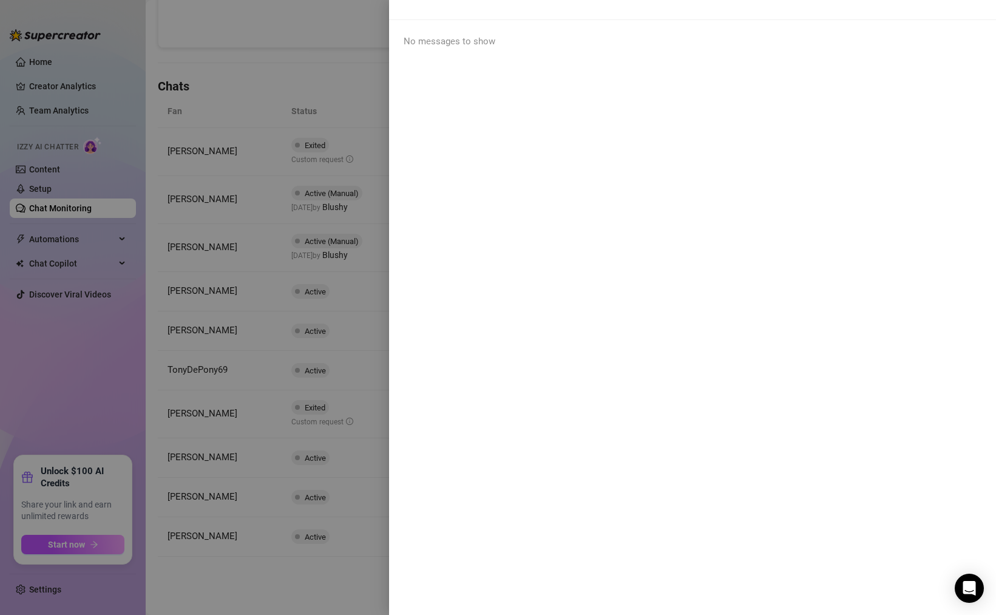
scroll to position [0, 0]
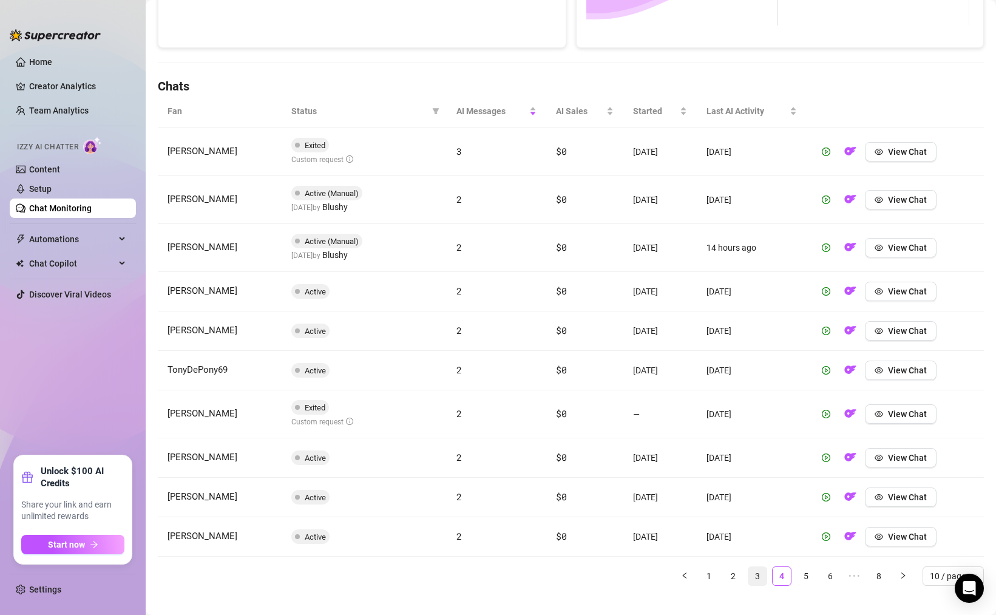
click at [749, 575] on link "3" at bounding box center [758, 576] width 18 height 18
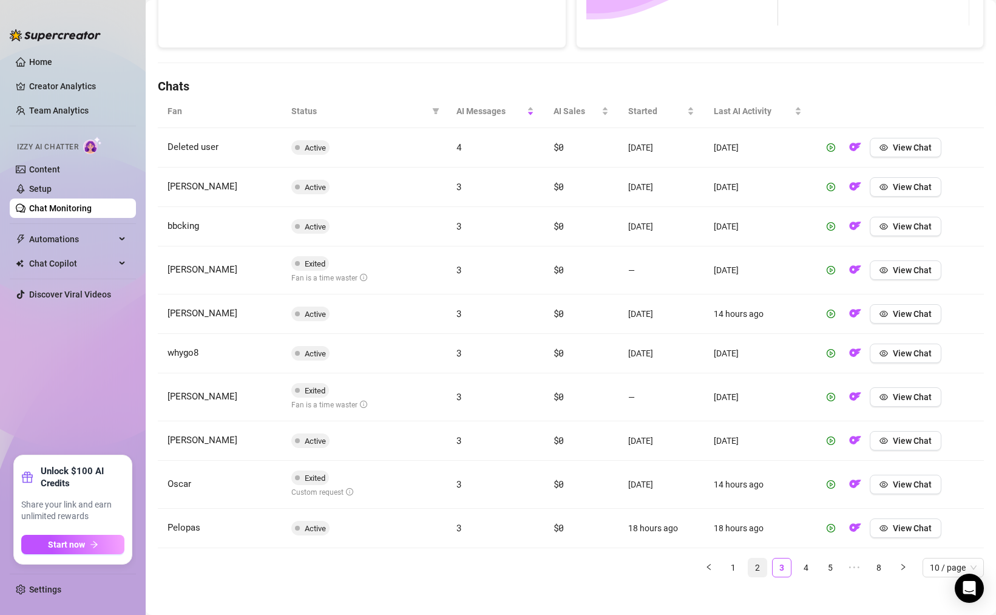
click at [749, 568] on link "2" at bounding box center [758, 568] width 18 height 18
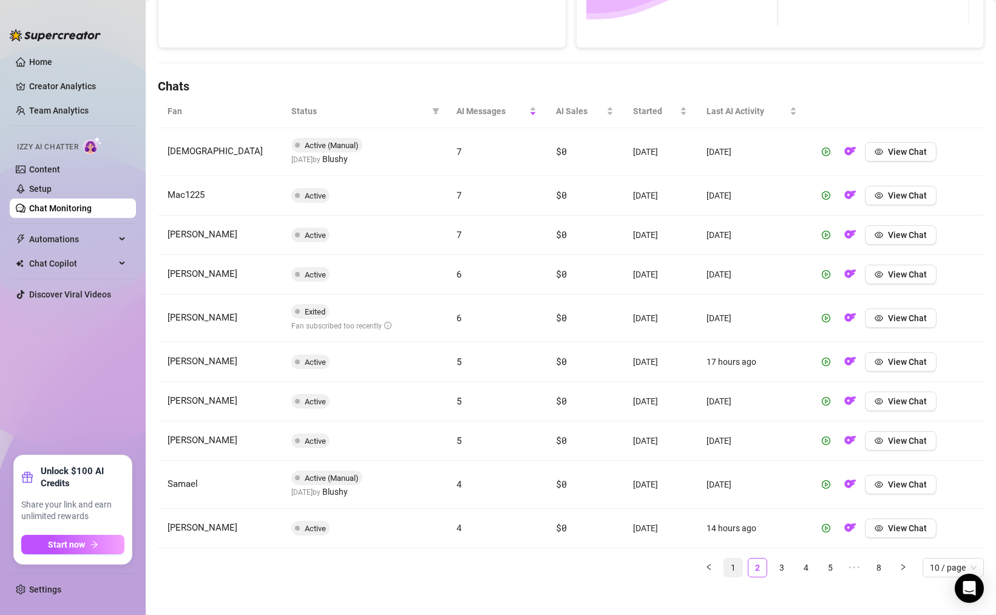
click at [727, 569] on link "1" at bounding box center [733, 568] width 18 height 18
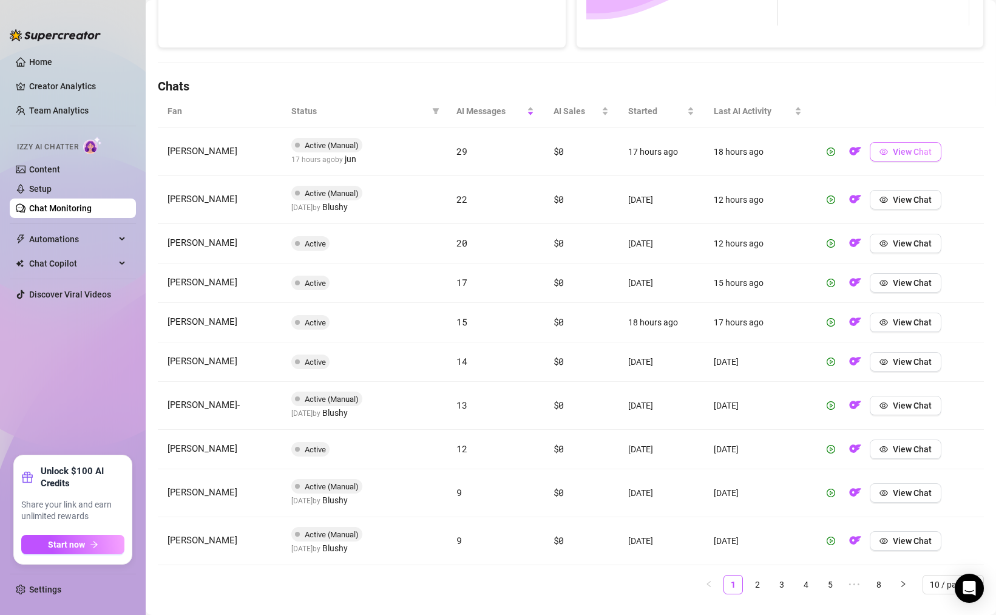
click at [916, 154] on span "View Chat" at bounding box center [912, 152] width 39 height 10
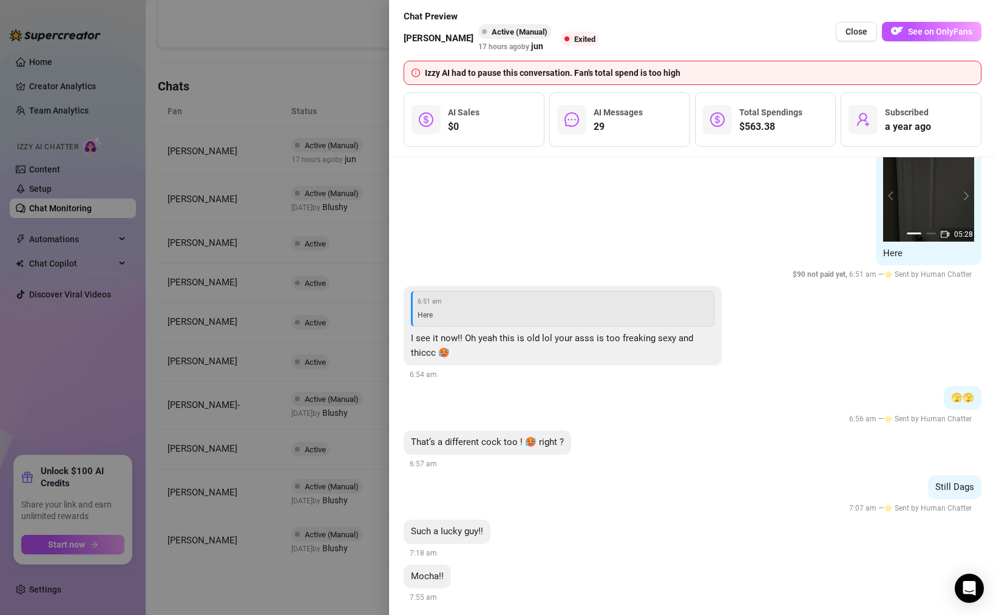
scroll to position [5555, 0]
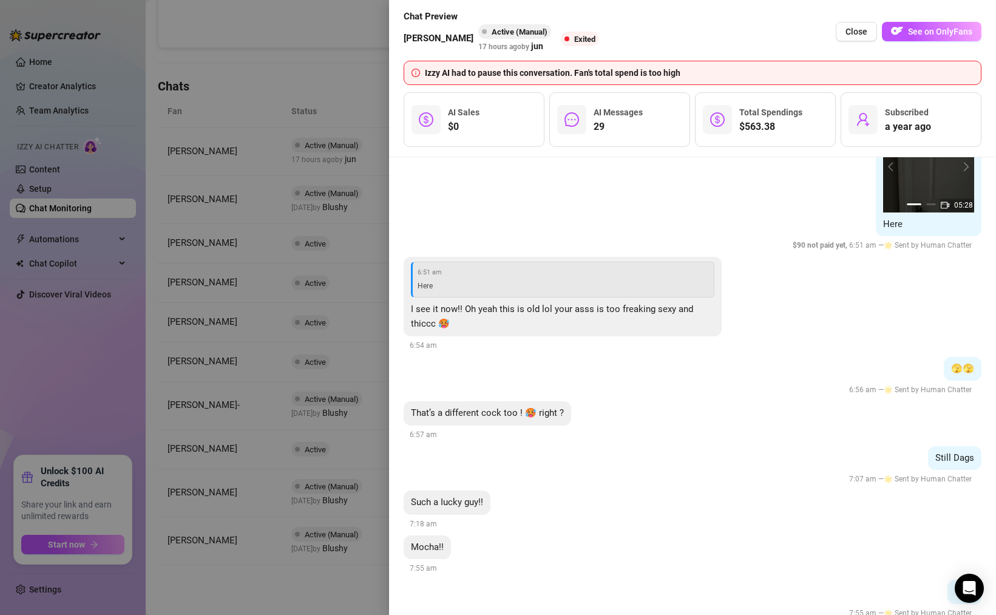
click at [367, 360] on div at bounding box center [498, 307] width 996 height 615
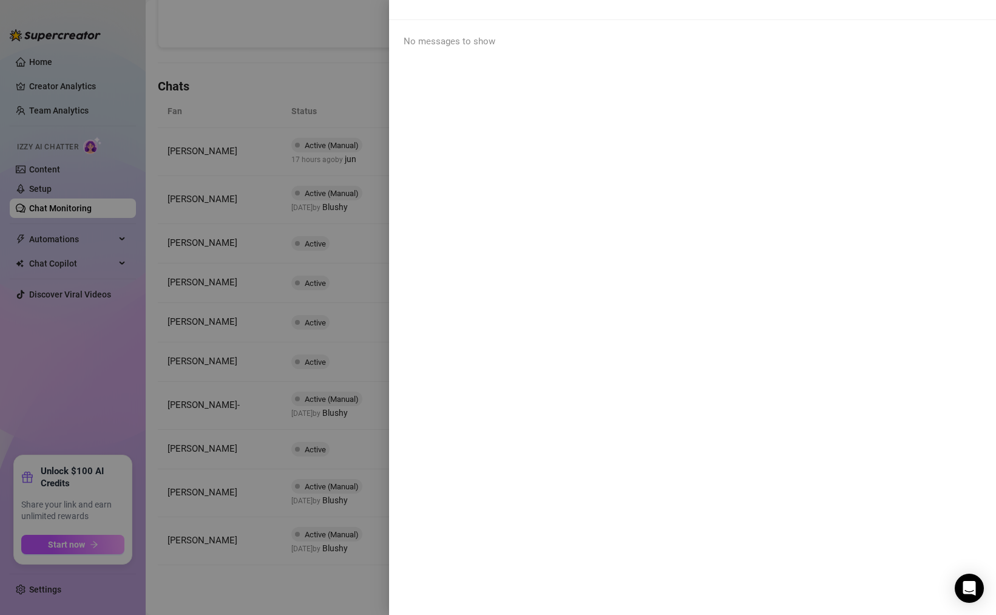
scroll to position [0, 0]
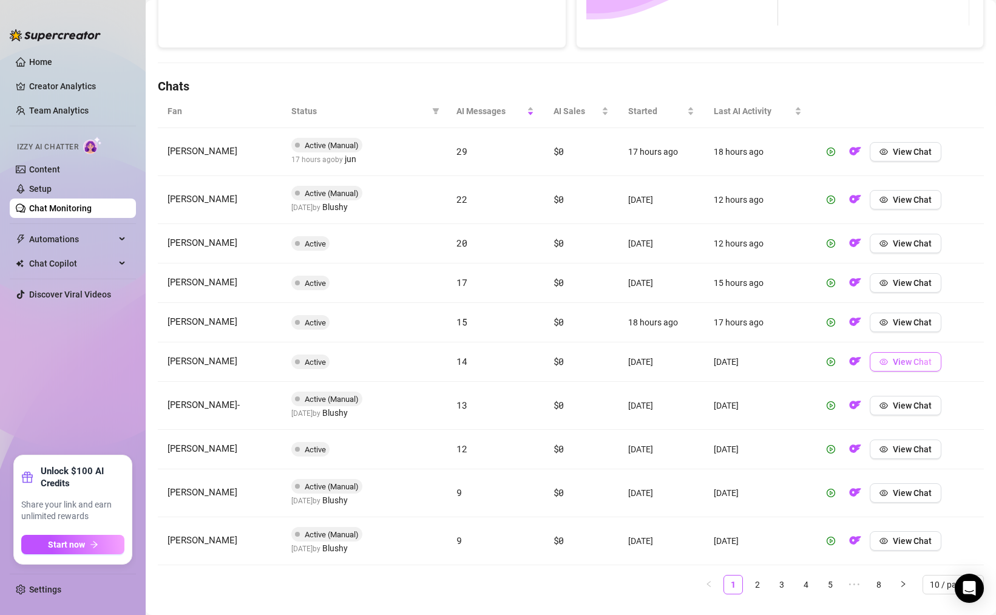
click at [880, 364] on icon "eye" at bounding box center [884, 362] width 9 height 6
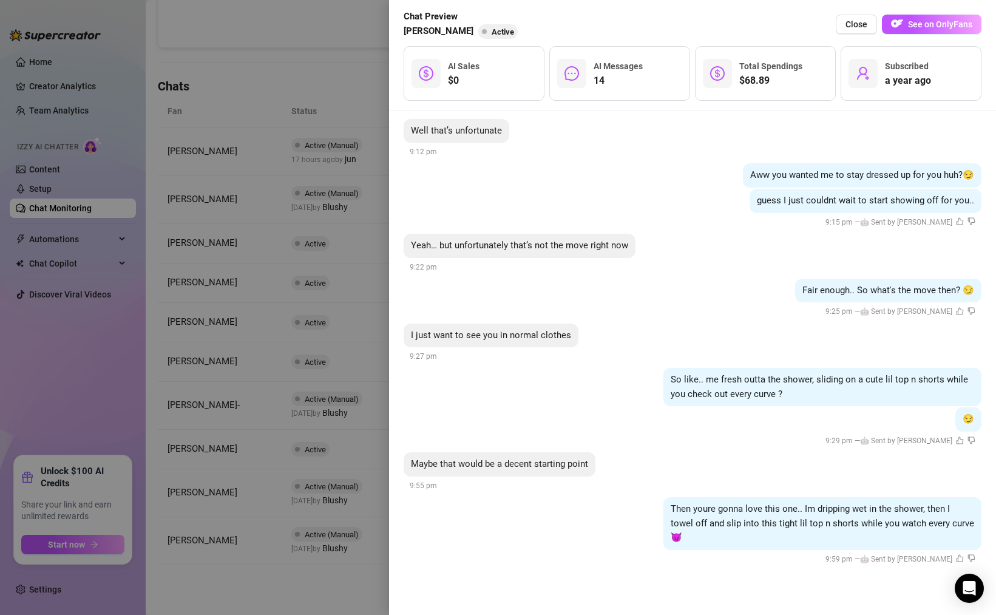
scroll to position [1146, 0]
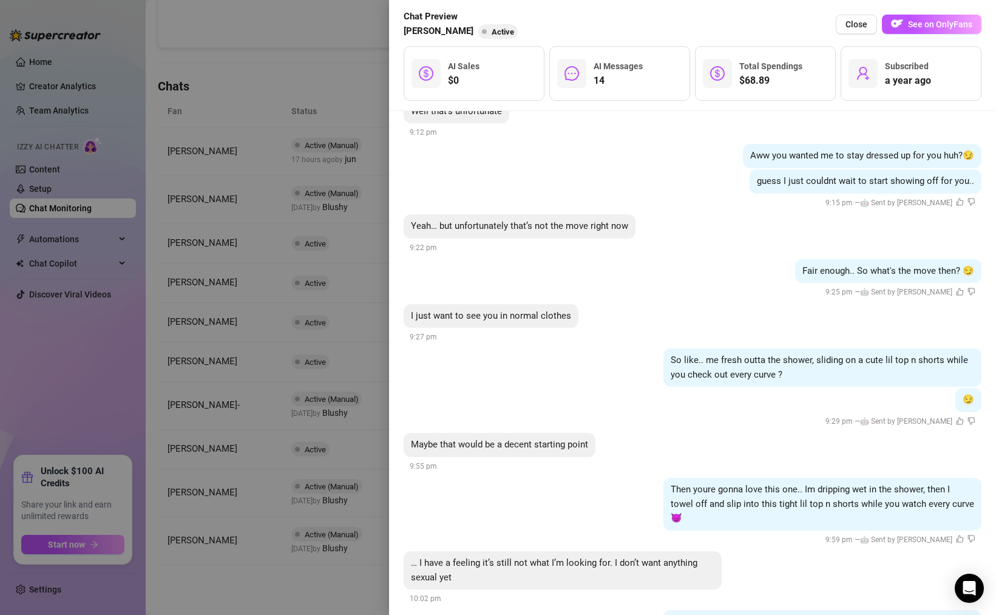
click at [328, 388] on div at bounding box center [498, 307] width 996 height 615
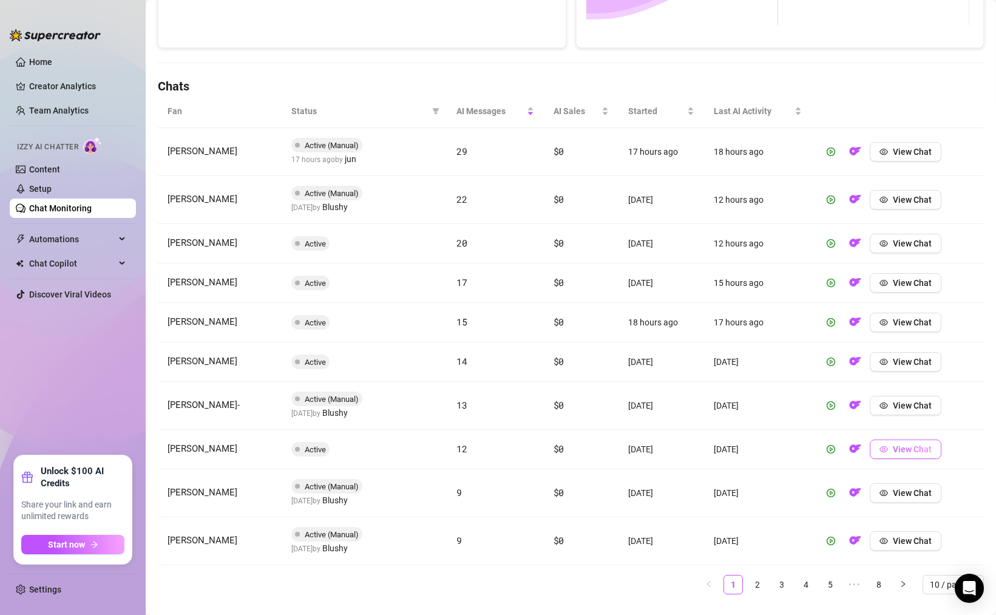
click at [896, 449] on span "View Chat" at bounding box center [912, 449] width 39 height 10
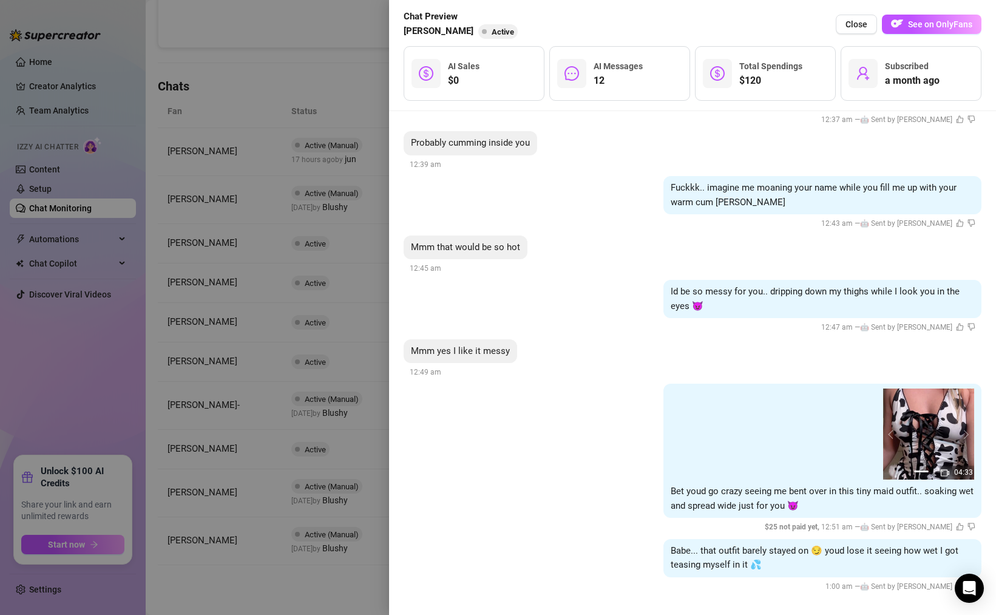
scroll to position [1996, 0]
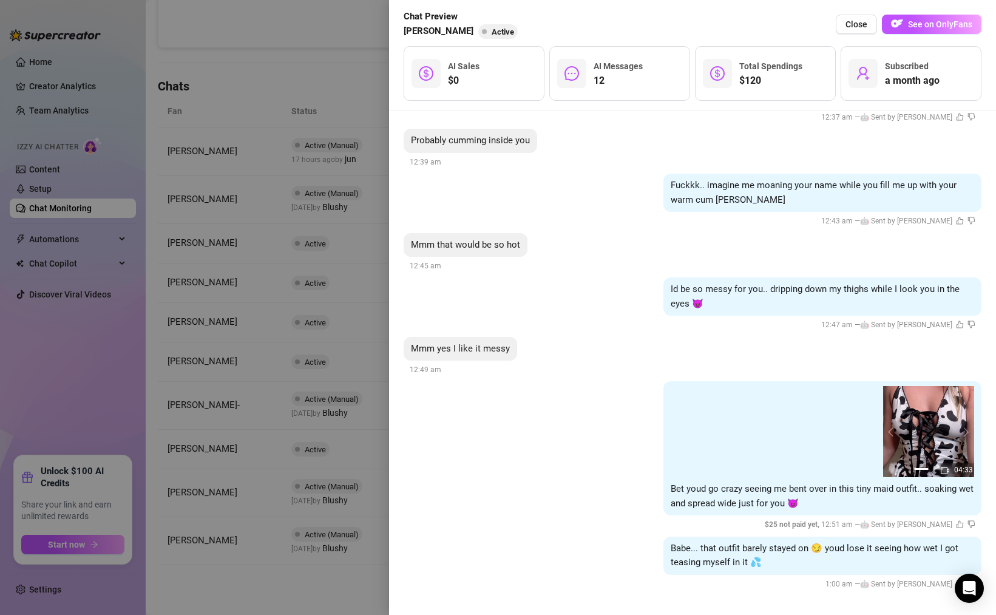
click at [307, 149] on div at bounding box center [498, 307] width 996 height 615
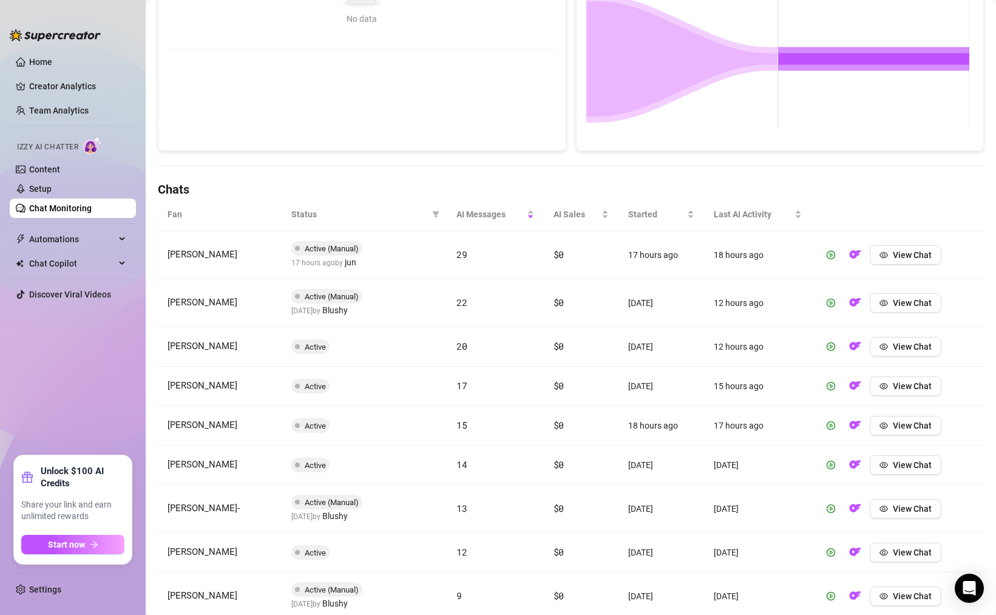
scroll to position [1, 0]
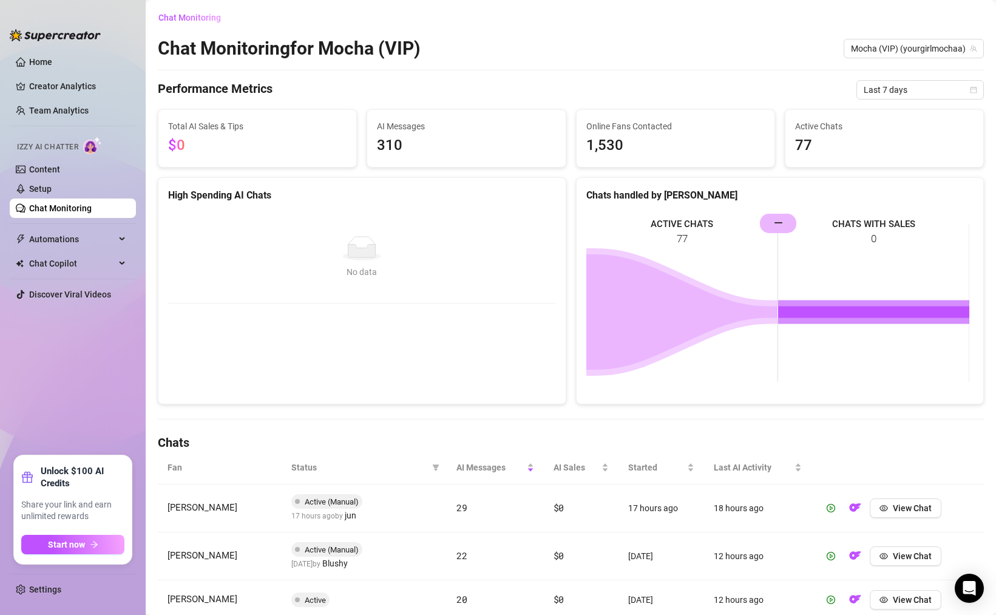
click at [786, 148] on div "Active Chats 77" at bounding box center [885, 138] width 198 height 57
click at [797, 145] on span "77" at bounding box center [884, 145] width 179 height 23
click at [803, 143] on span "77" at bounding box center [884, 145] width 179 height 23
click at [796, 145] on span "77" at bounding box center [884, 145] width 179 height 23
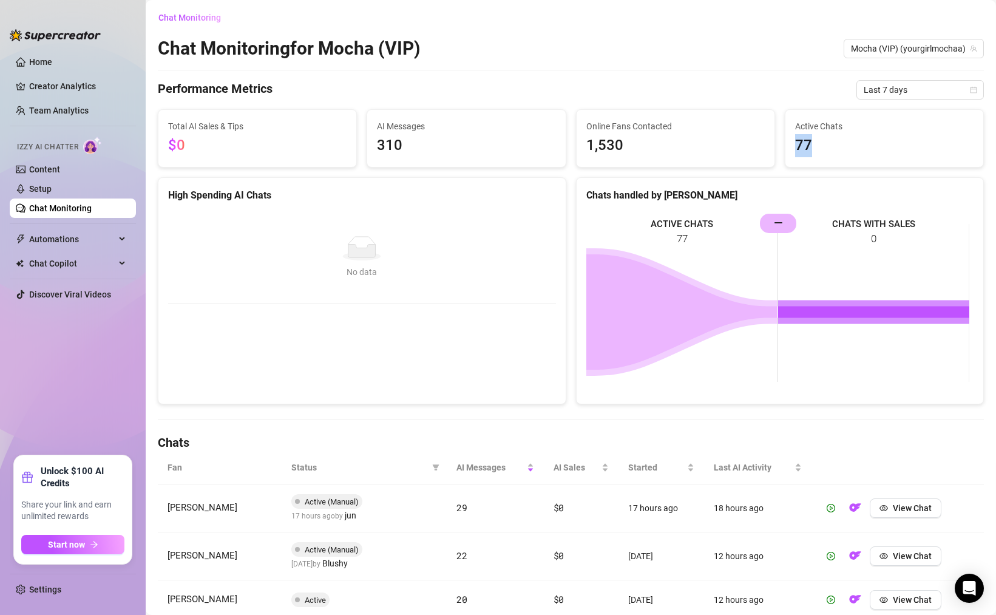
click at [796, 145] on span "77" at bounding box center [884, 145] width 179 height 23
copy span "77"
drag, startPoint x: 411, startPoint y: 141, endPoint x: 356, endPoint y: 117, distance: 59.8
click at [356, 117] on div "Total AI Sales & Tips $0 AI Messages 310 Online Fans Contacted 1,530 Active Cha…" at bounding box center [571, 138] width 836 height 58
click at [407, 137] on span "310" at bounding box center [466, 145] width 179 height 23
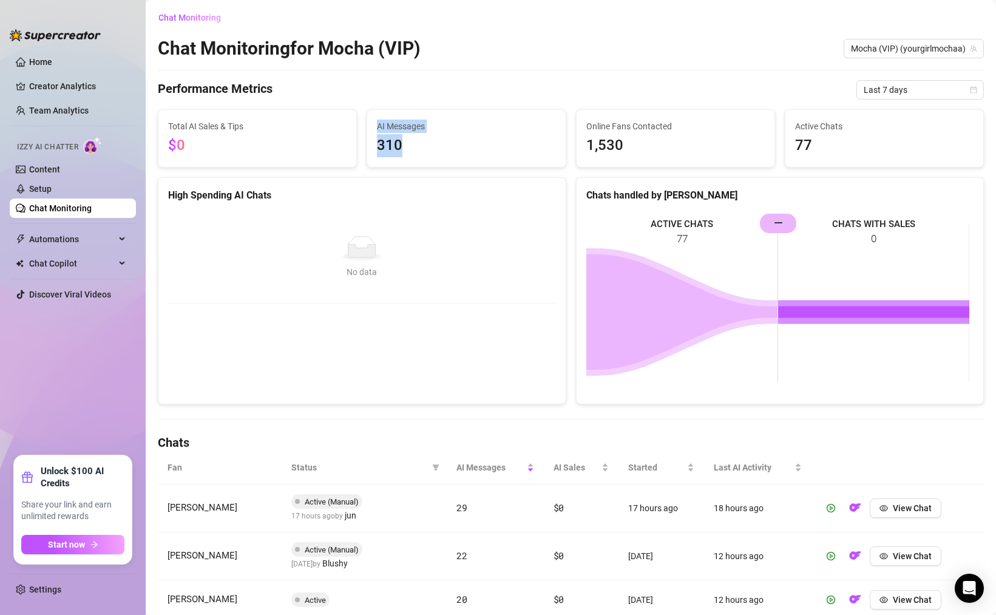
drag, startPoint x: 437, startPoint y: 146, endPoint x: 455, endPoint y: 156, distance: 20.1
click at [455, 156] on div "AI Messages 310" at bounding box center [466, 138] width 198 height 57
copy div "AI Messages 310"
click at [743, 100] on div "Chat Monitoring Chat Monitoring for Mocha (VIP) Mocha (VIP) (yourgirlmochaa) Pe…" at bounding box center [571, 484] width 826 height 953
click at [920, 94] on span "Last 7 days" at bounding box center [920, 90] width 113 height 18
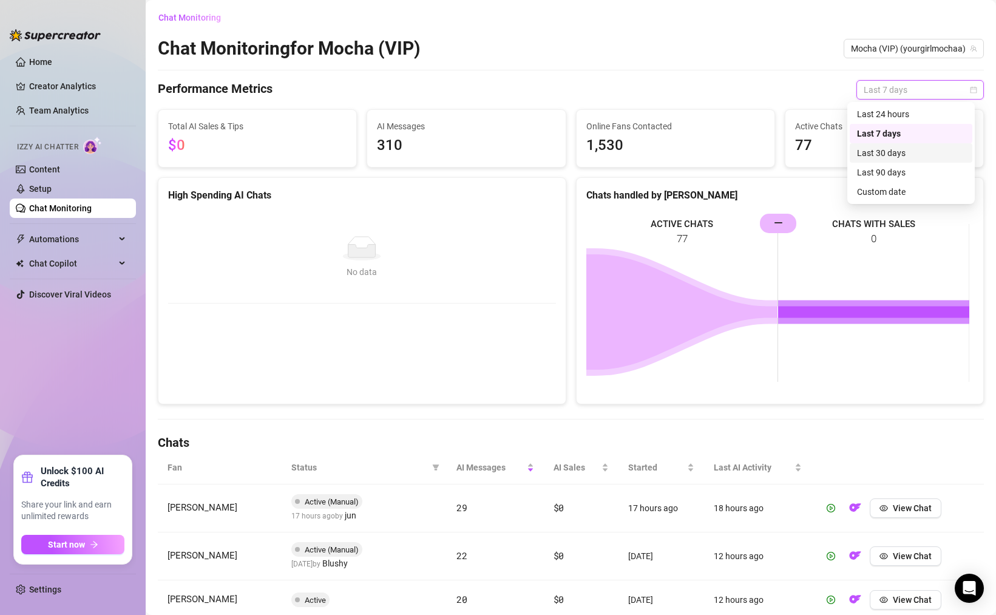
click at [901, 154] on div "Last 30 days" at bounding box center [911, 152] width 108 height 13
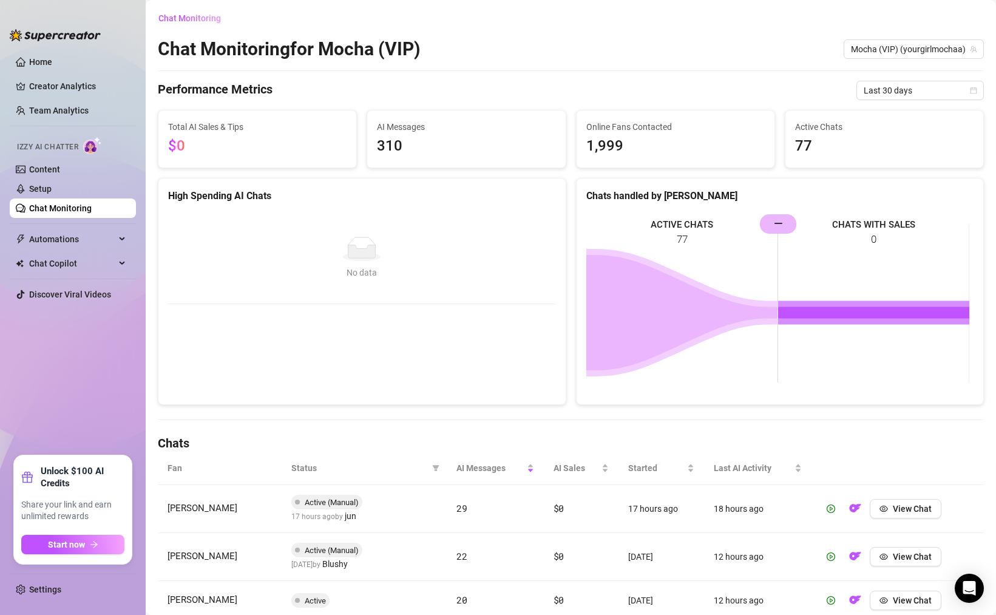
click at [302, 43] on h2 "Chat Monitoring for Mocha (VIP)" at bounding box center [289, 49] width 263 height 23
drag, startPoint x: 323, startPoint y: 49, endPoint x: 449, endPoint y: 47, distance: 126.3
click at [449, 47] on div "Chat Monitoring for Mocha (VIP) Mocha (VIP) (yourgirlmochaa)" at bounding box center [571, 49] width 826 height 23
copy h2 "Mocha (VIP)"
